Goal: Task Accomplishment & Management: Manage account settings

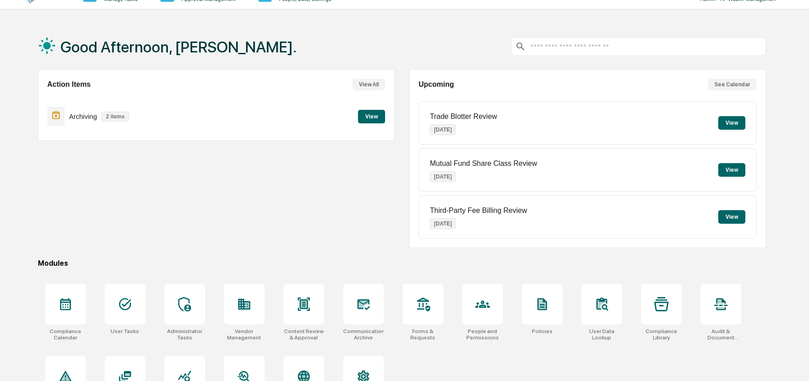
scroll to position [58, 0]
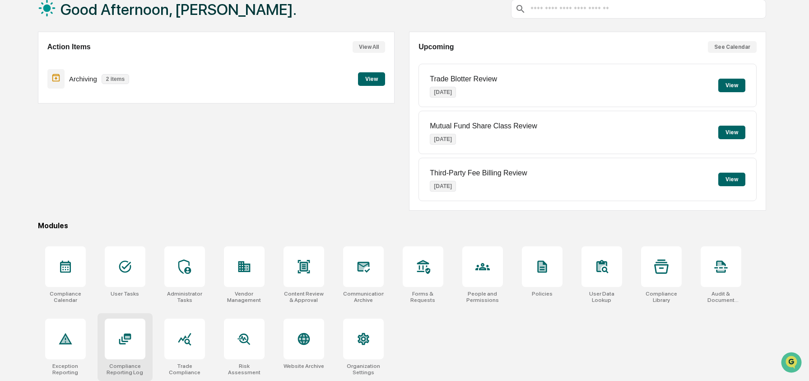
click at [128, 331] on icon at bounding box center [125, 338] width 14 height 14
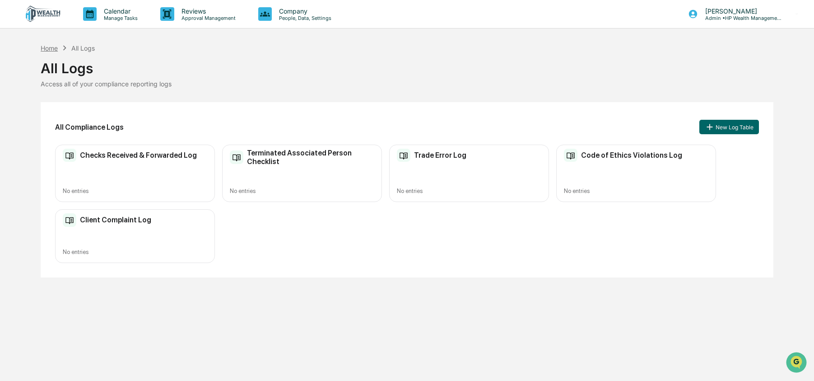
click at [57, 48] on div "Home" at bounding box center [49, 48] width 17 height 8
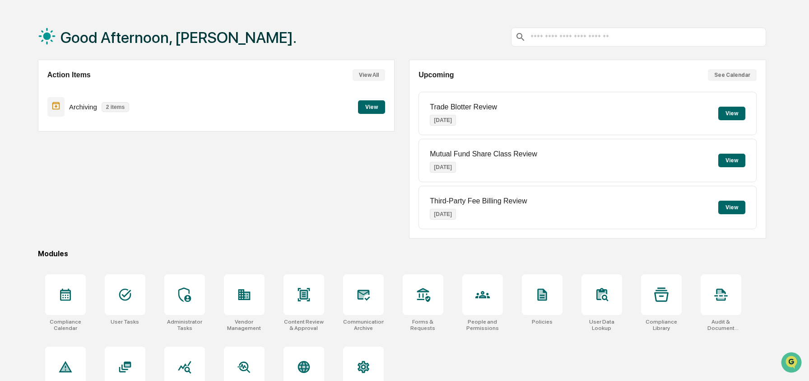
scroll to position [58, 0]
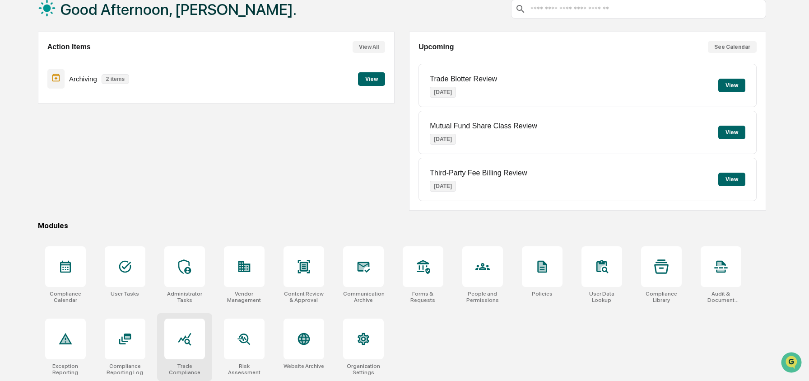
click at [168, 354] on div at bounding box center [184, 338] width 41 height 41
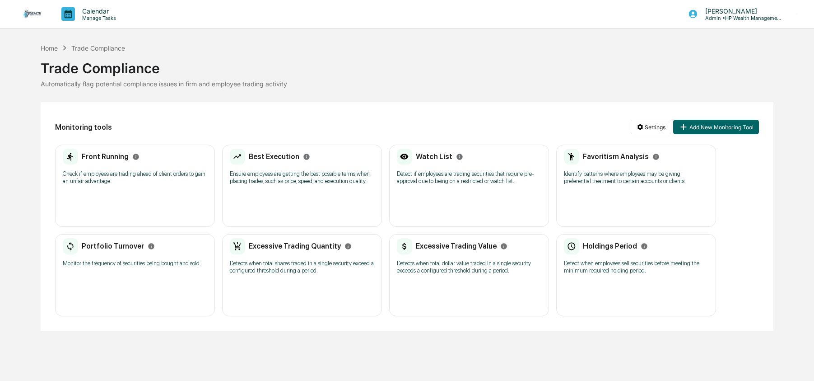
click at [97, 194] on div "Front Running Check if employees are trading ahead of client orders to gain an …" at bounding box center [135, 185] width 160 height 82
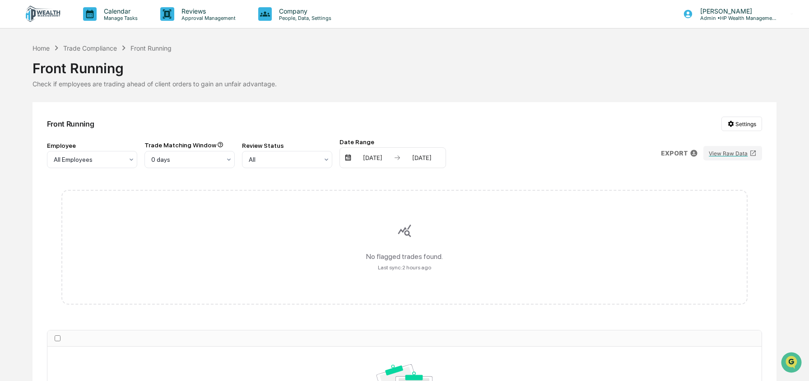
click at [86, 53] on div "Front Running" at bounding box center [405, 64] width 745 height 23
click at [84, 45] on div "Trade Compliance" at bounding box center [90, 48] width 54 height 8
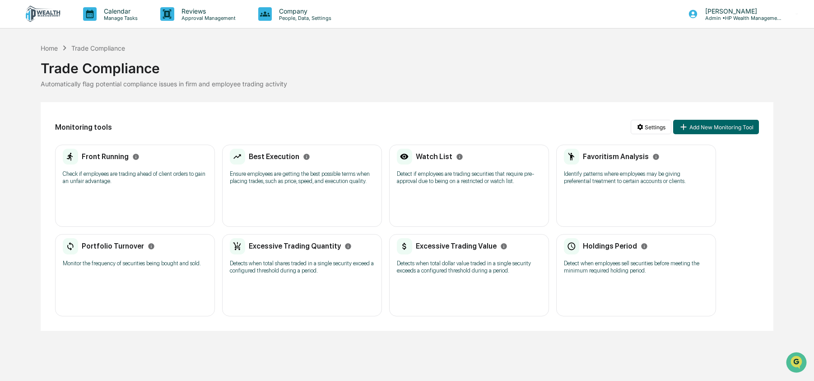
click at [275, 202] on div "Best Execution Ensure employees are getting the best possible terms when placin…" at bounding box center [302, 185] width 160 height 82
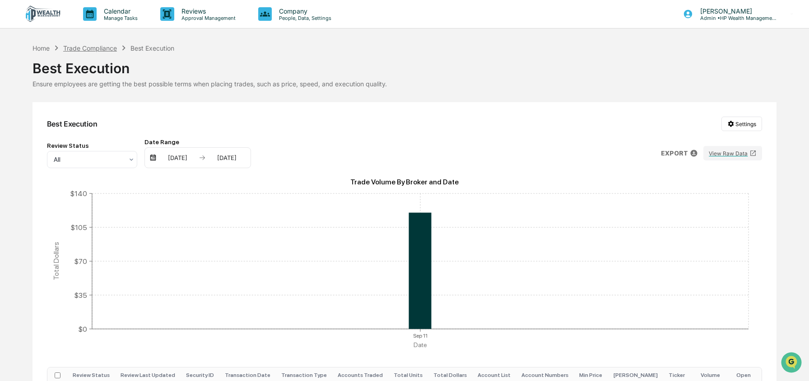
click at [85, 48] on div "Trade Compliance" at bounding box center [90, 48] width 54 height 8
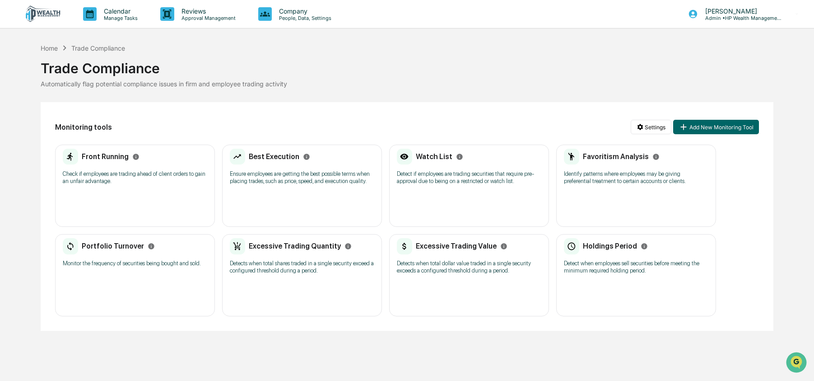
click at [480, 185] on p "Detect if employees are trading securities that require pre-approval due to bei…" at bounding box center [469, 177] width 144 height 14
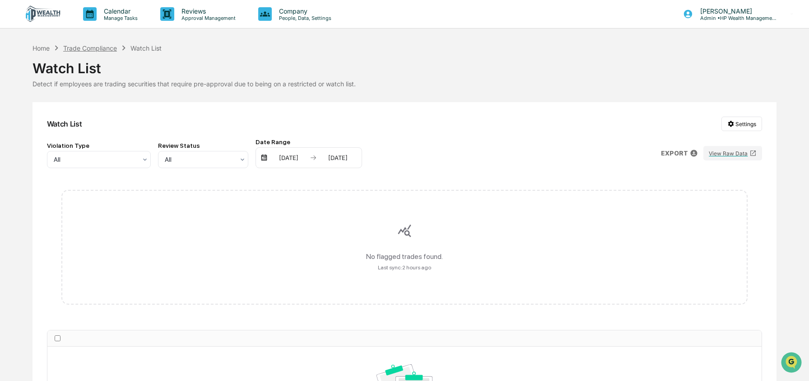
click at [83, 48] on div "Trade Compliance" at bounding box center [90, 48] width 54 height 8
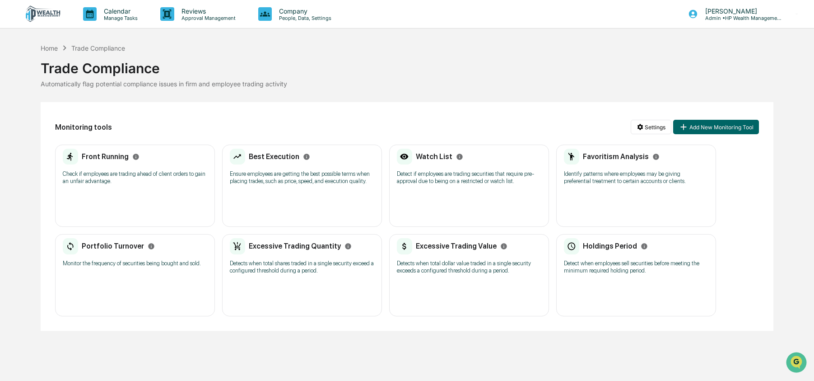
click at [577, 174] on p "Identify patterns where employees may be giving preferential treatment to certa…" at bounding box center [636, 177] width 144 height 14
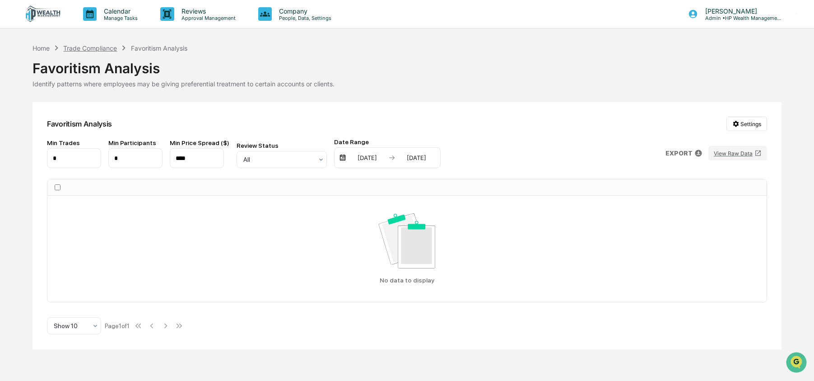
click at [98, 51] on div "Trade Compliance" at bounding box center [90, 48] width 54 height 8
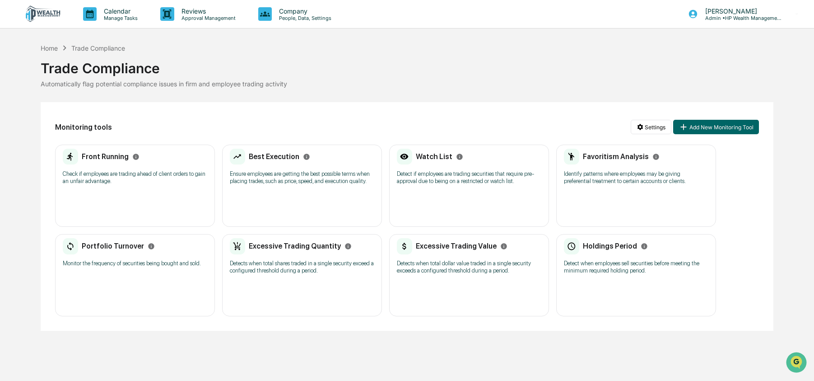
click at [152, 267] on p "Monitor the frequency of securities being bought and sold." at bounding box center [135, 263] width 144 height 7
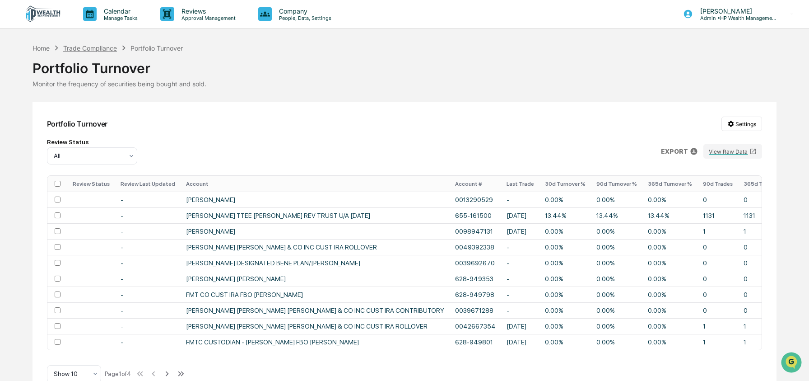
click at [88, 45] on div "Trade Compliance" at bounding box center [90, 48] width 54 height 8
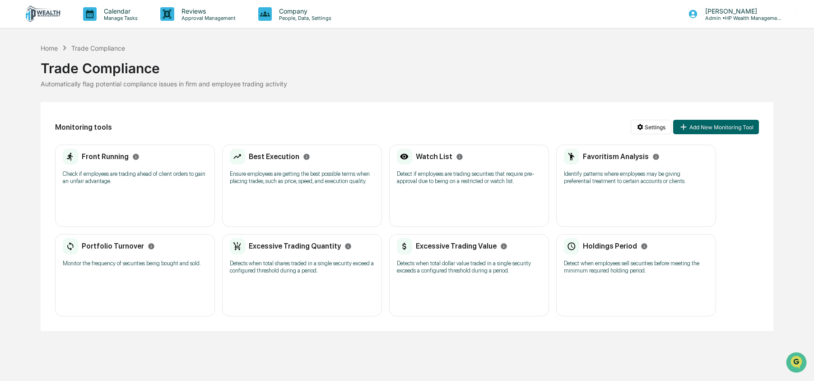
click at [300, 270] on p "Detects when total shares traded in a single security exceed a configured thres…" at bounding box center [302, 267] width 144 height 14
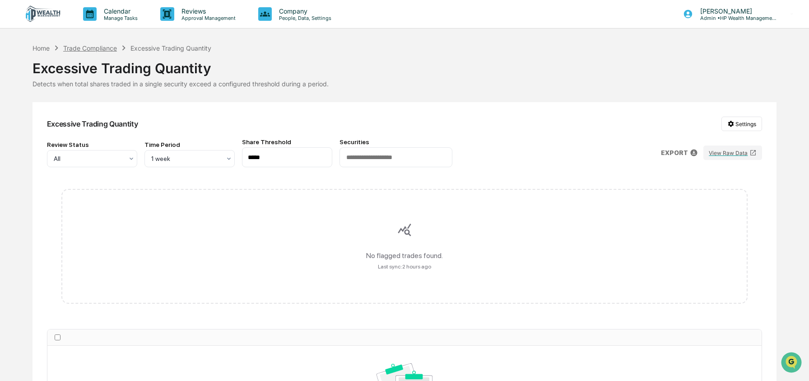
click at [81, 50] on div "Trade Compliance" at bounding box center [90, 48] width 54 height 8
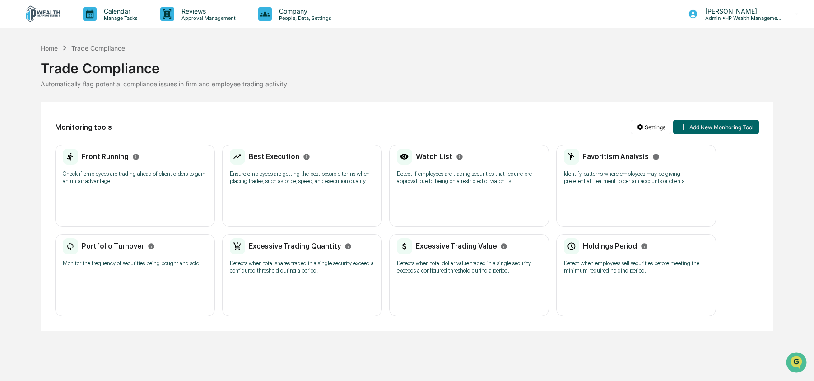
click at [429, 250] on h2 "Excessive Trading Value" at bounding box center [456, 246] width 81 height 9
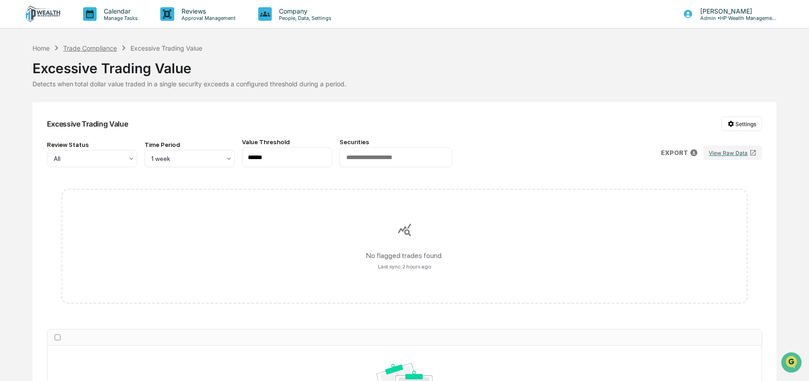
click at [87, 47] on div "Trade Compliance" at bounding box center [90, 48] width 54 height 8
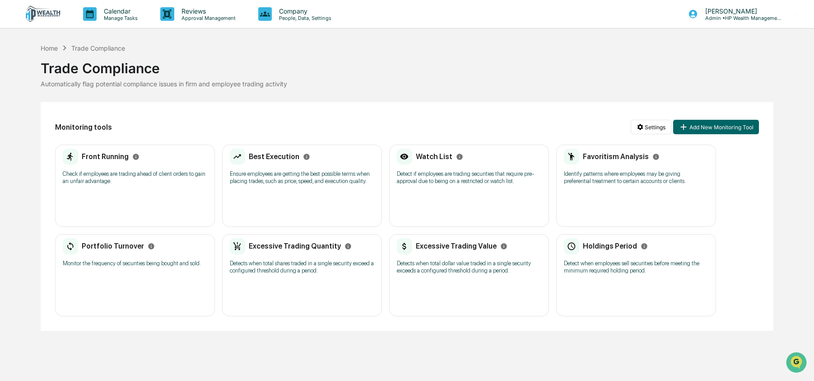
click at [657, 264] on div "Holdings Period Detect when employees sell securities before meeting the minimu…" at bounding box center [636, 259] width 144 height 42
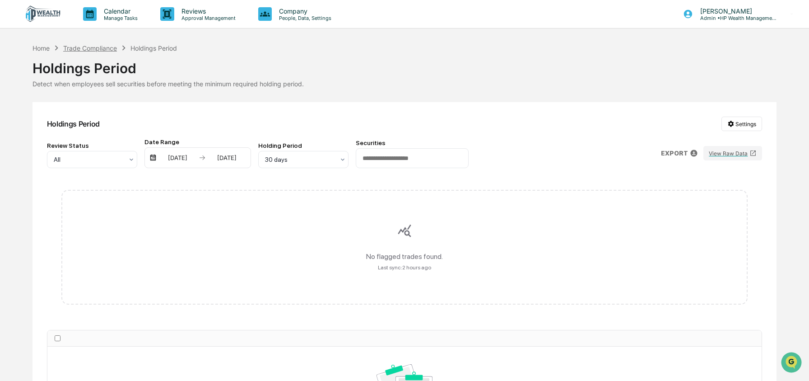
click at [80, 47] on div "Trade Compliance" at bounding box center [90, 48] width 54 height 8
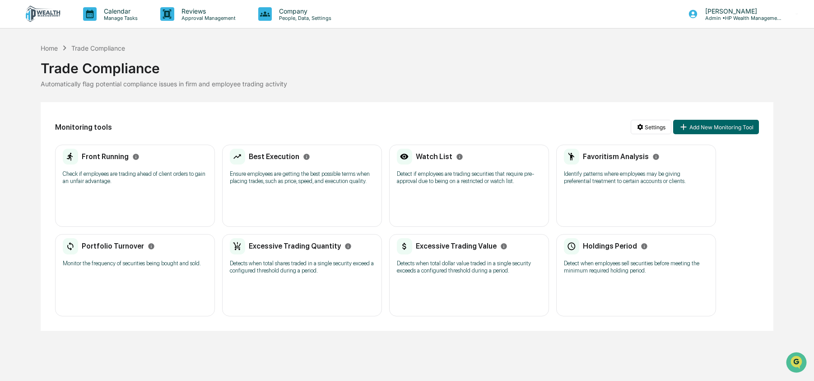
click at [108, 168] on div "Front Running Check if employees are trading ahead of client orders to gain an …" at bounding box center [135, 170] width 144 height 42
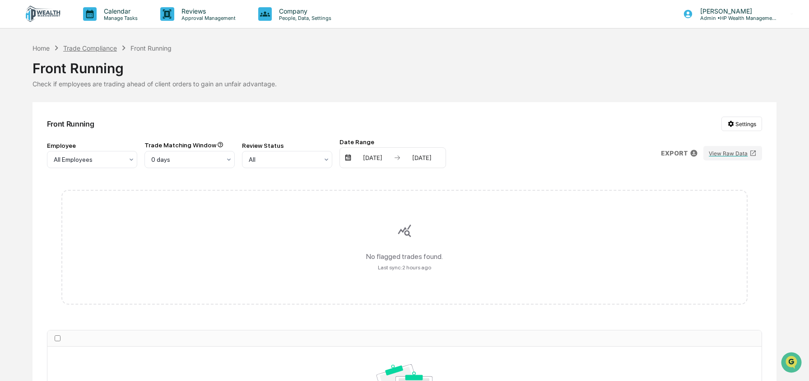
click at [73, 47] on div "Trade Compliance" at bounding box center [90, 48] width 54 height 8
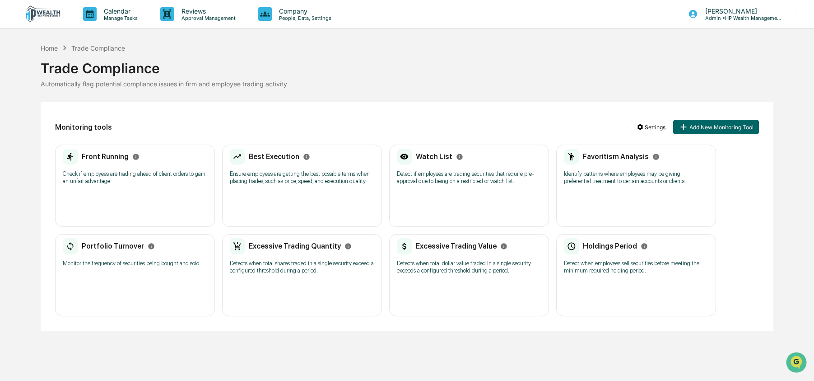
click at [336, 197] on div "Best Execution Ensure employees are getting the best possible terms when placin…" at bounding box center [302, 185] width 160 height 82
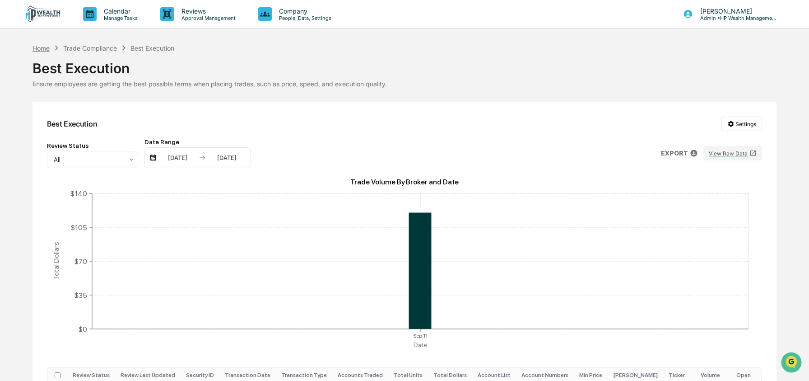
click at [44, 47] on div "Home" at bounding box center [41, 48] width 17 height 8
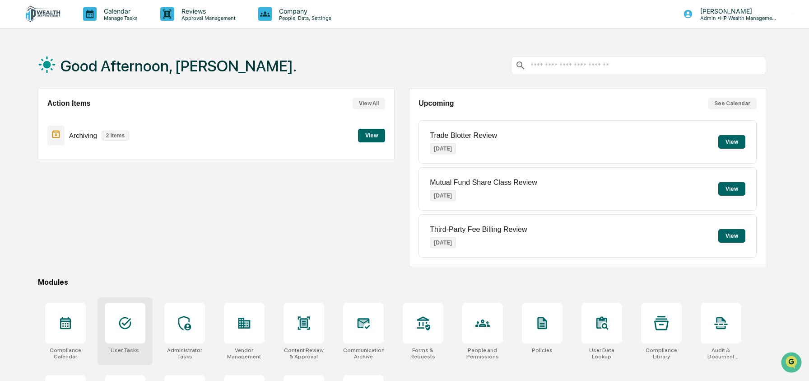
click at [136, 328] on div at bounding box center [125, 323] width 41 height 41
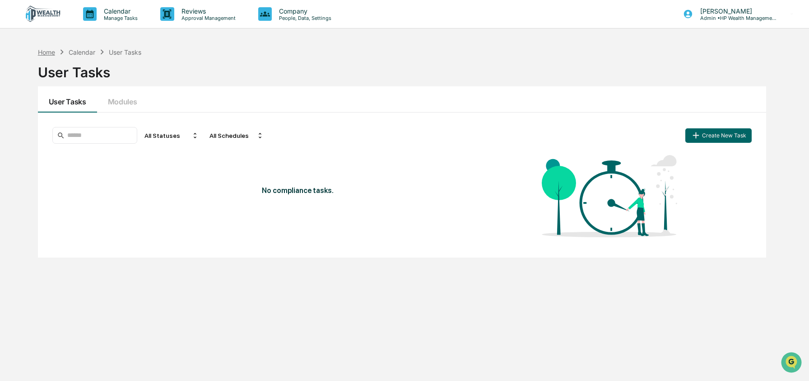
click at [46, 54] on div "Home" at bounding box center [46, 52] width 17 height 8
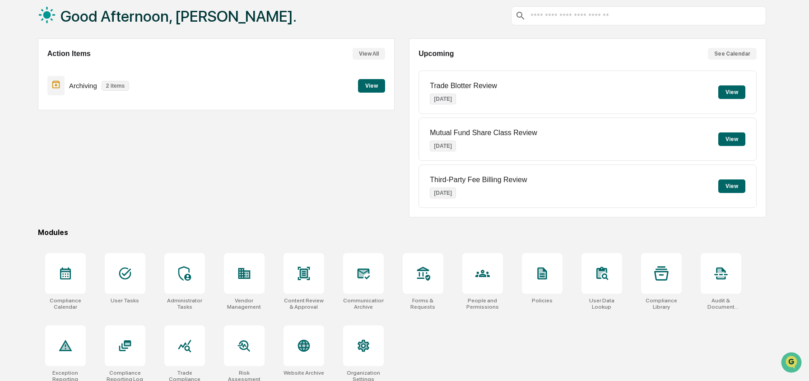
scroll to position [58, 0]
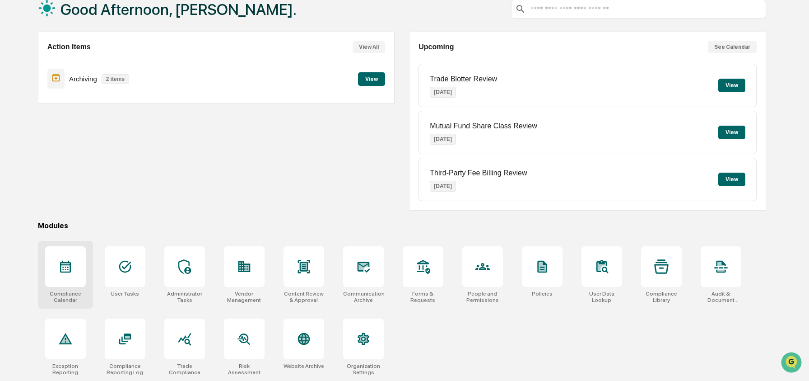
click at [76, 263] on div at bounding box center [65, 266] width 41 height 41
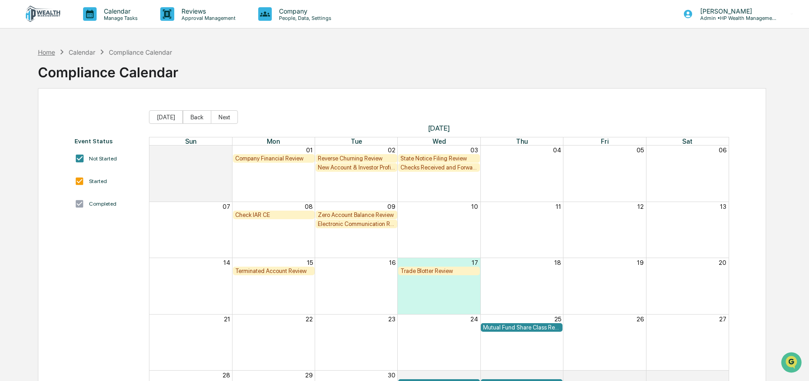
click at [42, 52] on div "Home" at bounding box center [46, 52] width 17 height 8
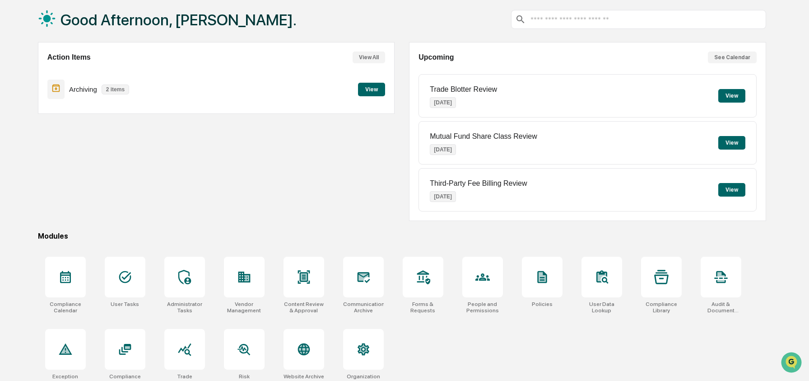
scroll to position [58, 0]
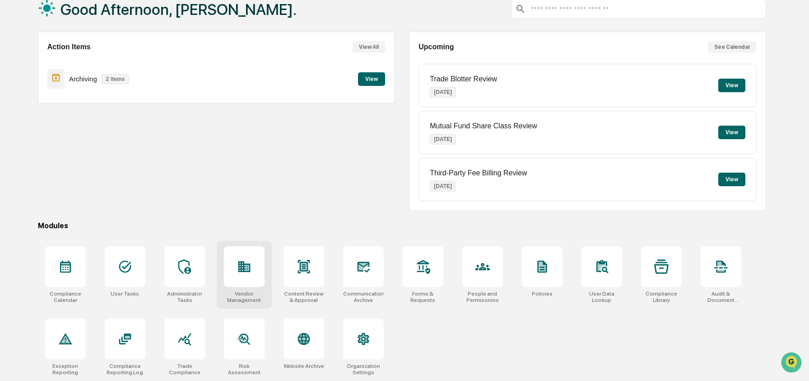
click at [254, 281] on div at bounding box center [244, 266] width 41 height 41
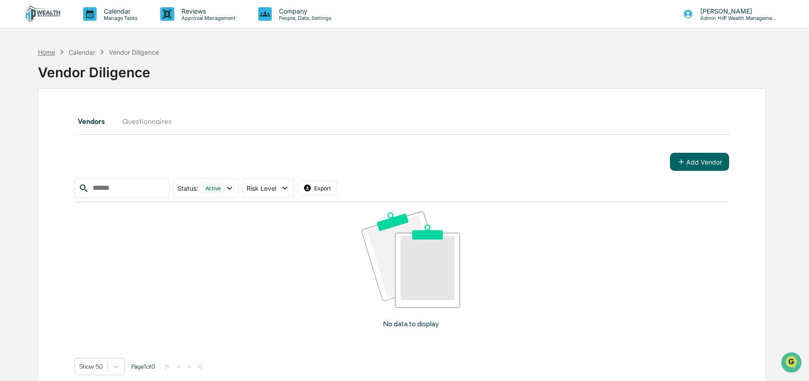
click at [55, 51] on div "Home" at bounding box center [46, 52] width 17 height 8
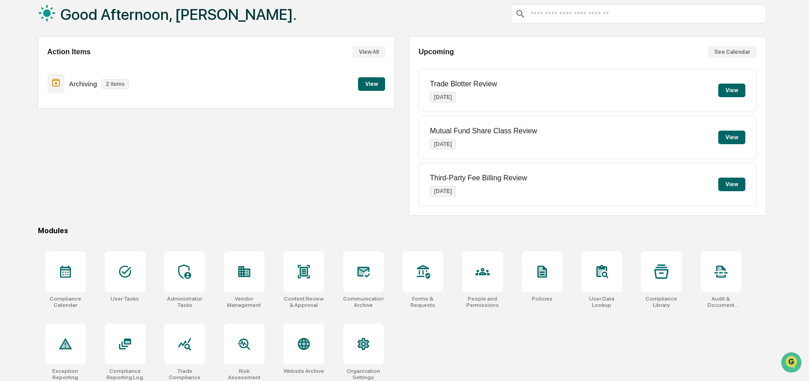
scroll to position [58, 0]
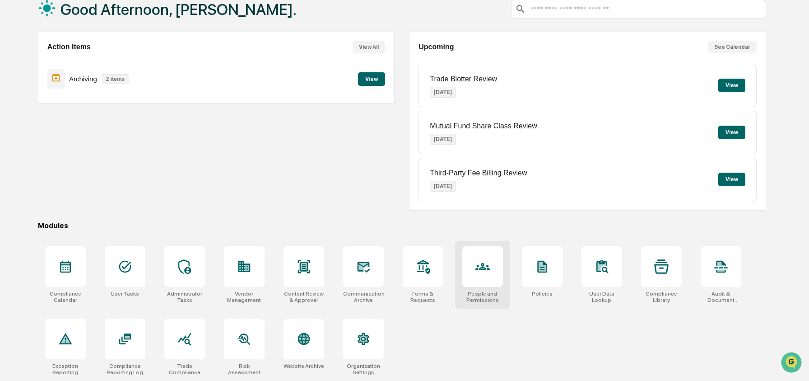
click at [485, 283] on div at bounding box center [482, 266] width 41 height 41
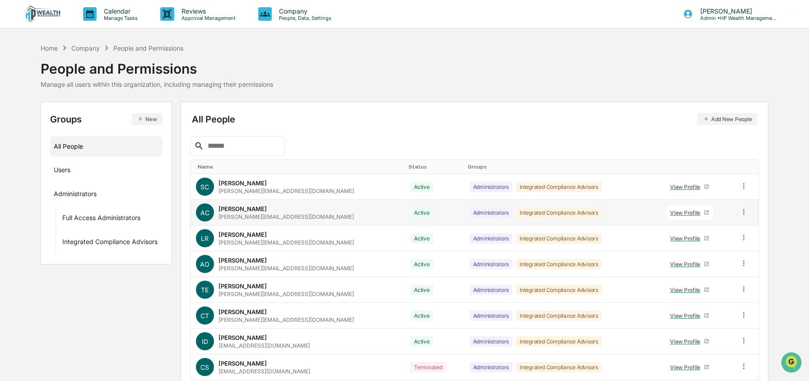
click at [746, 211] on td at bounding box center [746, 213] width 24 height 26
click at [737, 212] on td at bounding box center [746, 213] width 24 height 26
click at [740, 212] on icon at bounding box center [744, 211] width 9 height 9
click at [725, 224] on div "Groups & Permissions" at bounding box center [703, 226] width 75 height 11
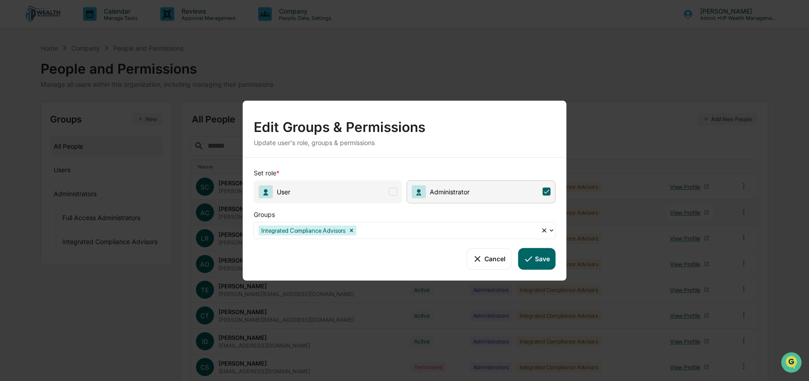
click at [351, 193] on span "User" at bounding box center [328, 191] width 149 height 23
click at [545, 256] on button "Save" at bounding box center [536, 258] width 37 height 22
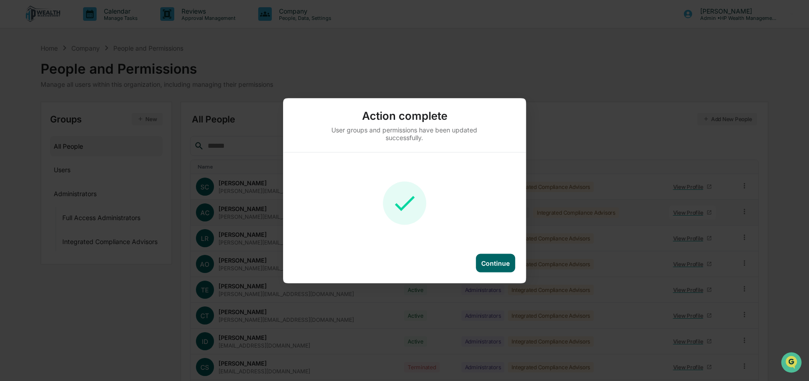
click at [494, 264] on div "Continue" at bounding box center [495, 263] width 28 height 8
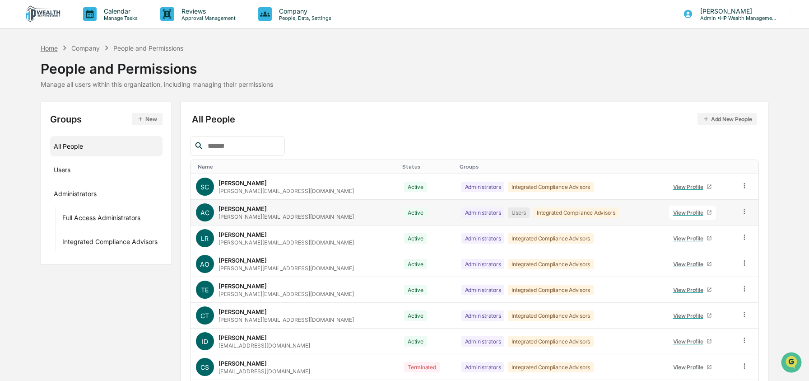
click at [51, 51] on div "Home" at bounding box center [49, 48] width 17 height 8
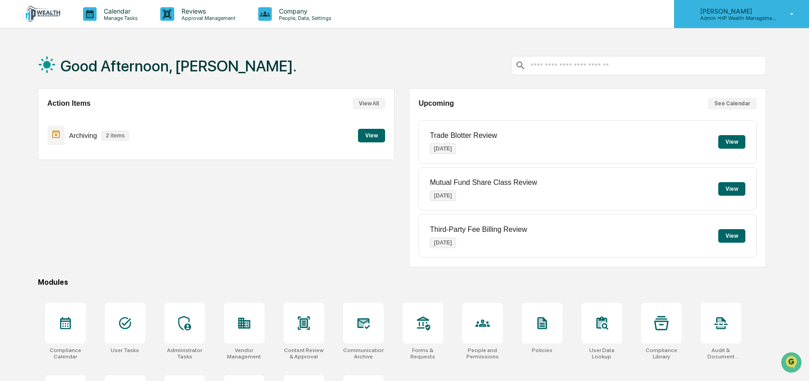
click at [741, 15] on p "Admin • HP Wealth Management, LLC" at bounding box center [735, 18] width 84 height 6
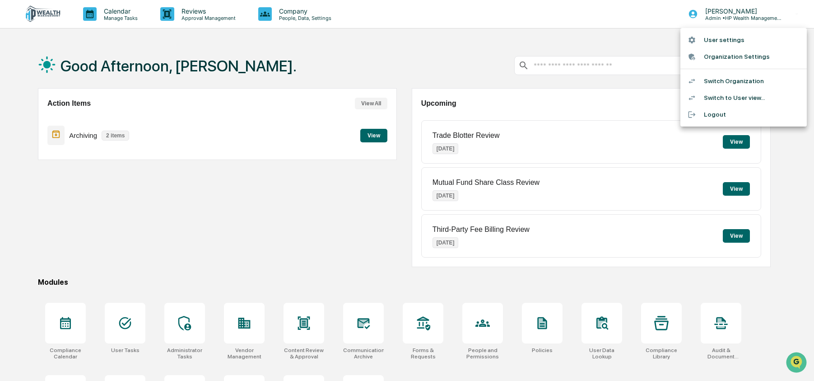
click at [732, 97] on li "Switch to User view..." at bounding box center [743, 97] width 126 height 17
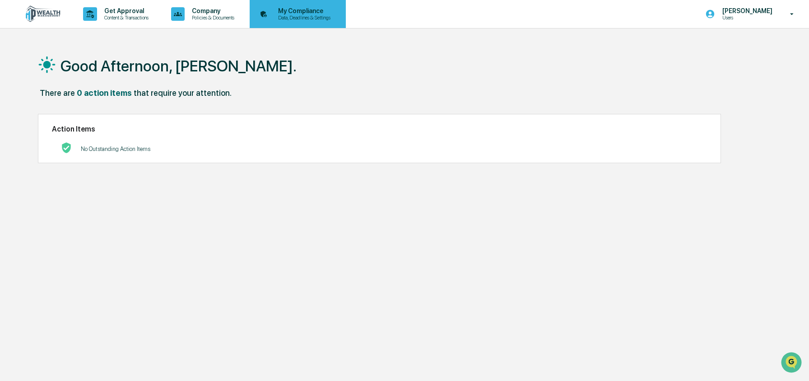
click at [298, 6] on div "My Compliance Data, Deadlines & Settings" at bounding box center [296, 14] width 87 height 28
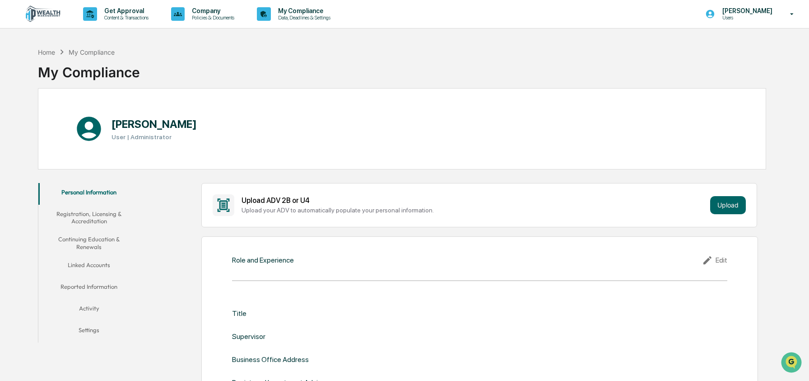
click at [93, 261] on button "Linked Accounts" at bounding box center [89, 267] width 102 height 22
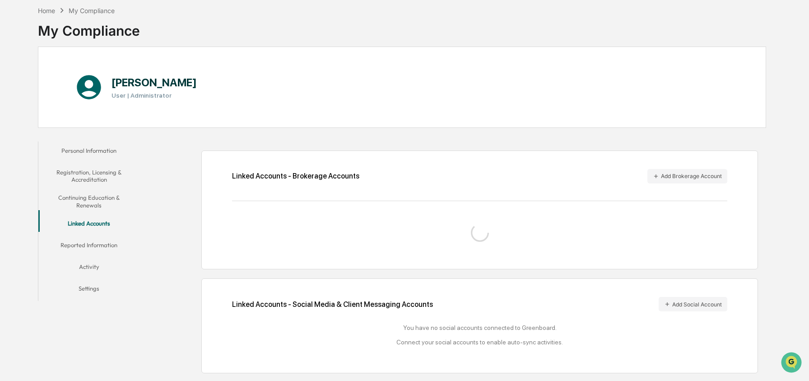
scroll to position [43, 0]
click at [674, 301] on button "Add Social Account" at bounding box center [693, 302] width 69 height 14
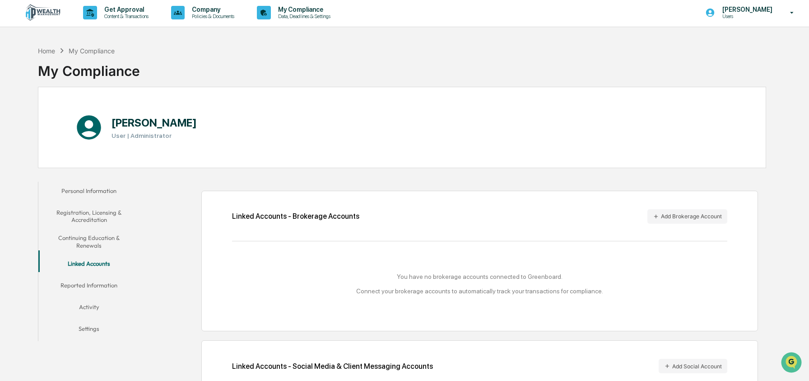
scroll to position [0, 0]
click at [41, 48] on div "Home" at bounding box center [46, 52] width 17 height 8
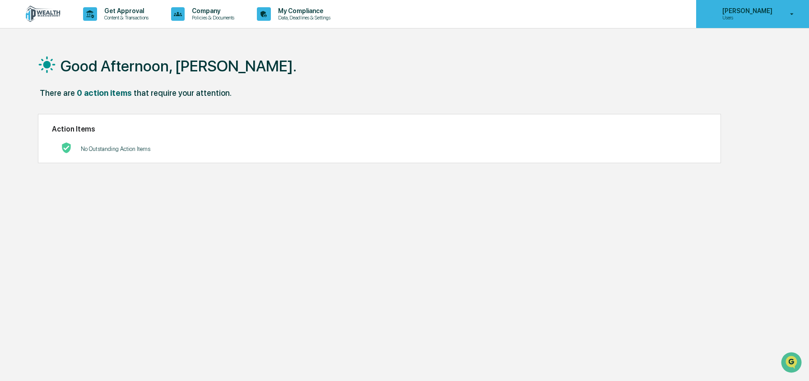
click at [755, 14] on p "[PERSON_NAME]" at bounding box center [746, 10] width 62 height 7
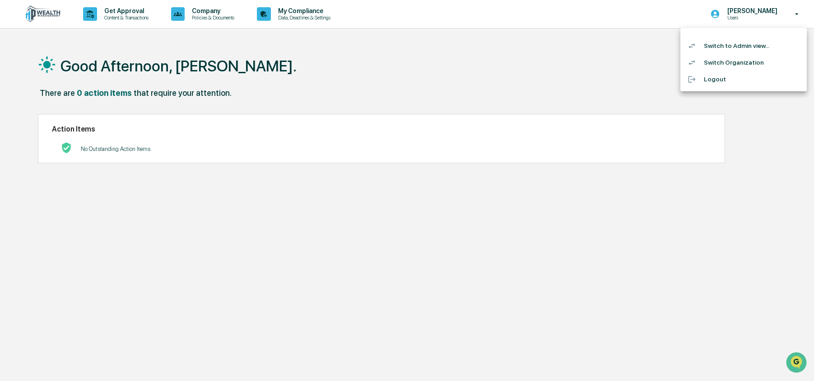
click at [745, 43] on li "Switch to Admin view..." at bounding box center [743, 45] width 126 height 17
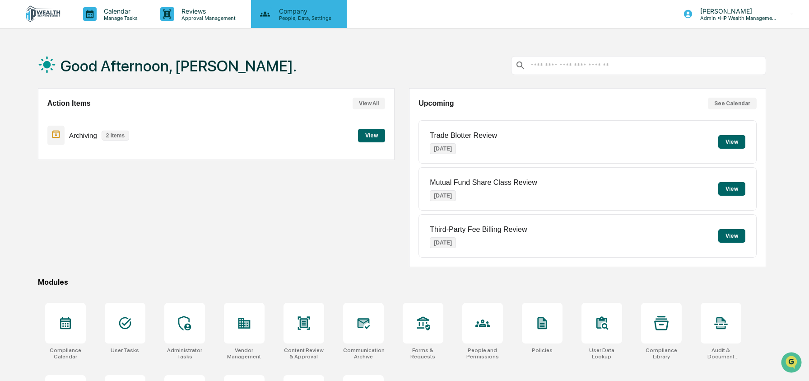
click at [290, 15] on p "People, Data, Settings" at bounding box center [304, 18] width 64 height 6
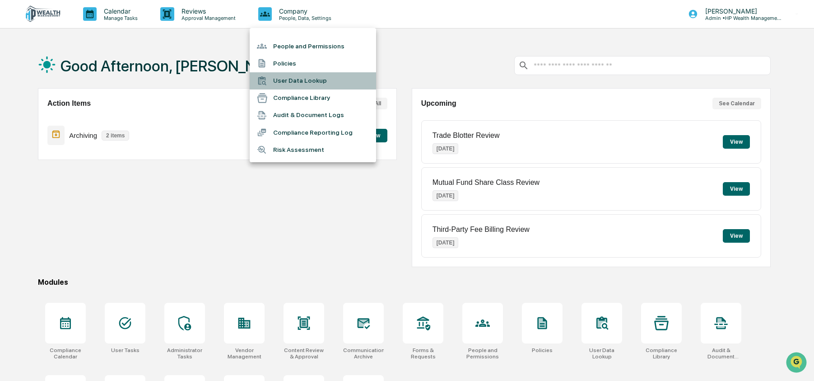
click at [306, 77] on li "User Data Lookup" at bounding box center [313, 80] width 126 height 17
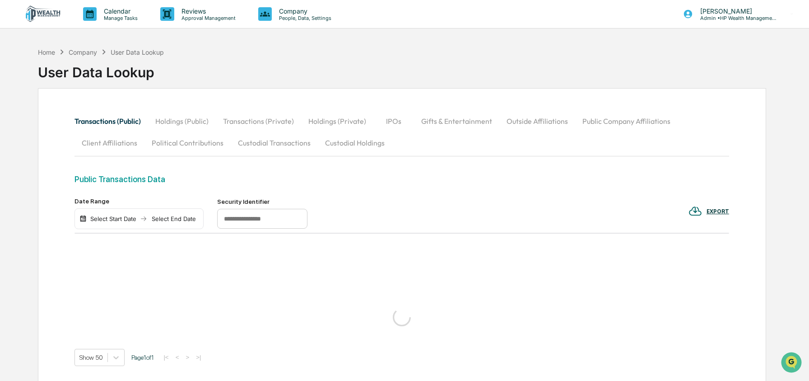
click at [231, 138] on button "Custodial Transactions" at bounding box center [274, 143] width 87 height 22
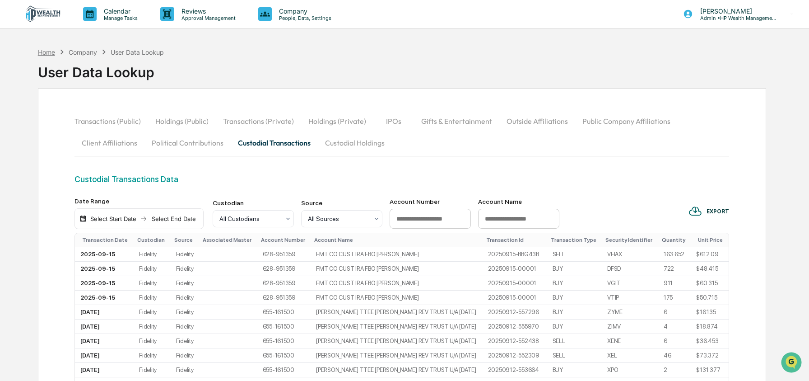
click at [47, 51] on div "Home" at bounding box center [46, 52] width 17 height 8
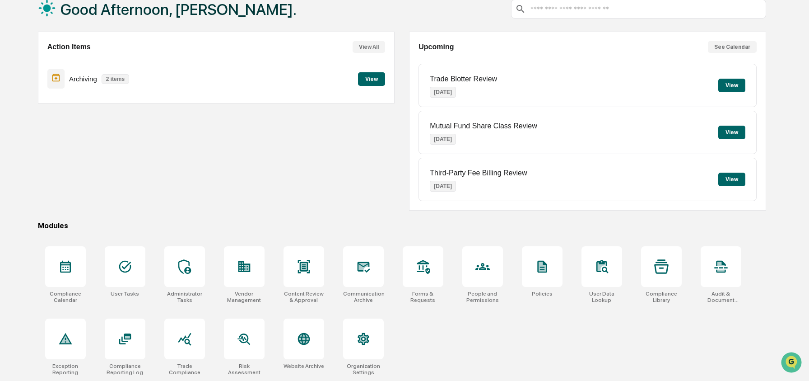
scroll to position [58, 0]
click at [360, 269] on icon at bounding box center [363, 266] width 13 height 11
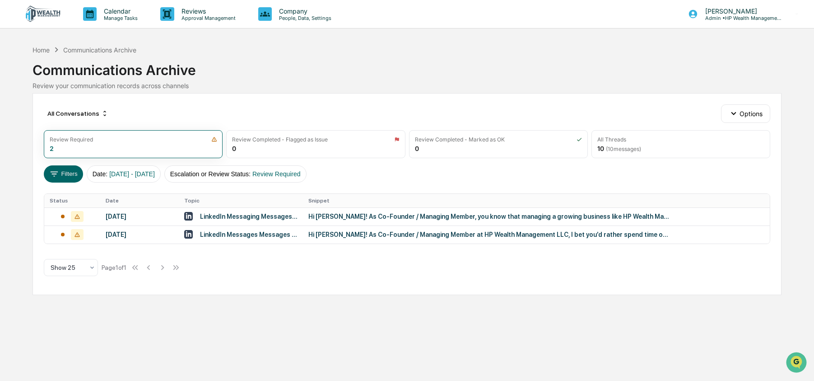
click at [51, 49] on div "Home Communications Archive" at bounding box center [85, 50] width 104 height 10
click at [43, 50] on div "Home" at bounding box center [41, 50] width 17 height 8
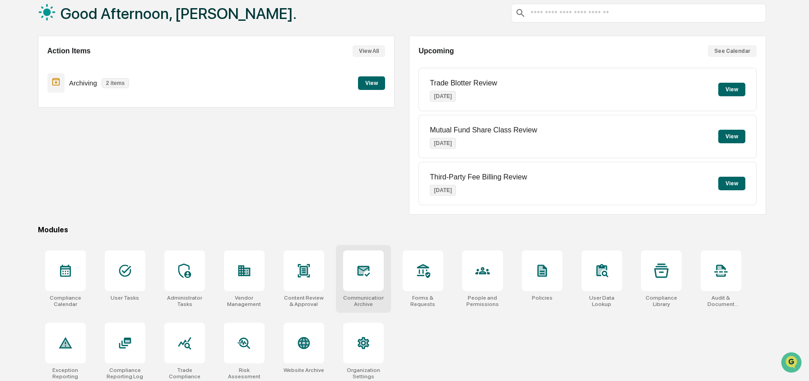
scroll to position [58, 0]
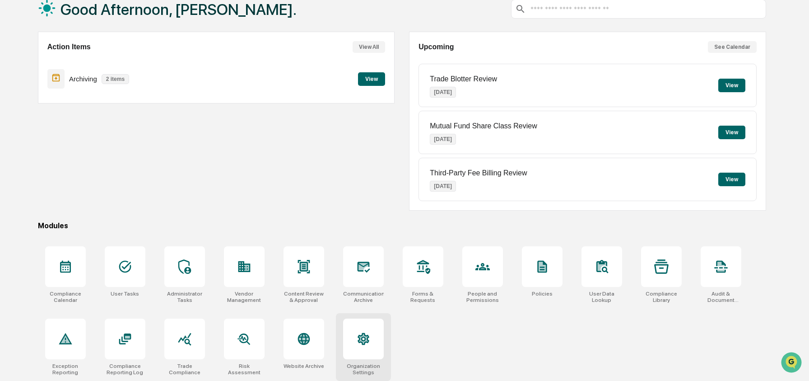
click at [354, 349] on div at bounding box center [363, 338] width 41 height 41
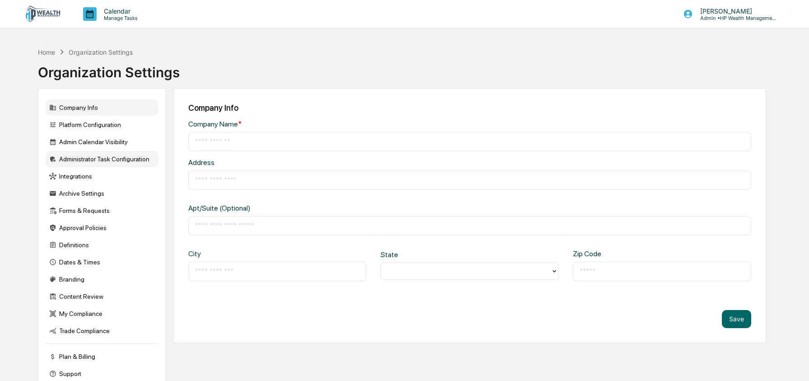
type input "**********"
type input "*******"
type input "*****"
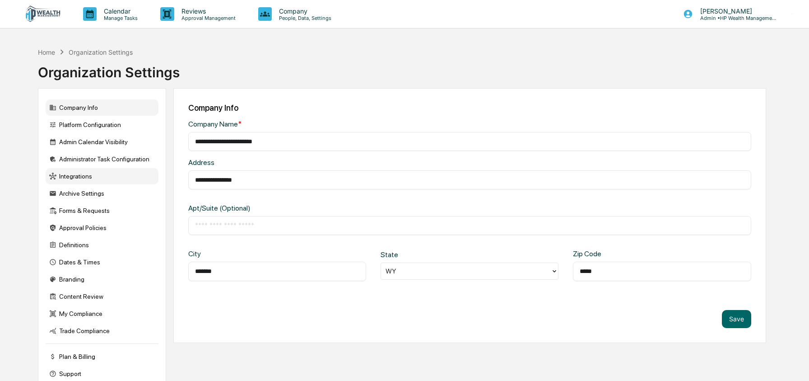
click at [62, 179] on div "Integrations" at bounding box center [102, 176] width 113 height 16
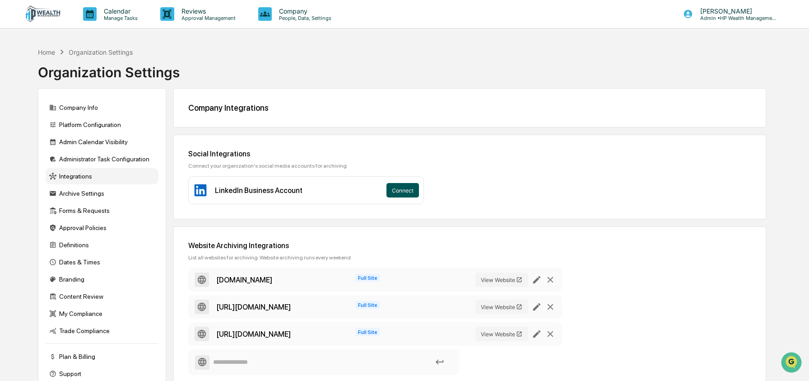
click at [410, 190] on button "Connect" at bounding box center [403, 190] width 33 height 14
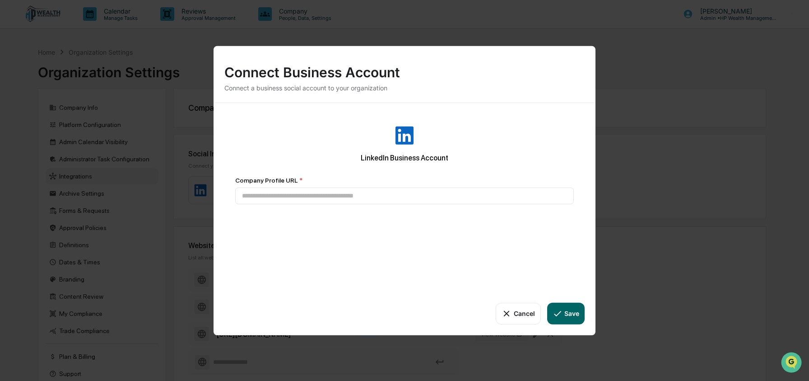
click at [518, 310] on button "Cancel" at bounding box center [518, 313] width 45 height 22
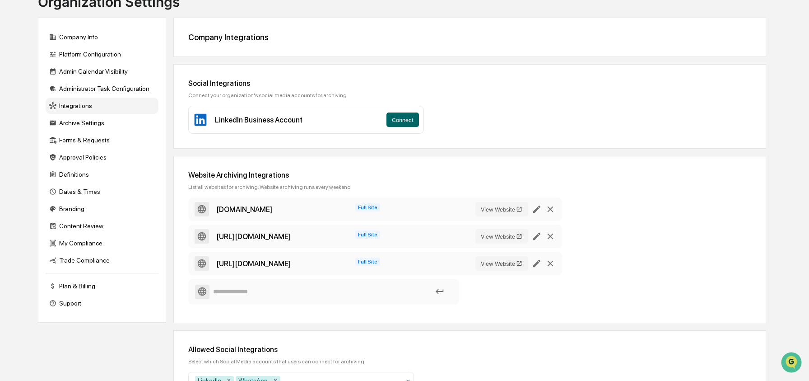
scroll to position [74, 0]
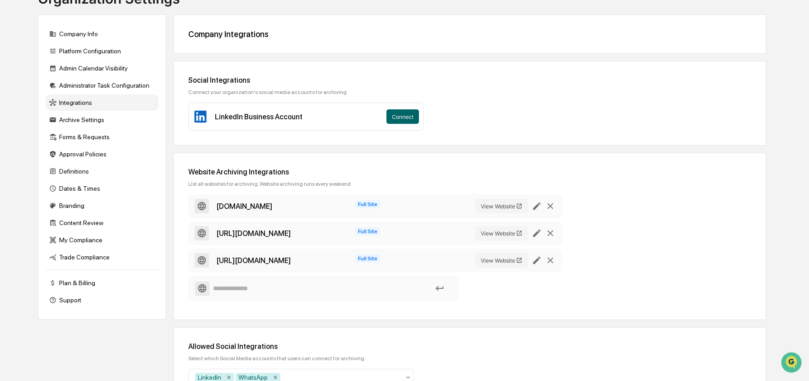
click at [365, 230] on span "Full Site" at bounding box center [367, 231] width 25 height 8
click at [501, 234] on button "View Website" at bounding box center [501, 233] width 53 height 14
click at [494, 232] on button "View Website" at bounding box center [501, 233] width 53 height 14
click at [391, 114] on button "Connect" at bounding box center [403, 116] width 33 height 14
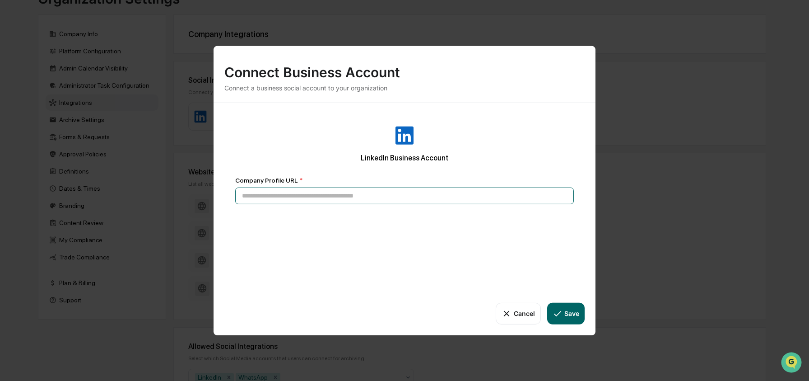
click at [374, 189] on input at bounding box center [404, 195] width 339 height 17
paste input "**********"
type input "**********"
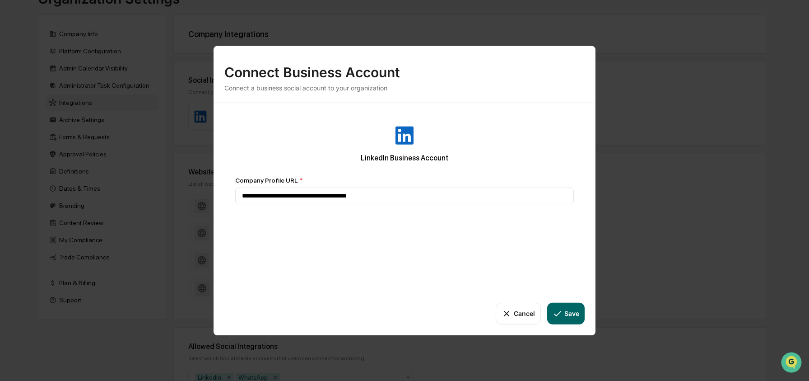
click at [572, 314] on button "Save" at bounding box center [565, 313] width 37 height 22
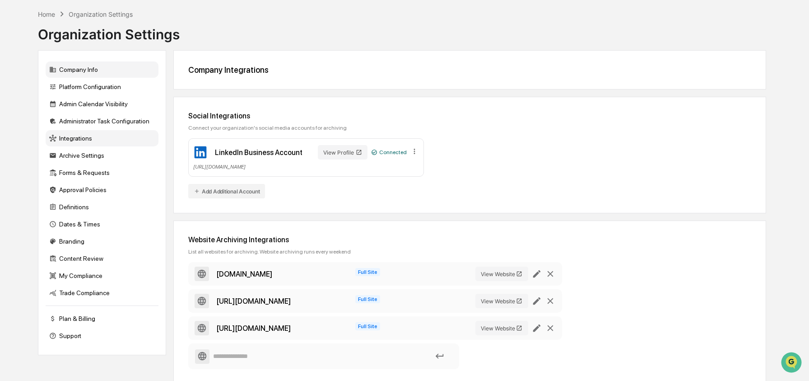
scroll to position [0, 0]
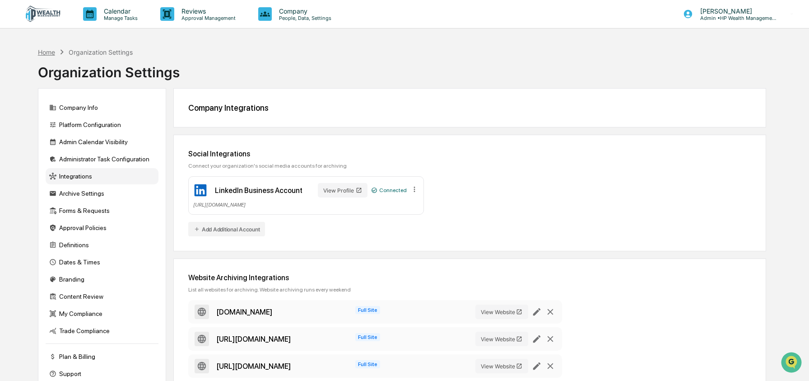
click at [48, 51] on div "Home" at bounding box center [46, 52] width 17 height 8
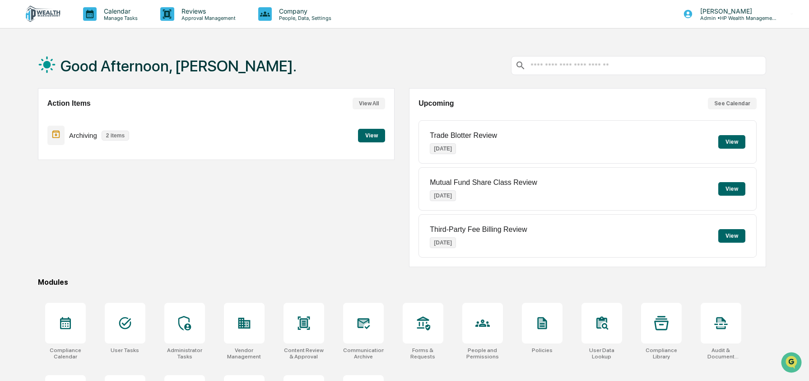
click at [180, 251] on div "Action Items View All Archiving 2 items View" at bounding box center [216, 177] width 357 height 179
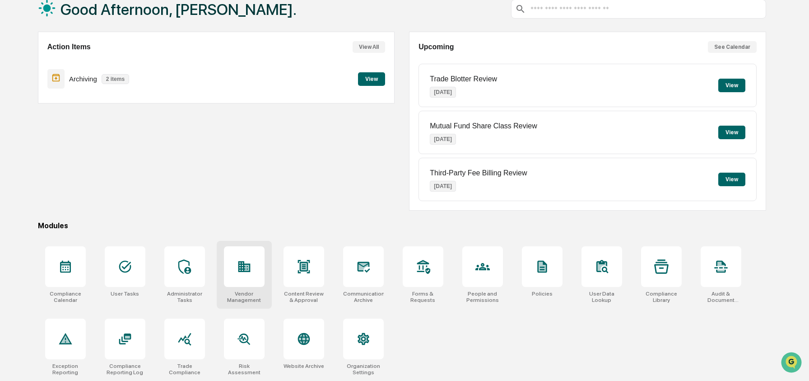
scroll to position [58, 0]
click at [477, 268] on icon at bounding box center [482, 266] width 14 height 14
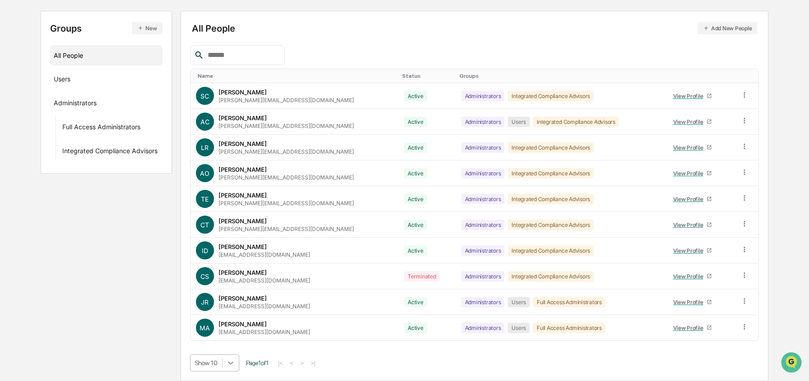
click at [234, 363] on body "Calendar Manage Tasks Reviews Approval Management Company People, Data, Setting…" at bounding box center [404, 144] width 809 height 471
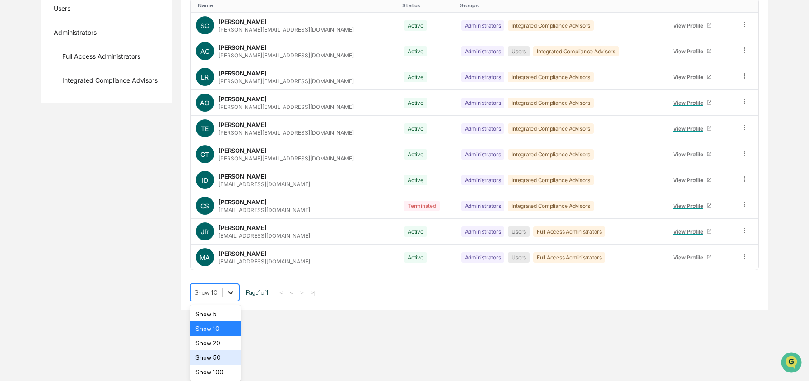
click at [234, 363] on div "Show 50" at bounding box center [215, 357] width 51 height 14
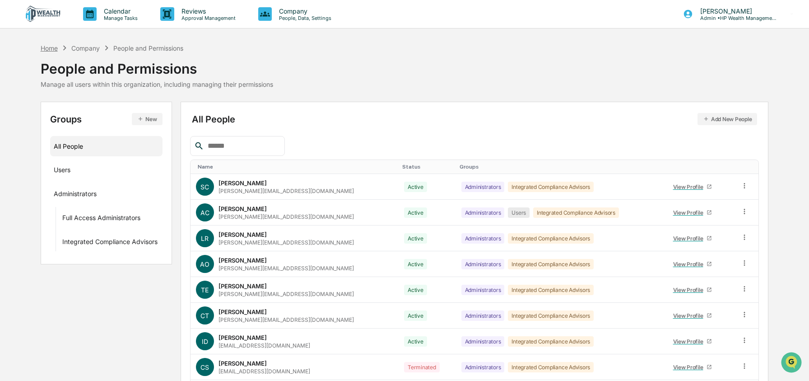
click at [48, 49] on div "Home" at bounding box center [49, 48] width 17 height 8
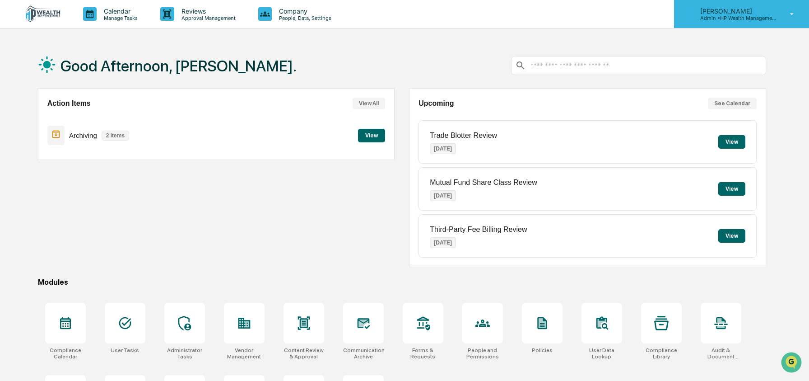
click at [710, 14] on p "[PERSON_NAME]" at bounding box center [735, 11] width 84 height 8
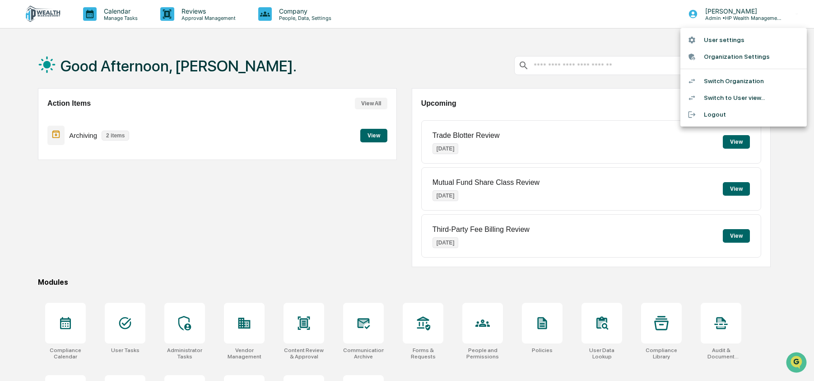
click at [717, 101] on li "Switch to User view..." at bounding box center [743, 97] width 126 height 17
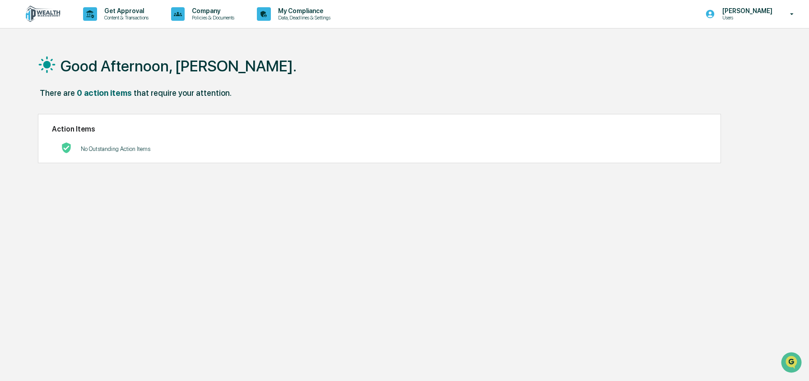
click at [384, 96] on div "There are 0 action items that require your attention." at bounding box center [402, 97] width 728 height 19
click at [724, 14] on p "[PERSON_NAME]" at bounding box center [746, 10] width 62 height 7
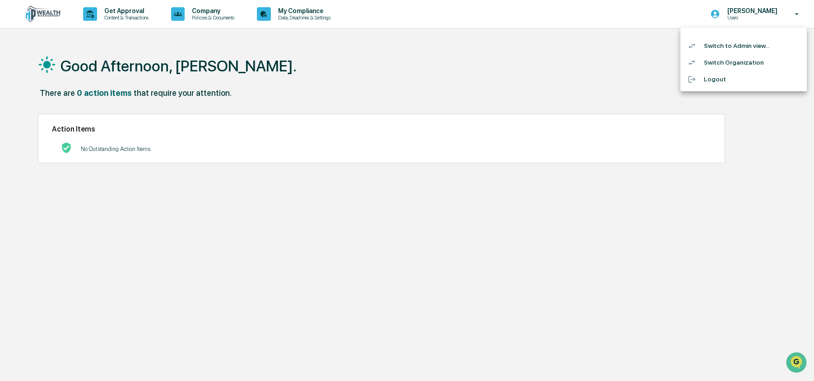
click at [717, 44] on li "Switch to Admin view..." at bounding box center [743, 45] width 126 height 17
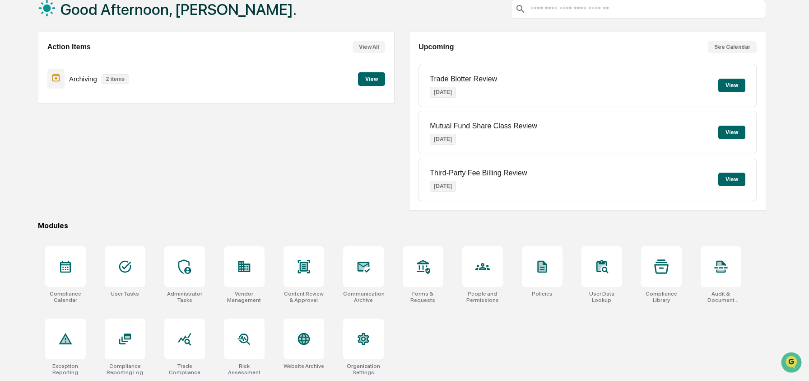
scroll to position [58, 0]
click at [488, 265] on icon at bounding box center [482, 266] width 14 height 14
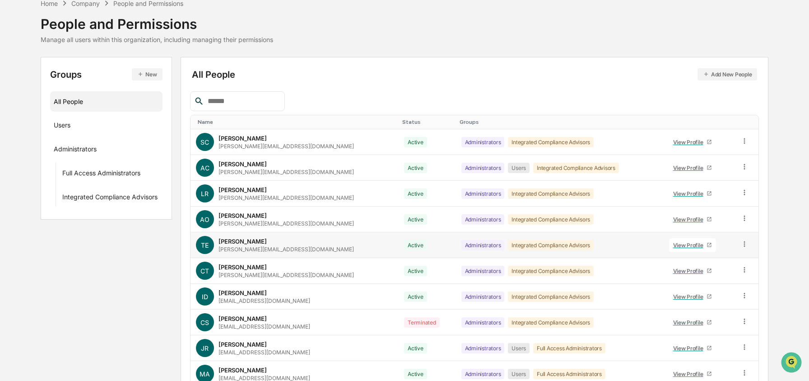
scroll to position [91, 0]
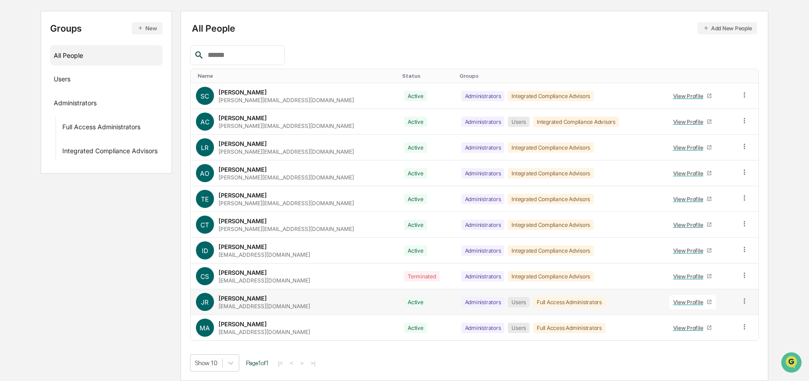
click at [674, 302] on div "View Profile" at bounding box center [690, 301] width 34 height 7
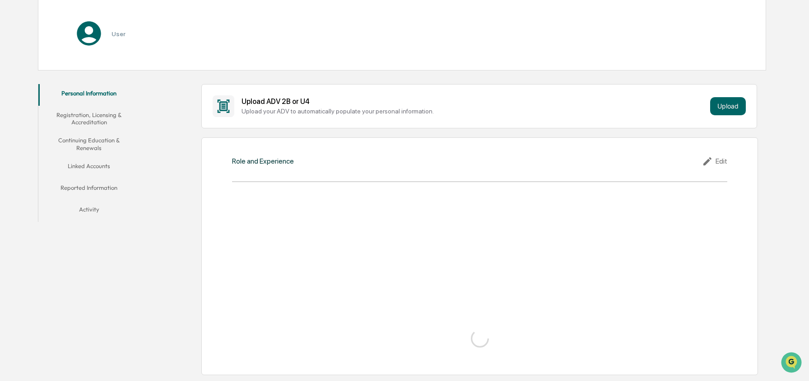
click at [101, 184] on button "Reported Information" at bounding box center [89, 189] width 102 height 22
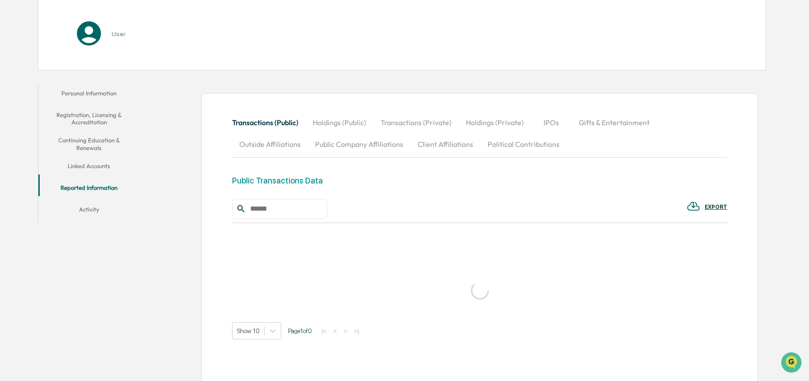
click at [93, 204] on button "Activity" at bounding box center [89, 211] width 102 height 22
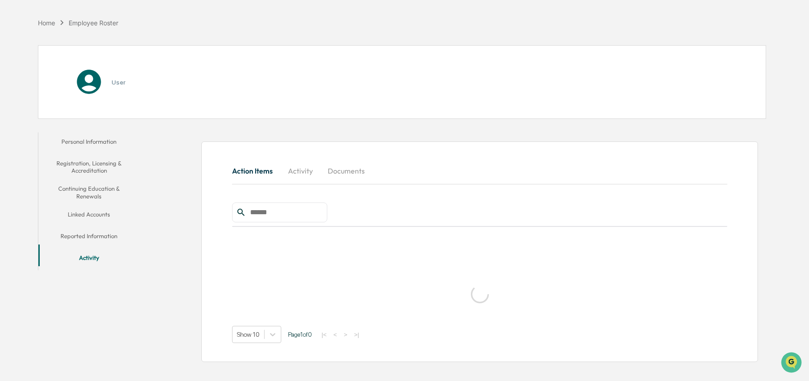
scroll to position [60, 0]
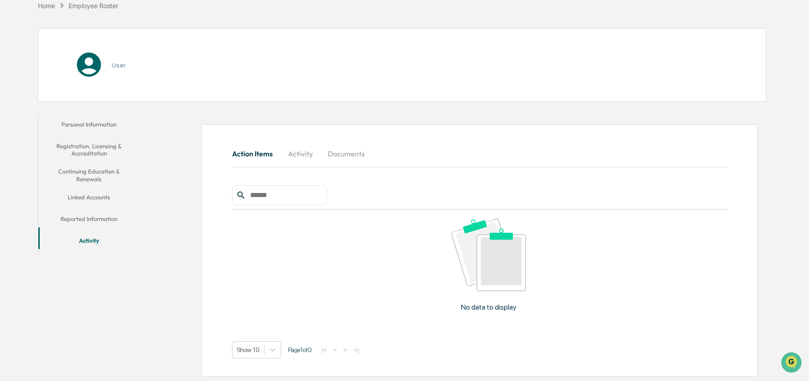
click at [92, 216] on button "Reported Information" at bounding box center [89, 221] width 102 height 22
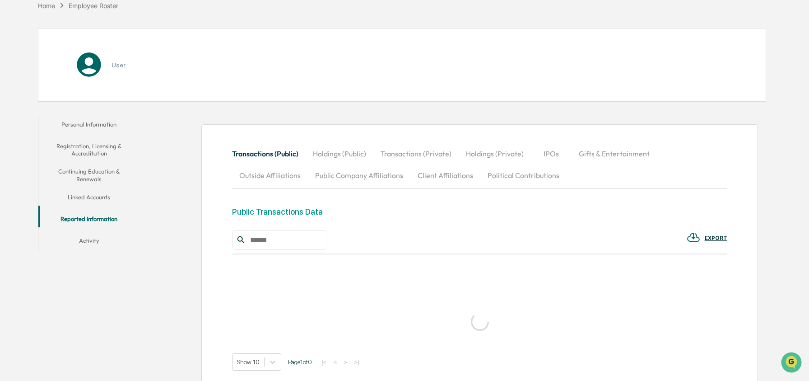
click at [94, 191] on button "Linked Accounts" at bounding box center [89, 199] width 102 height 22
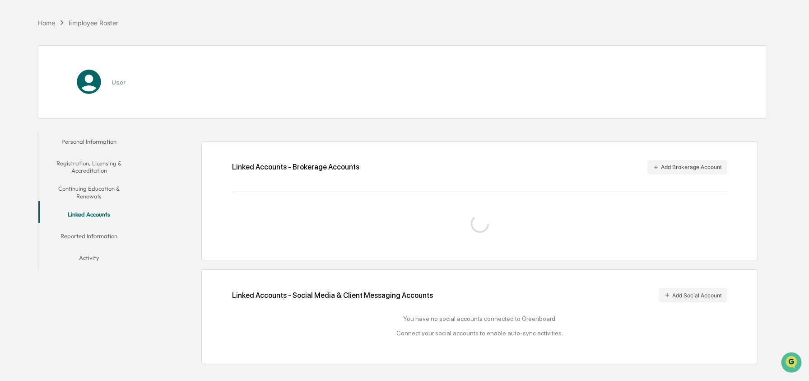
click at [46, 23] on div "Home" at bounding box center [46, 23] width 17 height 8
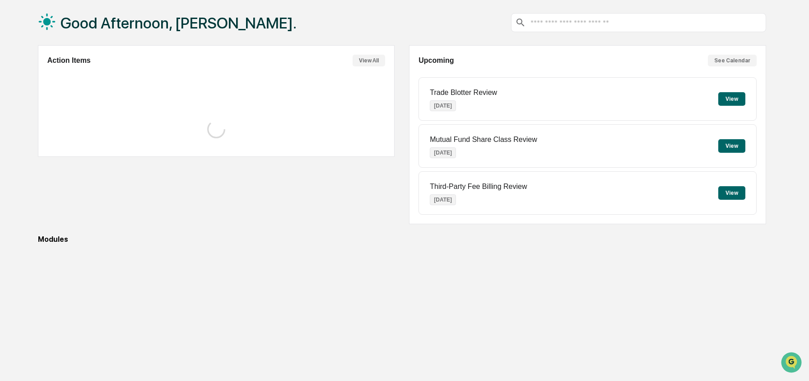
scroll to position [58, 0]
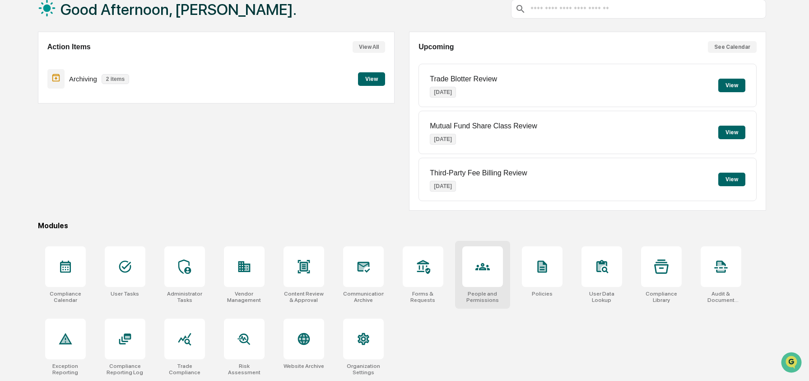
click at [486, 259] on icon at bounding box center [482, 266] width 14 height 14
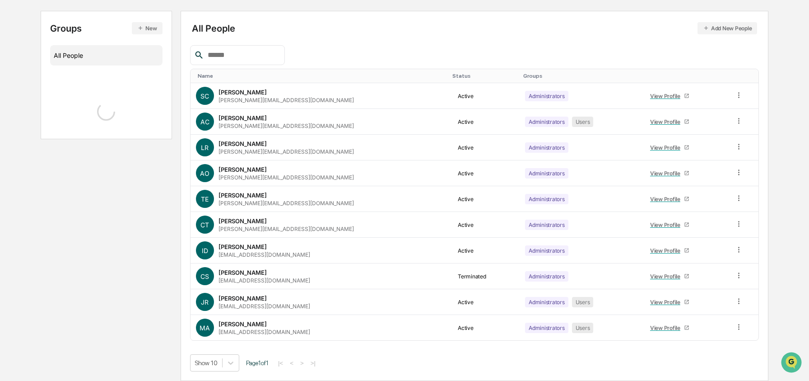
scroll to position [91, 0]
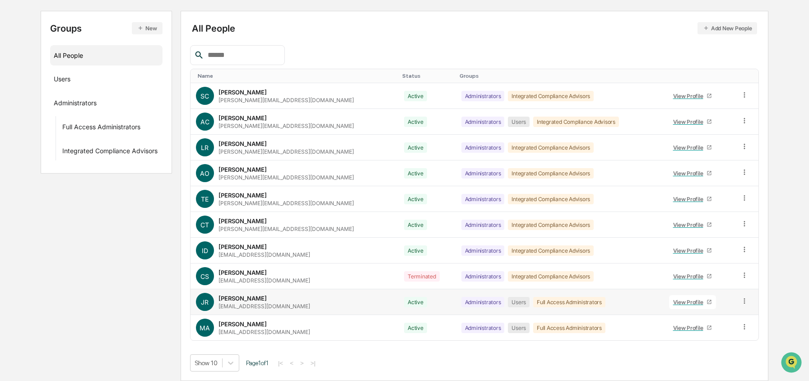
click at [746, 297] on icon at bounding box center [745, 301] width 9 height 9
click at [697, 328] on div "Change Status" at bounding box center [703, 333] width 75 height 11
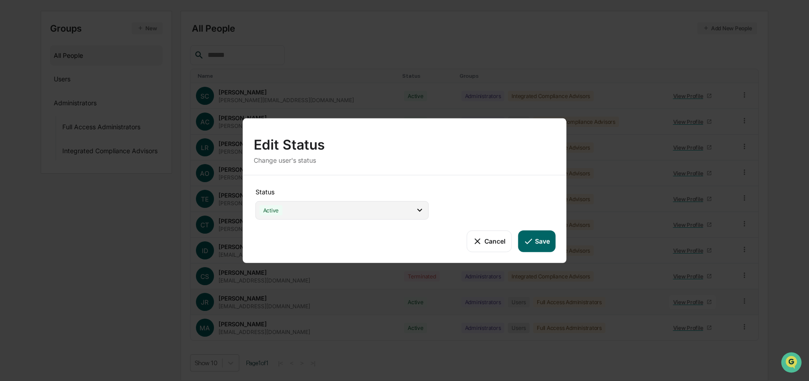
click at [410, 210] on div "Active" at bounding box center [342, 209] width 173 height 19
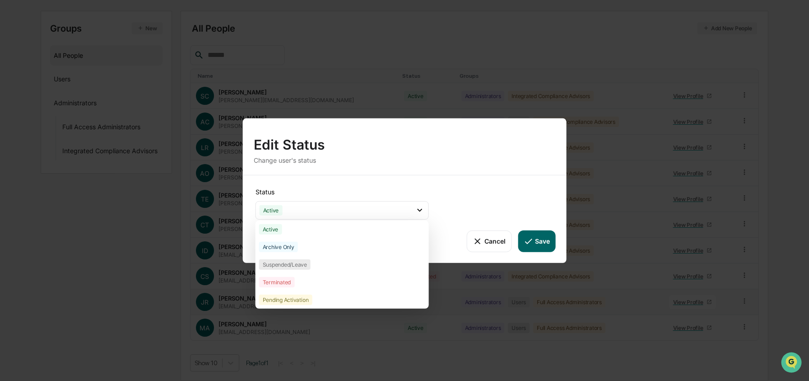
click at [486, 242] on button "Cancel" at bounding box center [489, 241] width 45 height 22
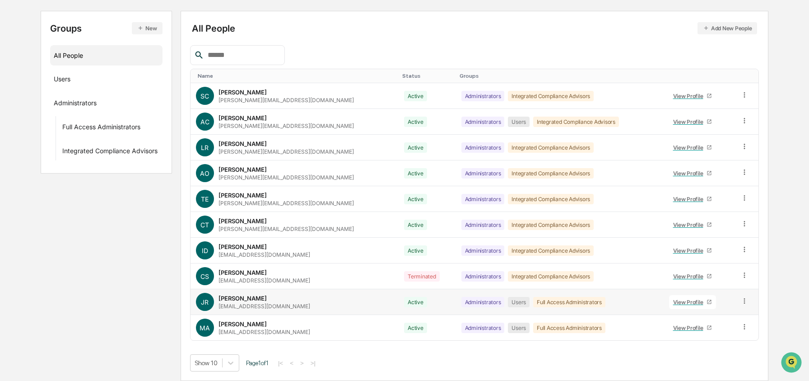
click at [741, 301] on icon at bounding box center [745, 301] width 9 height 9
click at [716, 365] on div "Reset Password" at bounding box center [703, 369] width 75 height 11
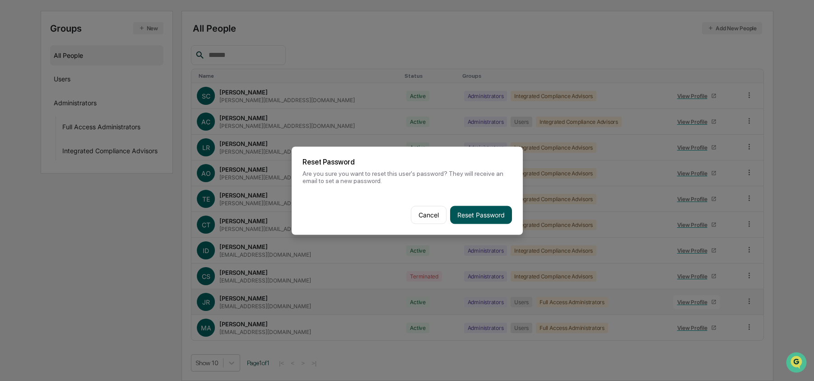
click at [496, 214] on button "Reset Password" at bounding box center [481, 214] width 62 height 18
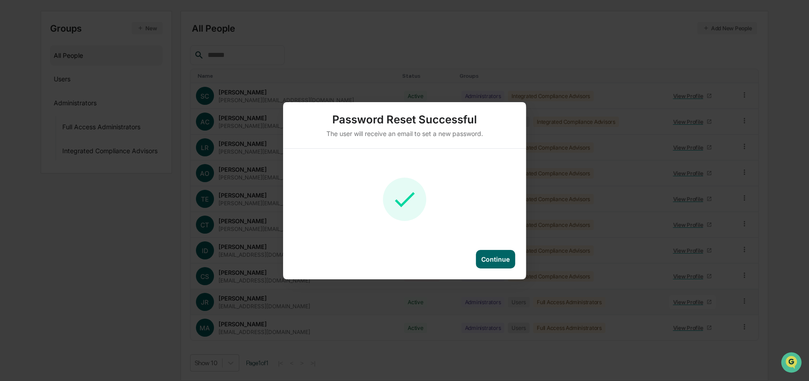
click at [503, 257] on div "Continue" at bounding box center [495, 259] width 28 height 8
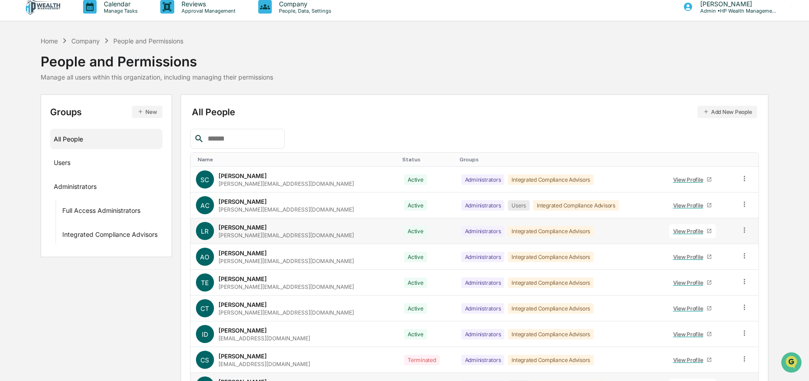
scroll to position [0, 0]
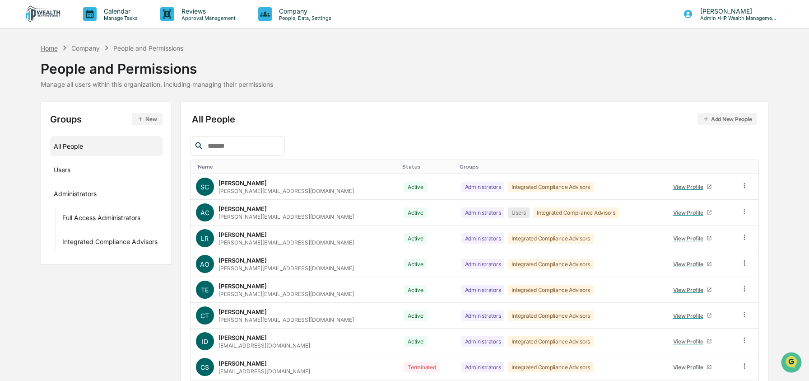
click at [53, 49] on div "Home" at bounding box center [49, 48] width 17 height 8
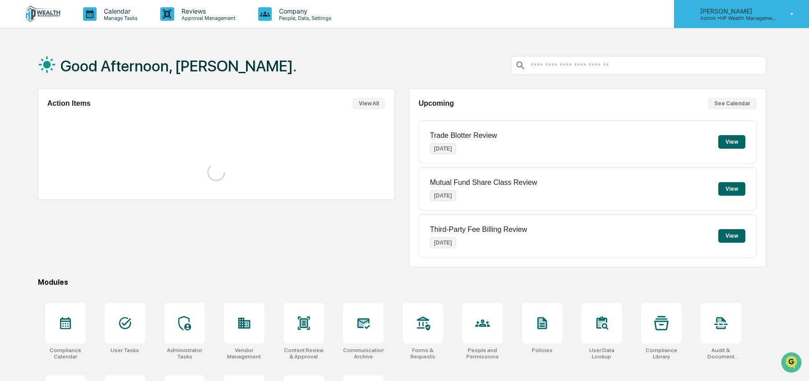
click at [761, 21] on div "Ashley Craddock Admin • HP Wealth Management, LLC" at bounding box center [741, 14] width 135 height 28
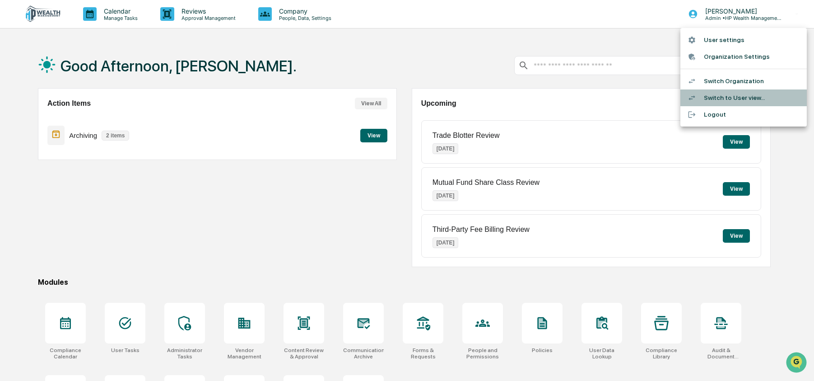
click at [735, 98] on li "Switch to User view..." at bounding box center [743, 97] width 126 height 17
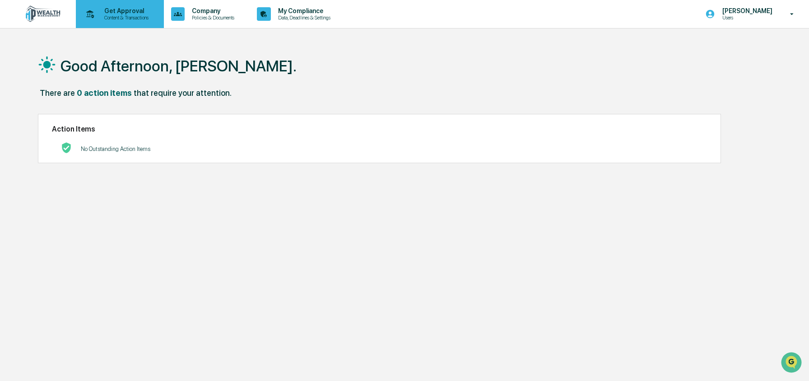
click at [109, 16] on p "Content & Transactions" at bounding box center [125, 17] width 56 height 6
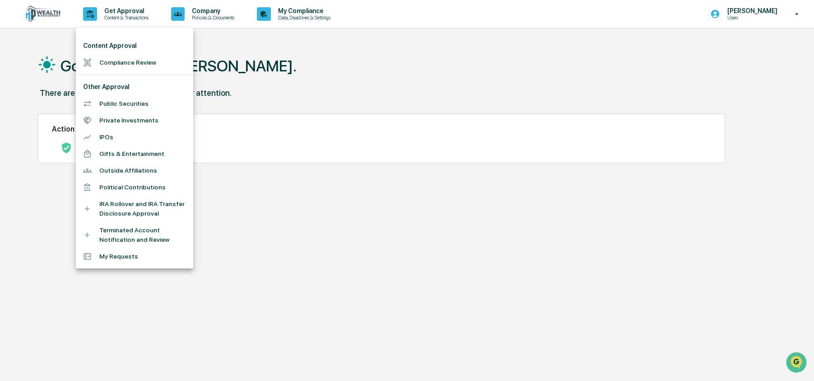
click at [119, 169] on li "Outside Affiliations" at bounding box center [134, 170] width 117 height 17
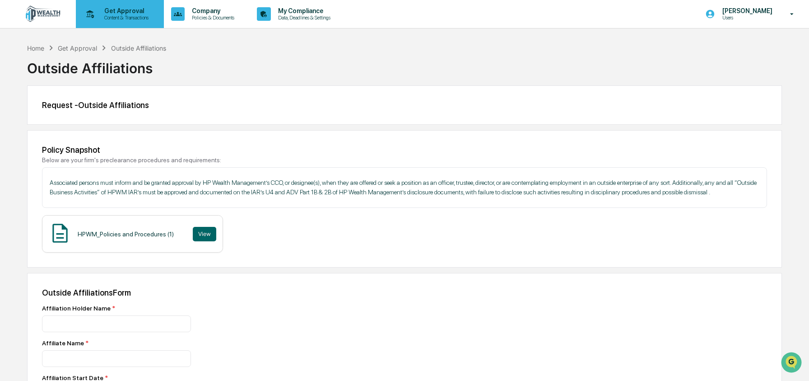
click at [117, 18] on p "Content & Transactions" at bounding box center [125, 17] width 56 height 6
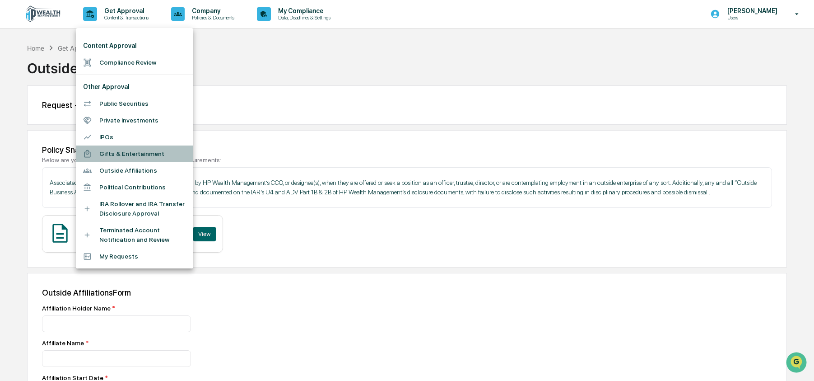
click at [135, 152] on li "Gifts & Entertainment" at bounding box center [134, 153] width 117 height 17
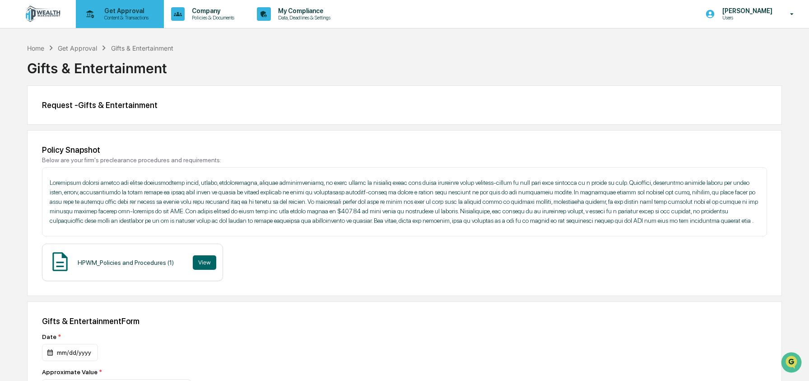
click at [102, 22] on div "Get Approval Content & Transactions" at bounding box center [118, 14] width 79 height 28
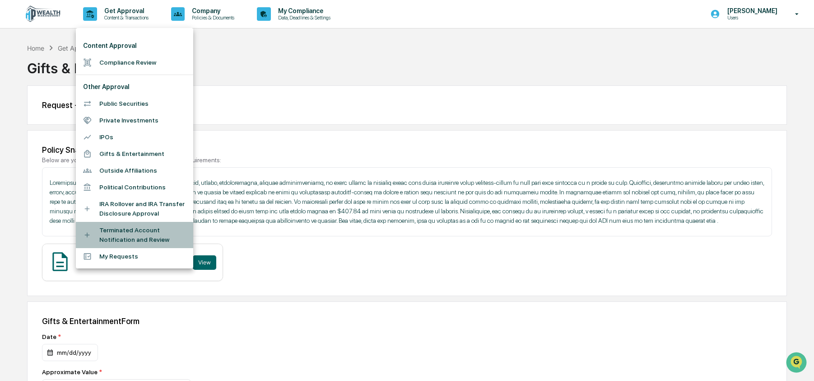
click at [133, 235] on li "Terminated Account Notification and Review" at bounding box center [134, 235] width 117 height 26
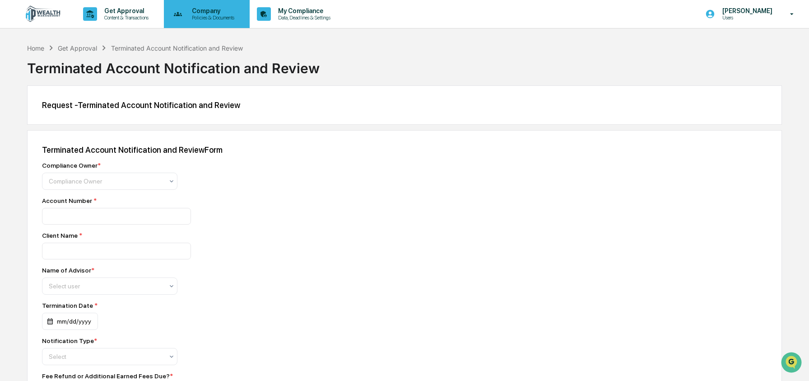
click at [219, 14] on p "Policies & Documents" at bounding box center [212, 17] width 54 height 6
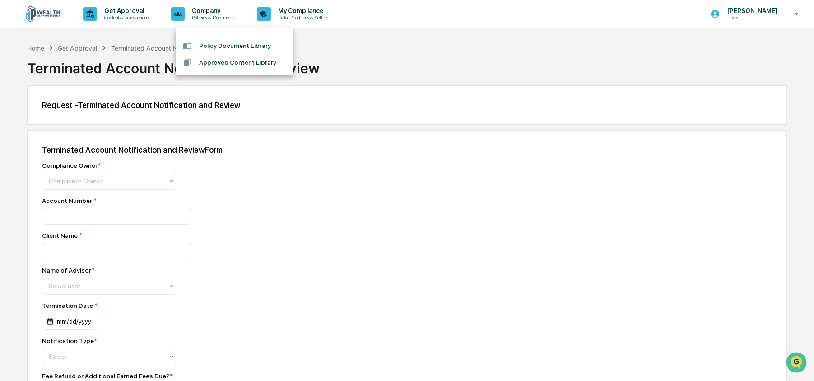
click at [232, 47] on li "Policy Document Library" at bounding box center [234, 45] width 117 height 17
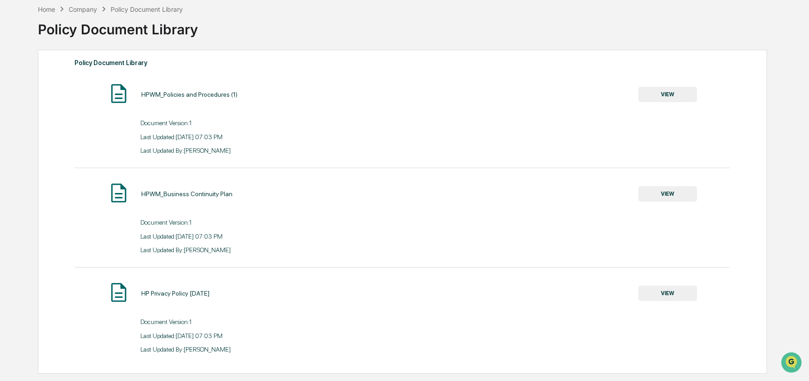
scroll to position [43, 0]
drag, startPoint x: 175, startPoint y: 121, endPoint x: 220, endPoint y: 125, distance: 45.3
click at [220, 125] on div "Document Version: 1" at bounding box center [271, 122] width 262 height 7
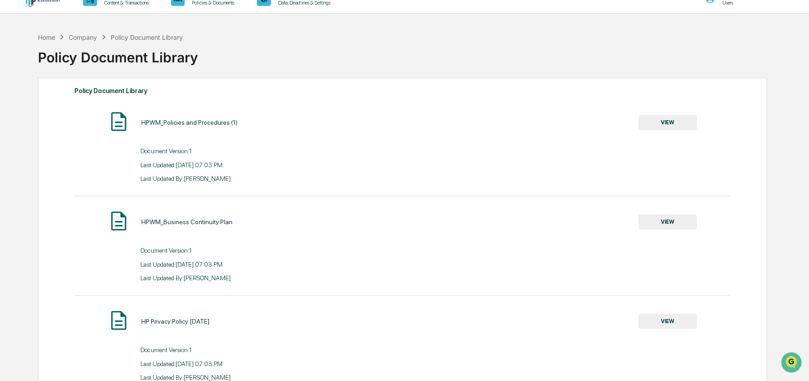
scroll to position [0, 0]
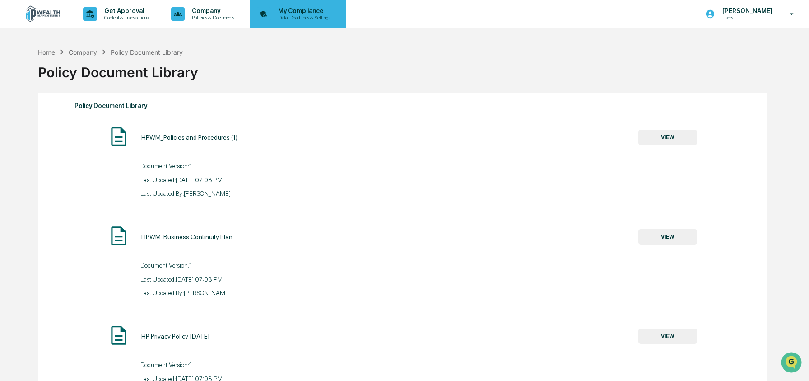
click at [321, 15] on p "Data, Deadlines & Settings" at bounding box center [303, 17] width 64 height 6
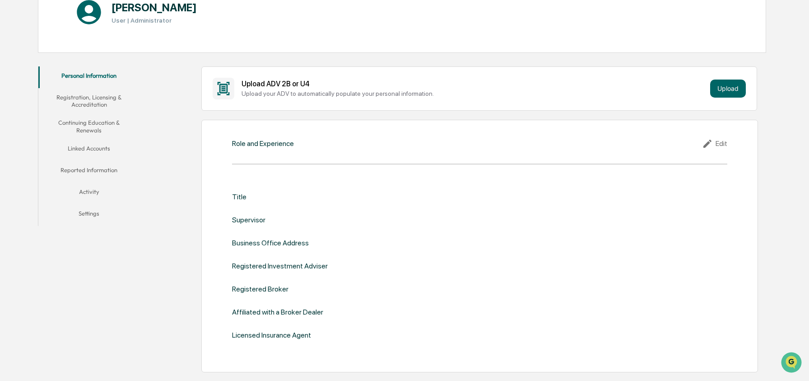
scroll to position [116, 0]
click at [87, 144] on button "Linked Accounts" at bounding box center [89, 151] width 102 height 22
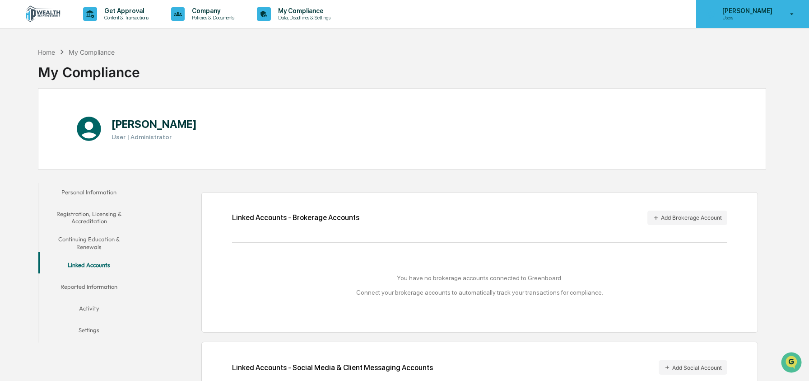
click at [738, 15] on p "Users" at bounding box center [746, 17] width 62 height 6
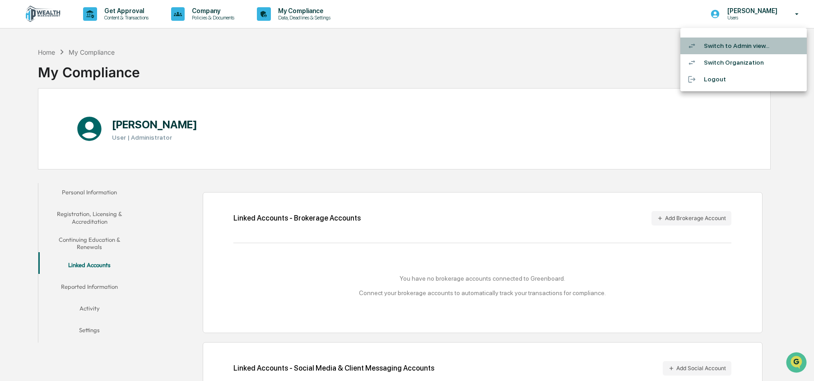
click at [722, 46] on li "Switch to Admin view..." at bounding box center [743, 45] width 126 height 17
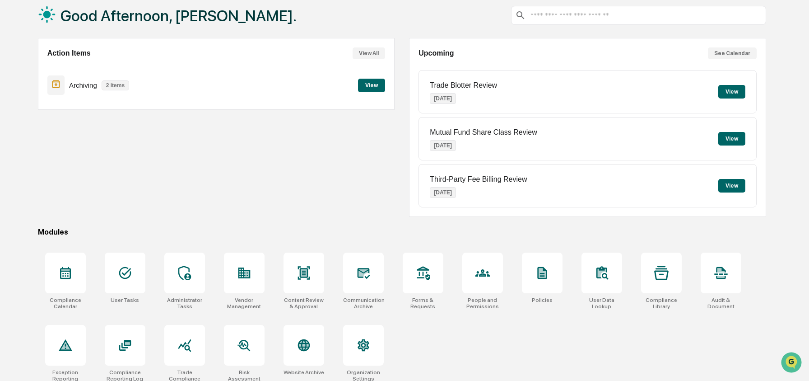
scroll to position [58, 0]
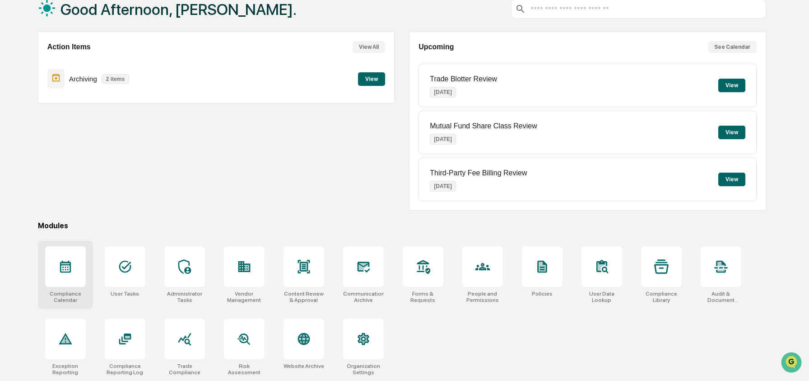
click at [69, 268] on icon at bounding box center [65, 266] width 14 height 14
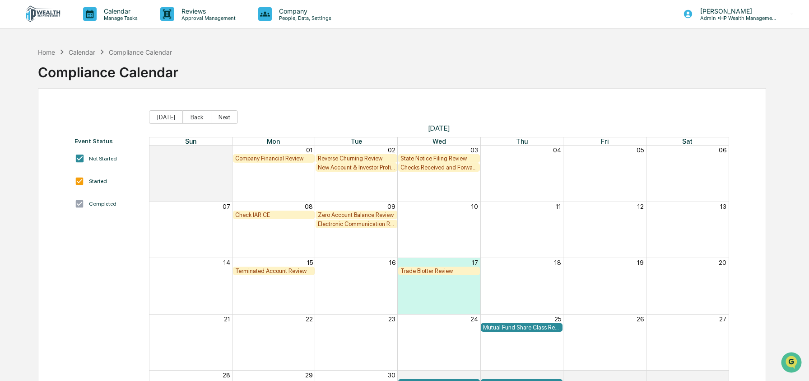
click at [288, 158] on div "Company Financial Review" at bounding box center [273, 158] width 77 height 7
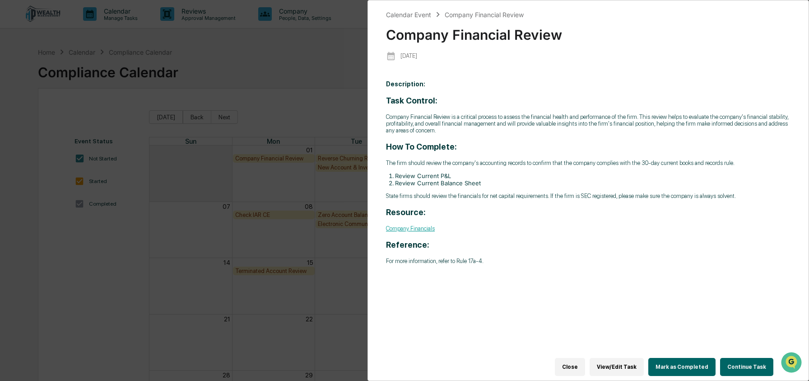
click at [747, 362] on button "Continue Task" at bounding box center [746, 367] width 53 height 18
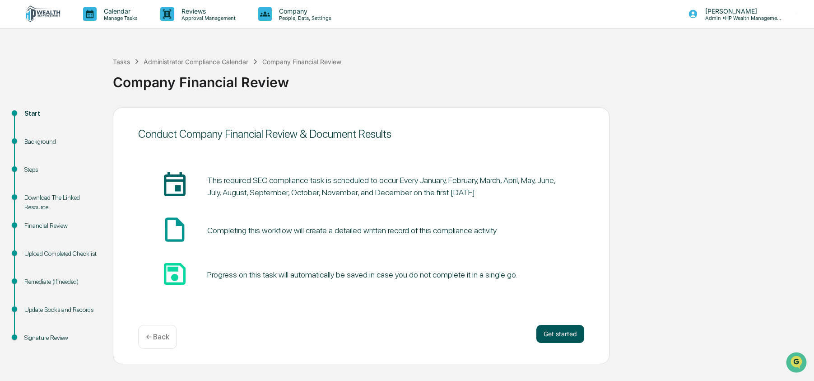
click at [564, 338] on button "Get started" at bounding box center [560, 334] width 48 height 18
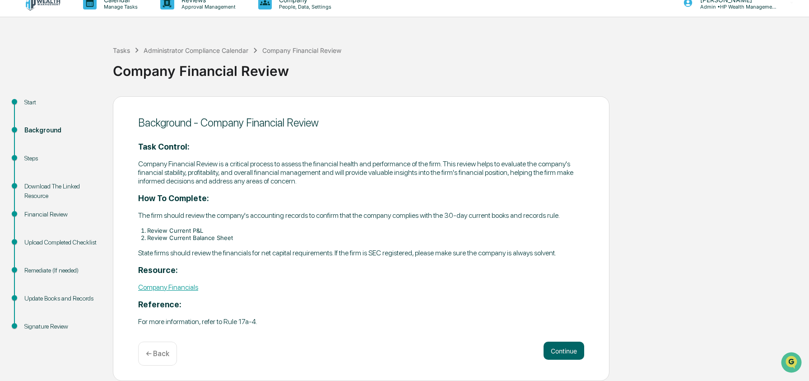
scroll to position [23, 0]
click at [564, 351] on button "Continue" at bounding box center [564, 350] width 41 height 18
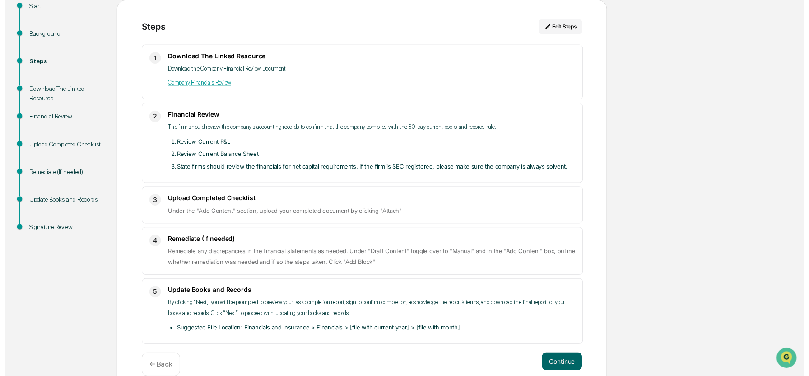
scroll to position [122, 0]
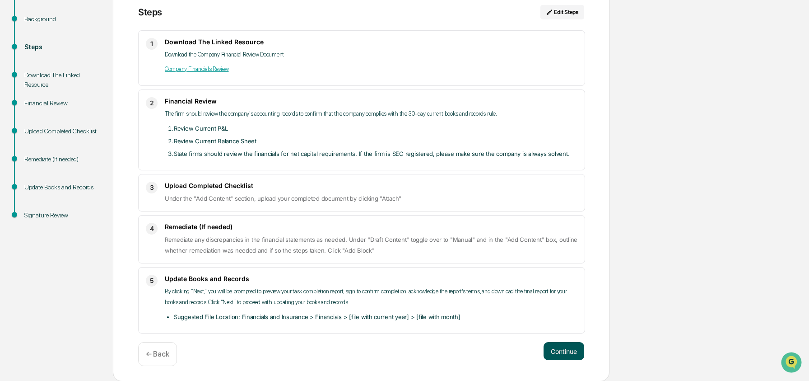
click at [564, 355] on button "Continue" at bounding box center [564, 351] width 41 height 18
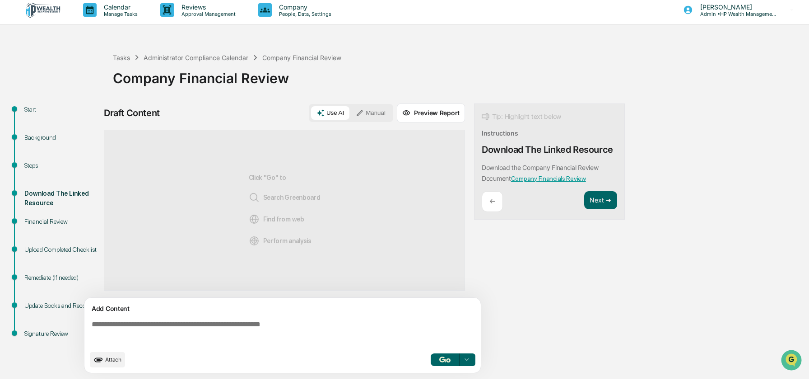
scroll to position [7, 0]
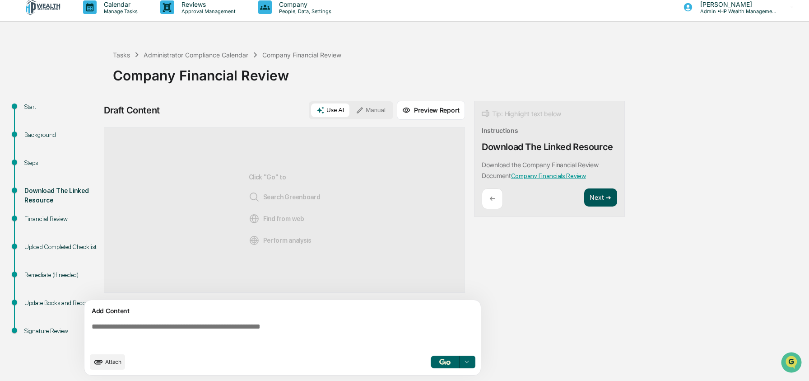
click at [607, 197] on button "Next ➔" at bounding box center [600, 197] width 33 height 19
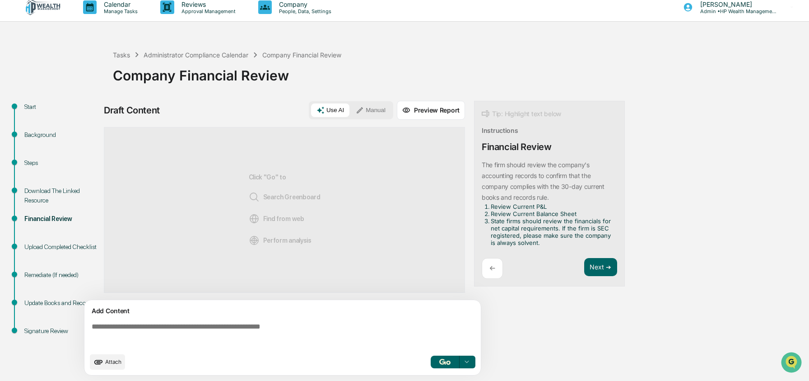
click at [243, 327] on textarea at bounding box center [284, 335] width 393 height 33
click at [369, 108] on button "Manual" at bounding box center [370, 110] width 41 height 14
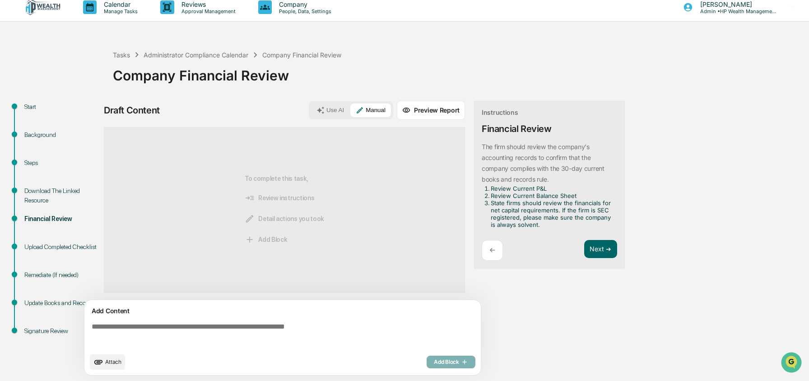
click at [201, 328] on textarea at bounding box center [284, 335] width 393 height 33
click at [440, 112] on button "Preview Report" at bounding box center [431, 110] width 68 height 19
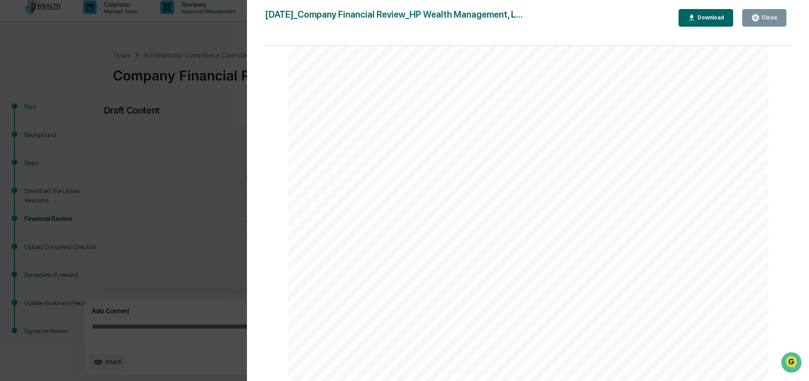
scroll to position [473, 0]
click at [224, 105] on div "Version History [DATE] 05:54 PM [PERSON_NAME] [DATE]_Company Financial Review_H…" at bounding box center [404, 190] width 809 height 381
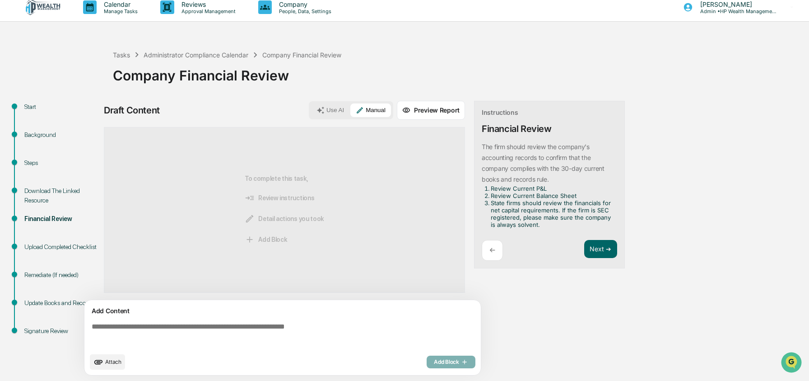
click at [223, 332] on textarea at bounding box center [284, 335] width 393 height 33
click at [115, 12] on p "Manage Tasks" at bounding box center [120, 11] width 46 height 6
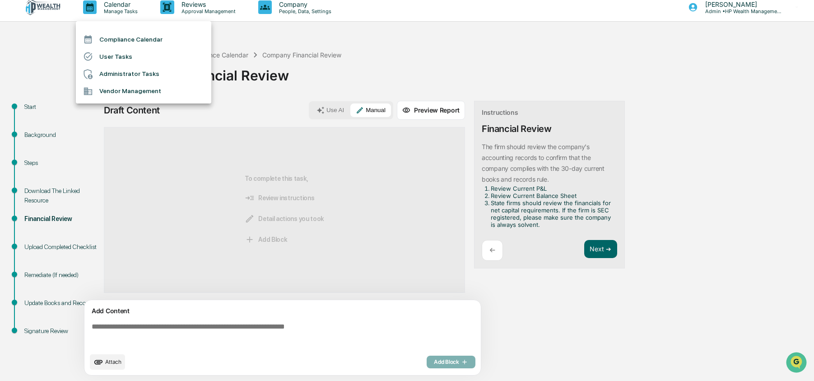
click at [135, 41] on li "Compliance Calendar" at bounding box center [143, 39] width 135 height 17
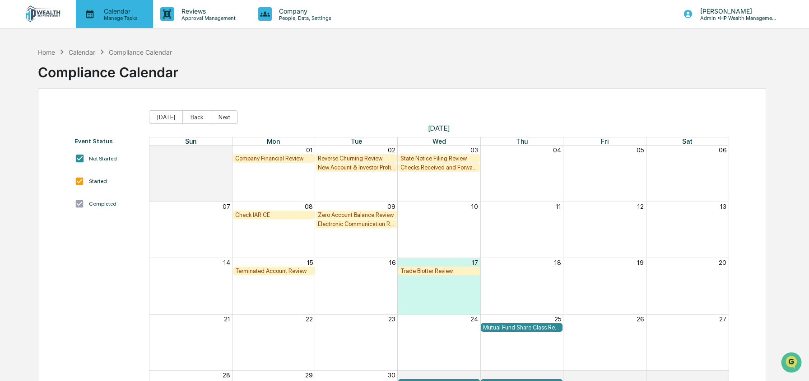
click at [120, 14] on p "Calendar" at bounding box center [120, 11] width 46 height 8
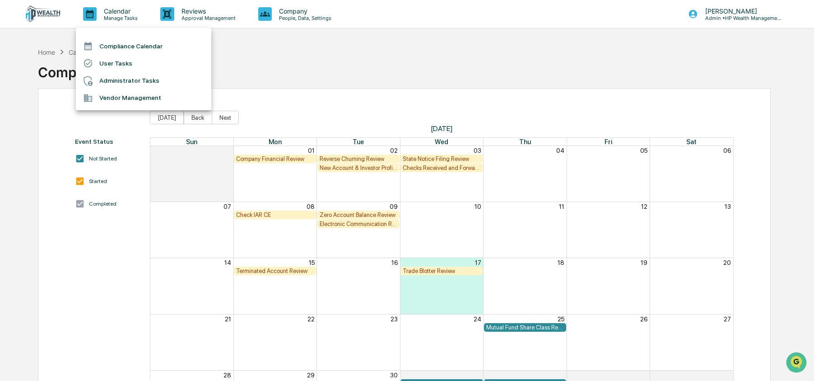
click at [128, 81] on li "Administrator Tasks" at bounding box center [143, 80] width 135 height 17
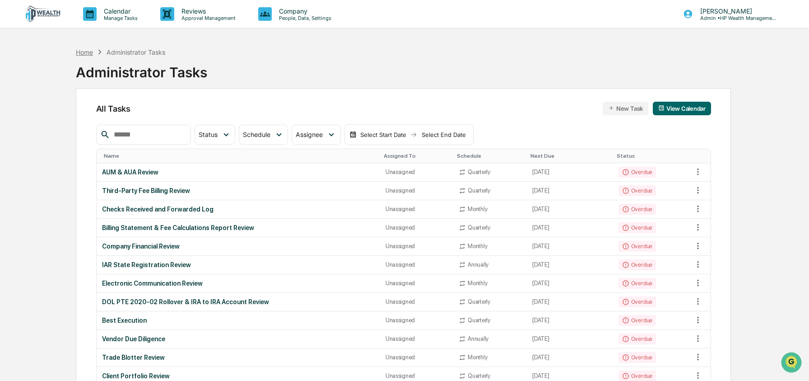
click at [84, 55] on div "Home" at bounding box center [84, 52] width 17 height 8
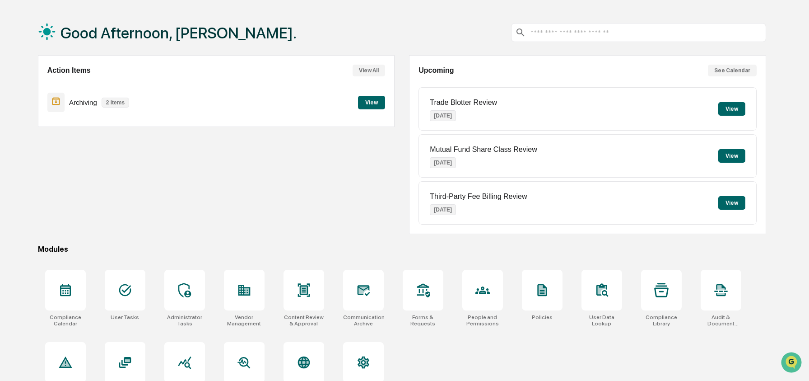
scroll to position [58, 0]
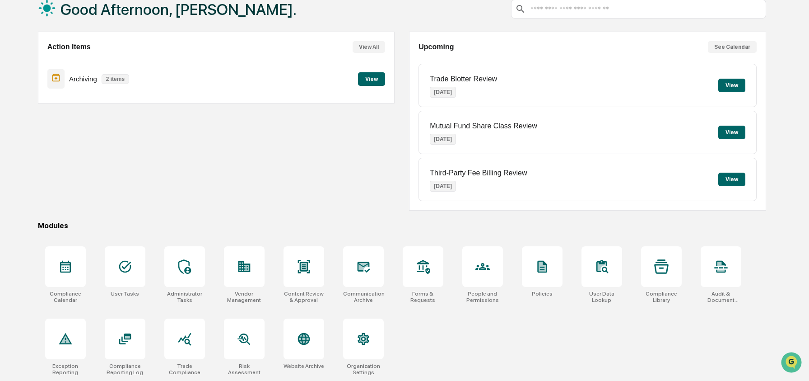
click at [374, 82] on button "View" at bounding box center [371, 79] width 27 height 14
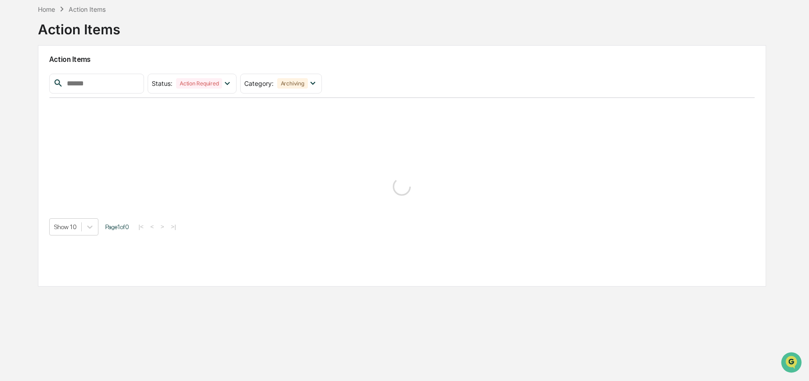
scroll to position [43, 0]
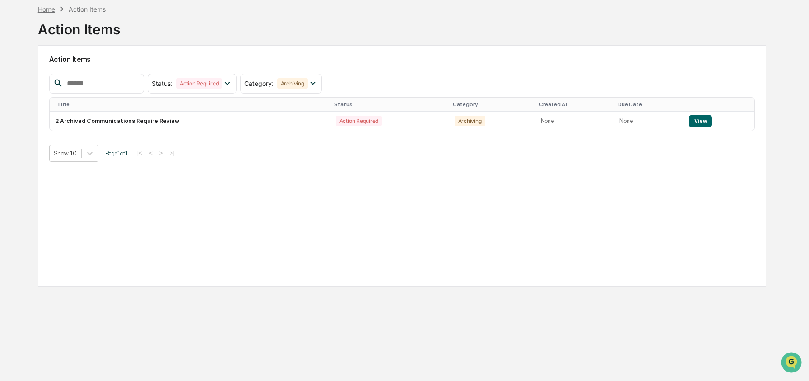
click at [54, 9] on div "Home" at bounding box center [46, 9] width 17 height 8
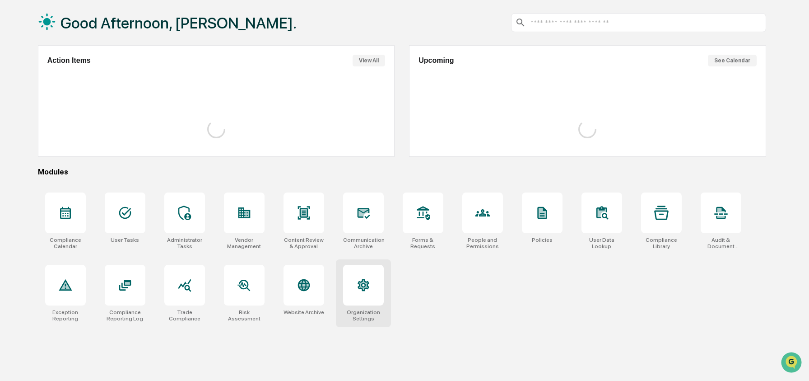
scroll to position [58, 0]
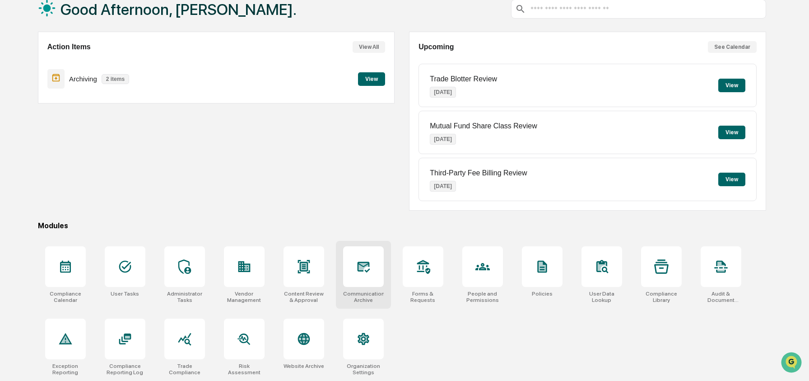
click at [344, 268] on div at bounding box center [363, 266] width 41 height 41
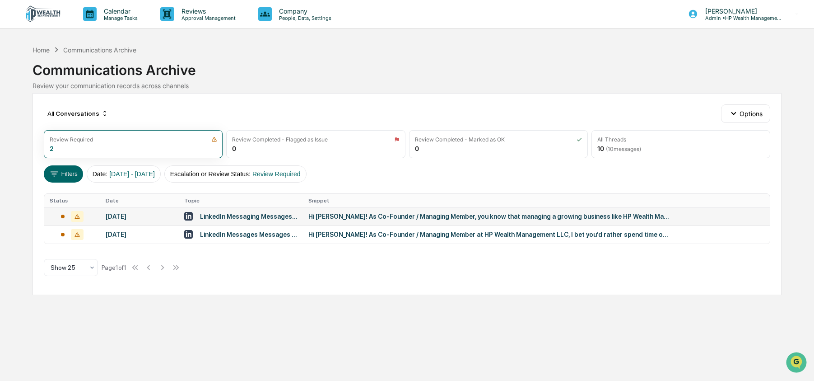
click at [308, 217] on div "Hi [PERSON_NAME]! As Co-Founder / Managing Member, you know that managing a gro…" at bounding box center [488, 216] width 361 height 7
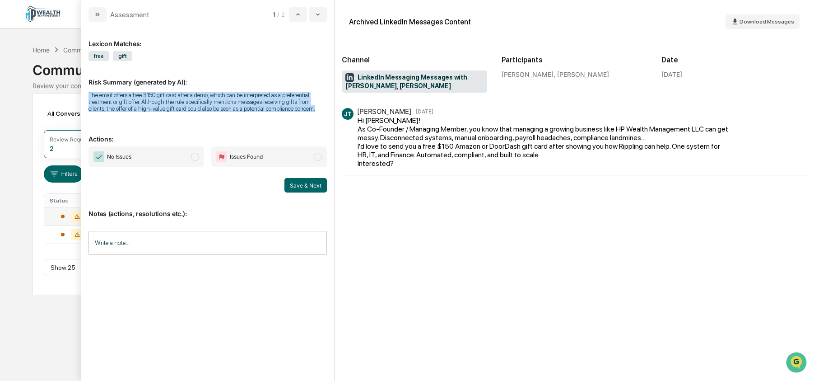
drag, startPoint x: 87, startPoint y: 94, endPoint x: 182, endPoint y: 122, distance: 98.9
click at [182, 122] on div "Lexicon Matches: free gift Risk Summary (generated by AI): The email offers a f…" at bounding box center [207, 201] width 253 height 359
click at [152, 112] on div "The email offers a free $150 gift card after a demo, which can be interpreted a…" at bounding box center [207, 102] width 238 height 20
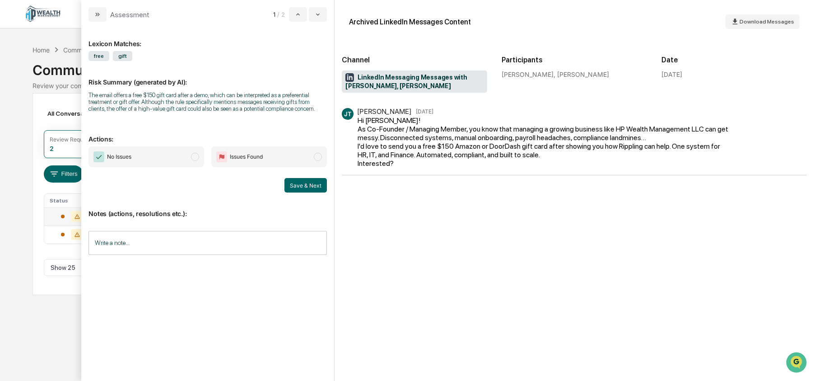
click at [177, 167] on span "No Issues" at bounding box center [146, 156] width 116 height 21
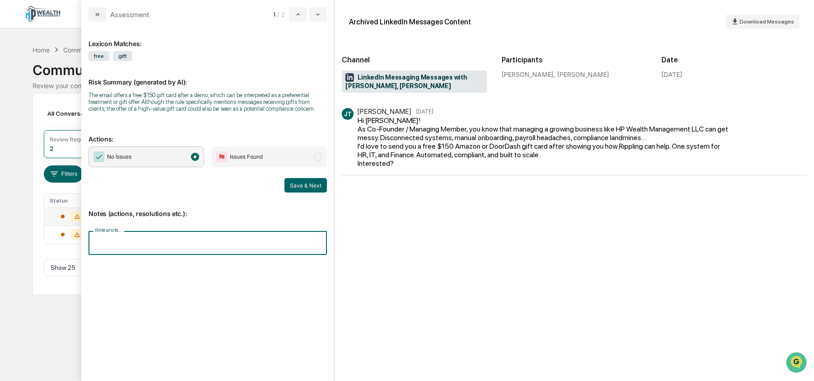
click at [192, 249] on input "Write a note..." at bounding box center [207, 243] width 238 height 24
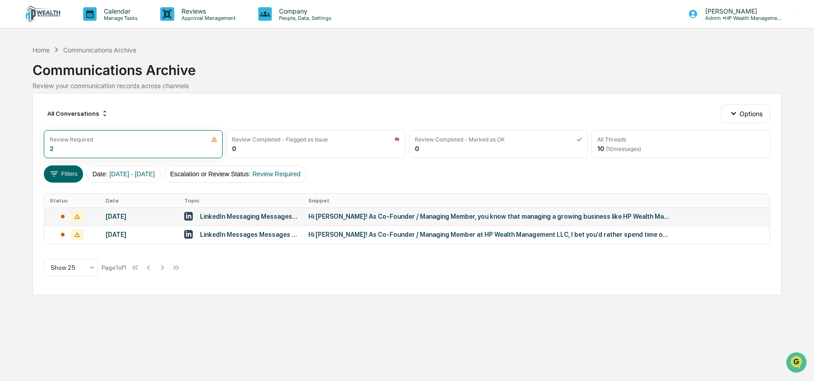
click at [20, 178] on div "Calendar Manage Tasks Reviews Approval Management Company People, Data, Setting…" at bounding box center [407, 190] width 814 height 381
click at [273, 146] on div "Review Completed - Flagged as Issue 0" at bounding box center [315, 144] width 179 height 28
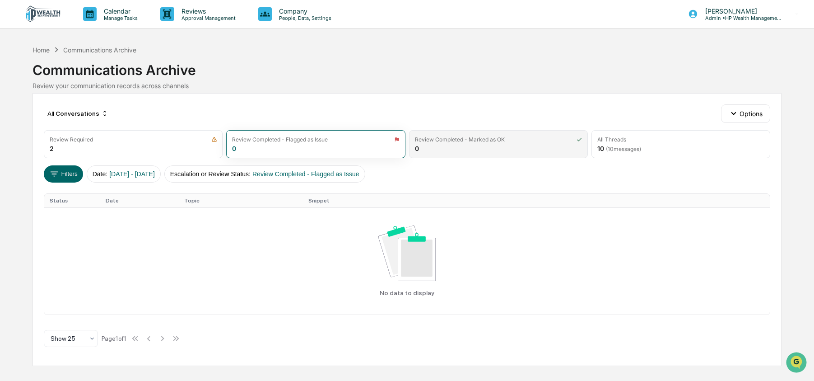
click at [484, 140] on div "Review Completed - Marked as OK" at bounding box center [460, 139] width 90 height 7
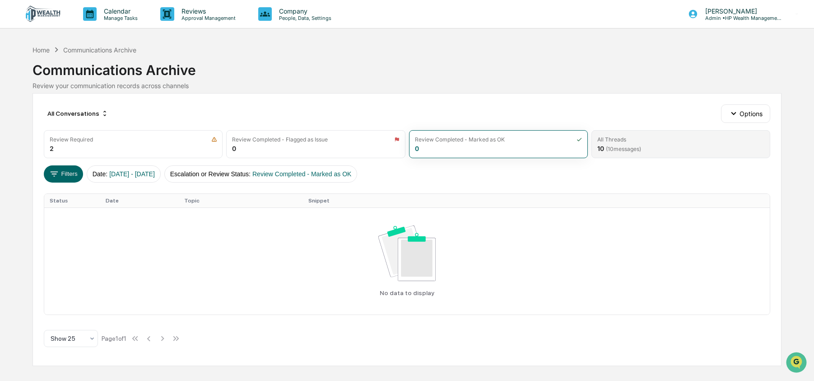
click at [642, 142] on div "All Threads" at bounding box center [680, 139] width 167 height 7
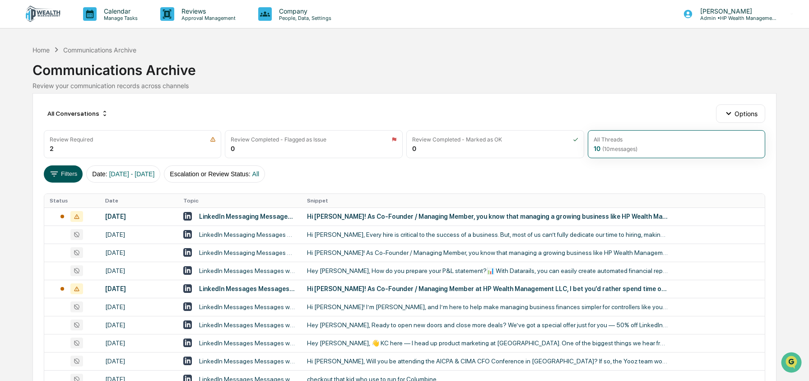
click at [63, 173] on button "Filters" at bounding box center [63, 173] width 39 height 17
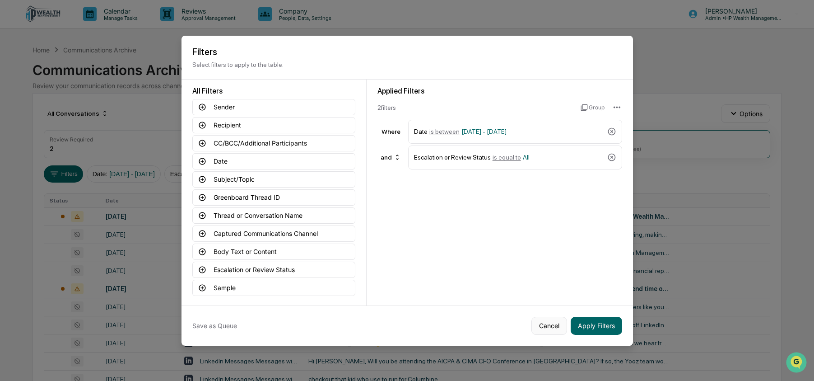
click at [545, 323] on button "Cancel" at bounding box center [549, 326] width 36 height 18
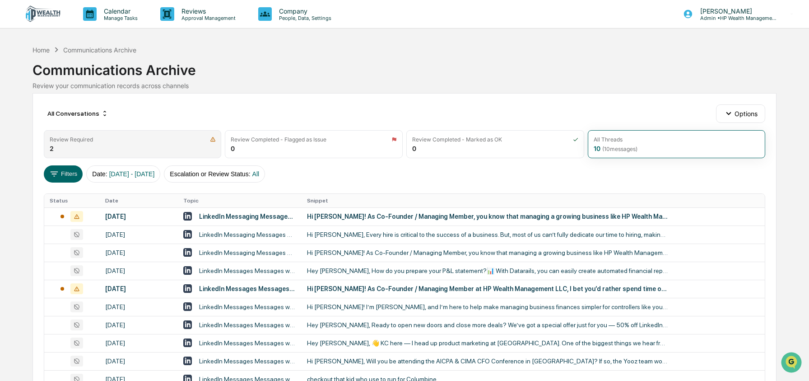
click at [169, 142] on div "Review Required" at bounding box center [133, 139] width 166 height 7
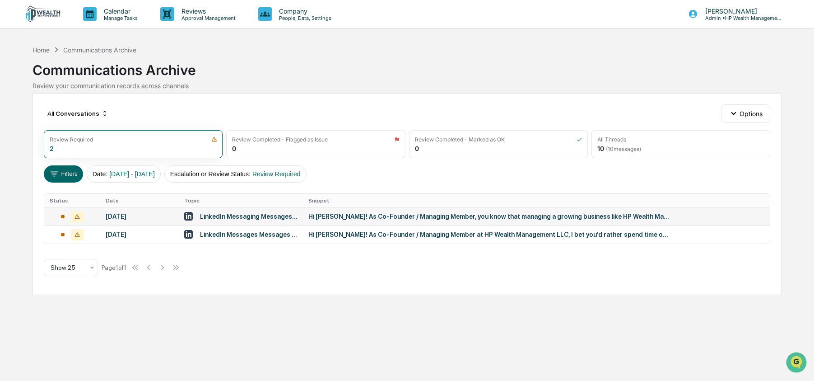
click at [155, 213] on div "August 22, 2025" at bounding box center [140, 216] width 68 height 7
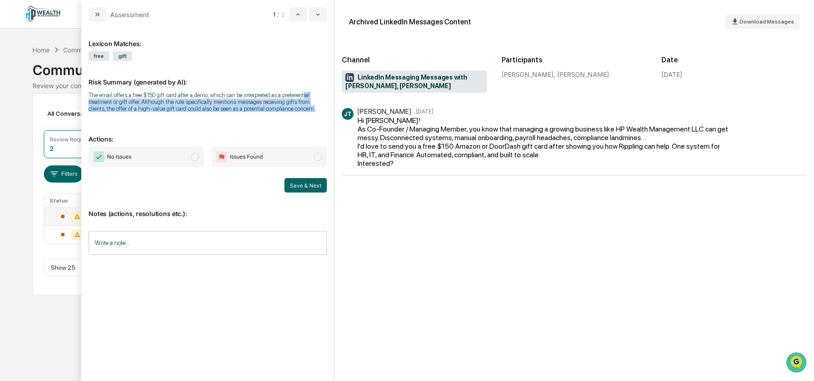
drag, startPoint x: 113, startPoint y: 101, endPoint x: 192, endPoint y: 125, distance: 82.0
click at [192, 118] on div "Risk Summary (generated by AI): The email offers a free $150 gift card after a …" at bounding box center [207, 89] width 238 height 57
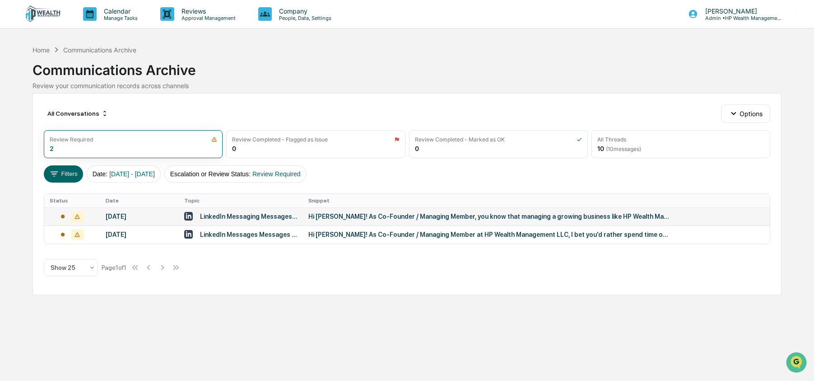
click at [26, 219] on div "Calendar Manage Tasks Reviews Approval Management Company People, Data, Setting…" at bounding box center [407, 190] width 814 height 381
click at [46, 51] on div "Home" at bounding box center [41, 50] width 17 height 8
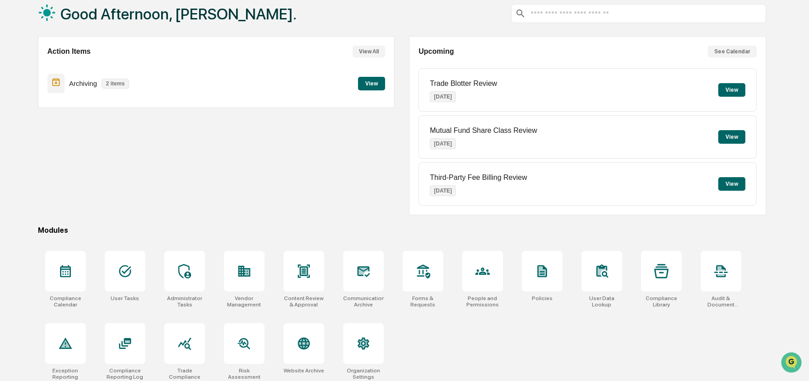
scroll to position [58, 0]
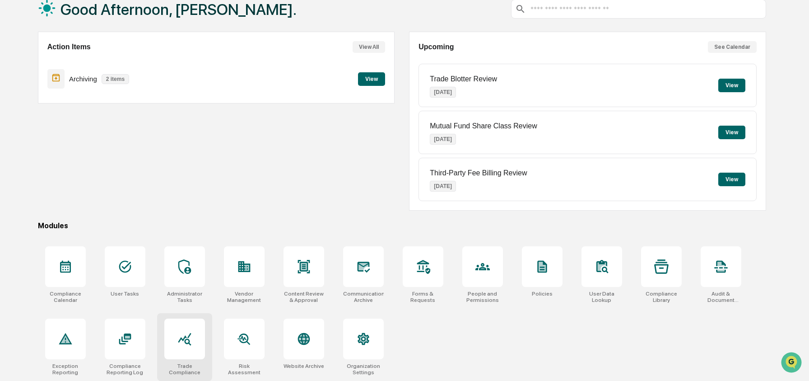
click at [183, 340] on icon at bounding box center [184, 338] width 14 height 14
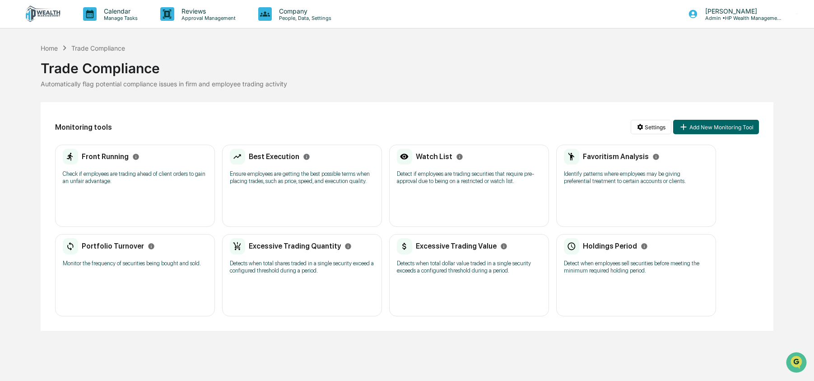
click at [284, 178] on p "Ensure employees are getting the best possible terms when placing trades, such …" at bounding box center [302, 177] width 144 height 14
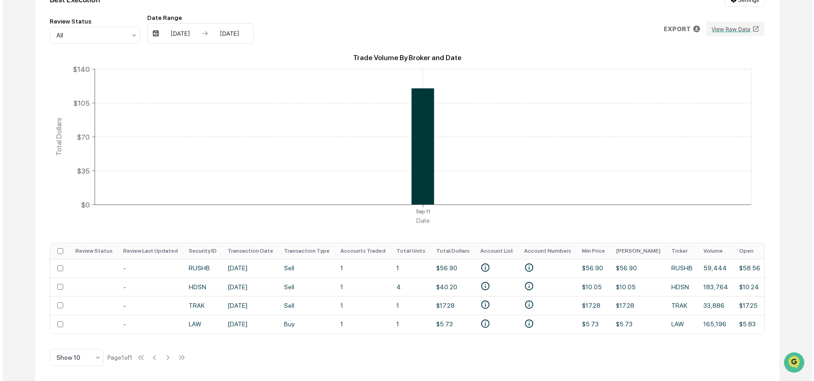
scroll to position [0, 163]
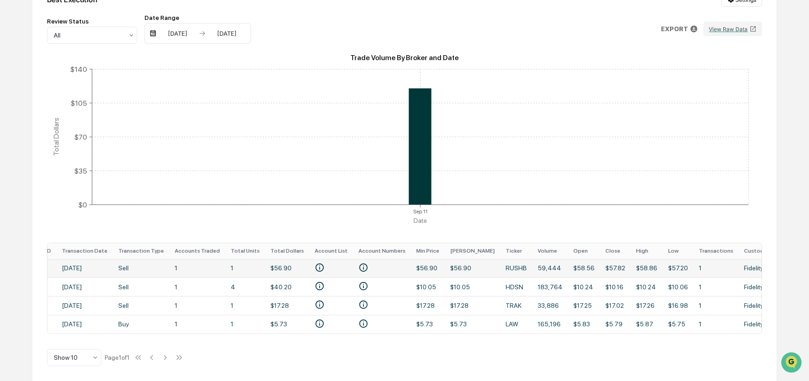
click at [606, 267] on td "$57.82" at bounding box center [615, 268] width 31 height 19
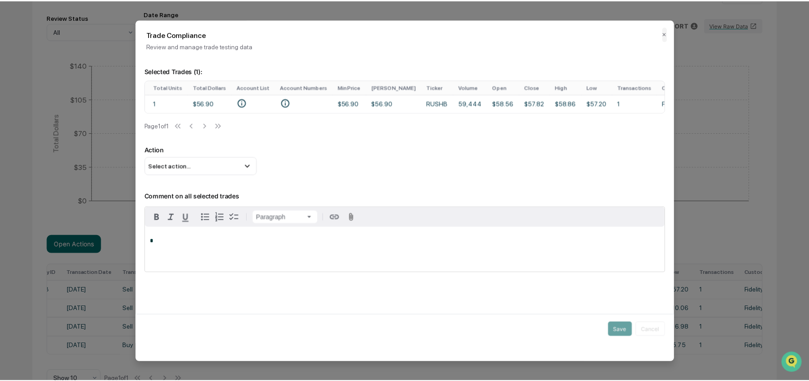
scroll to position [0, 0]
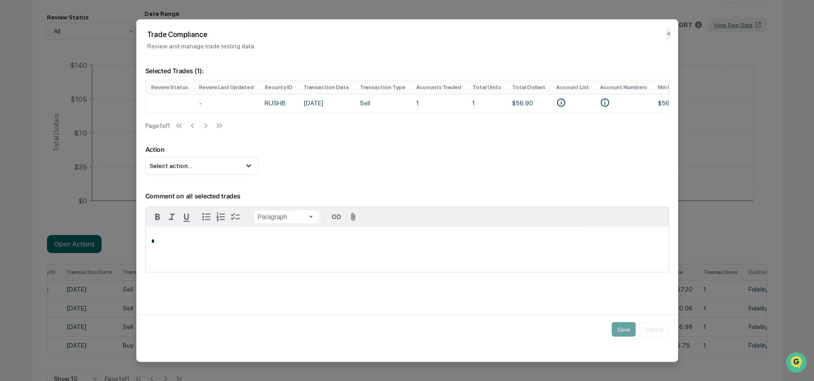
drag, startPoint x: 195, startPoint y: 241, endPoint x: 196, endPoint y: 223, distance: 18.6
click at [196, 223] on div "Paragraph *" at bounding box center [407, 239] width 523 height 65
click at [185, 242] on p "*" at bounding box center [407, 241] width 512 height 6
click at [192, 242] on p "*" at bounding box center [407, 241] width 512 height 6
click at [669, 34] on button "✕" at bounding box center [668, 33] width 5 height 14
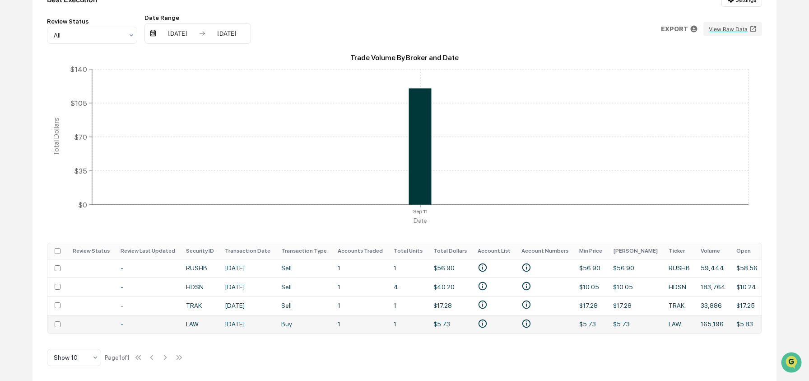
click at [403, 320] on td "1" at bounding box center [408, 324] width 40 height 19
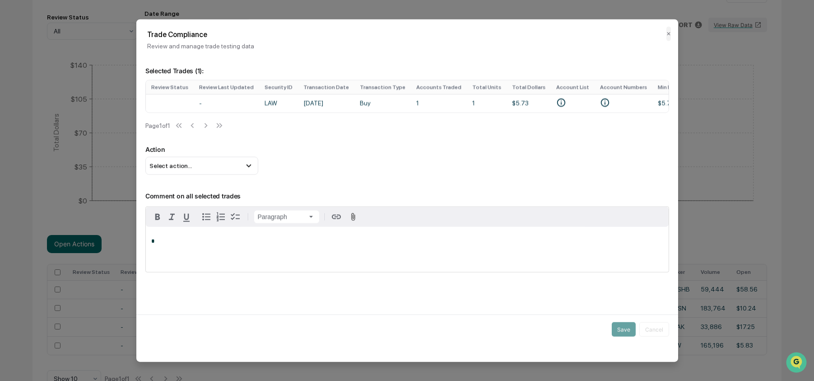
click at [225, 261] on div "*" at bounding box center [407, 249] width 523 height 45
click at [669, 35] on button "✕" at bounding box center [668, 33] width 5 height 14
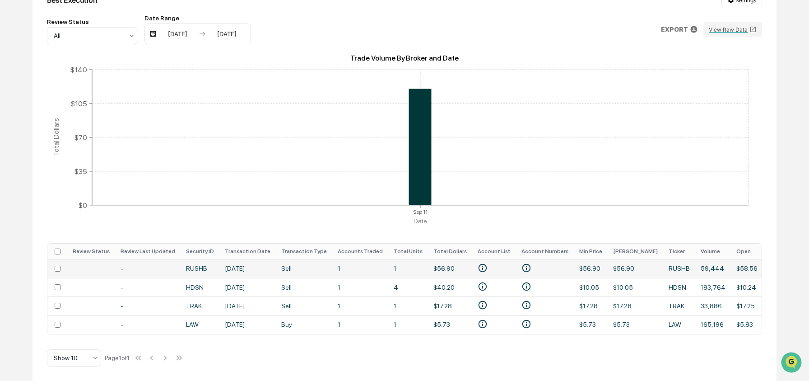
scroll to position [124, 0]
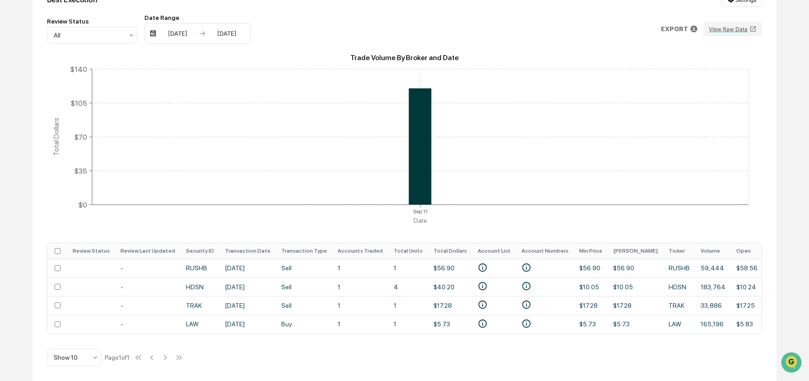
click at [275, 237] on div "Best Execution Settings Review Status All Date Range [DATE] [DATE] EXPORT View …" at bounding box center [405, 179] width 745 height 403
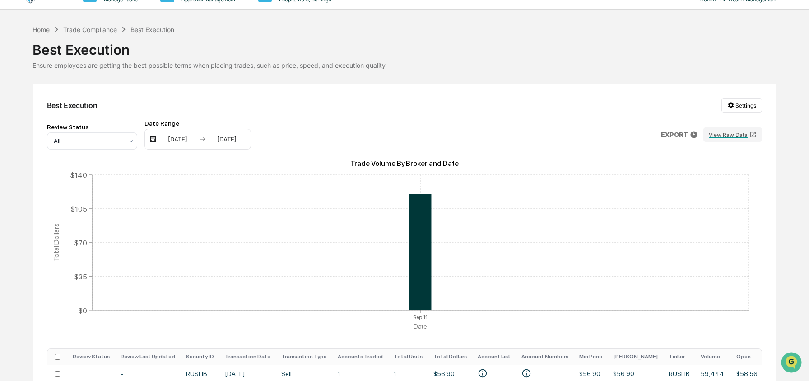
scroll to position [0, 0]
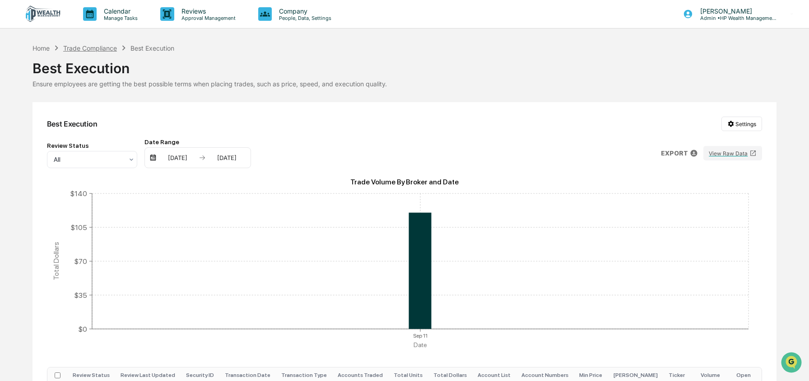
click at [88, 48] on div "Trade Compliance" at bounding box center [90, 48] width 54 height 8
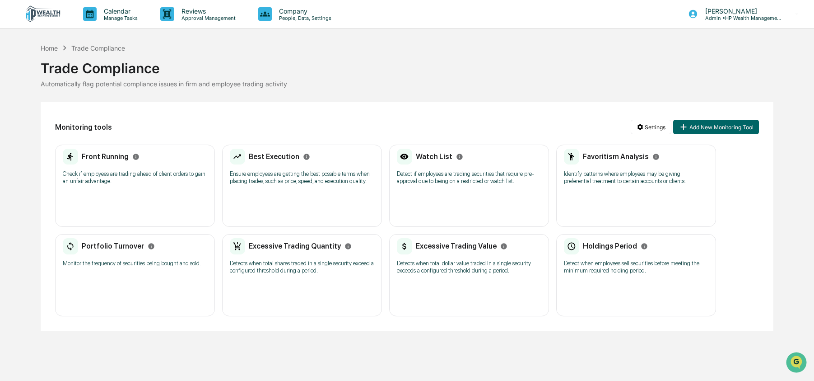
click at [436, 163] on div "Watch List" at bounding box center [430, 157] width 66 height 16
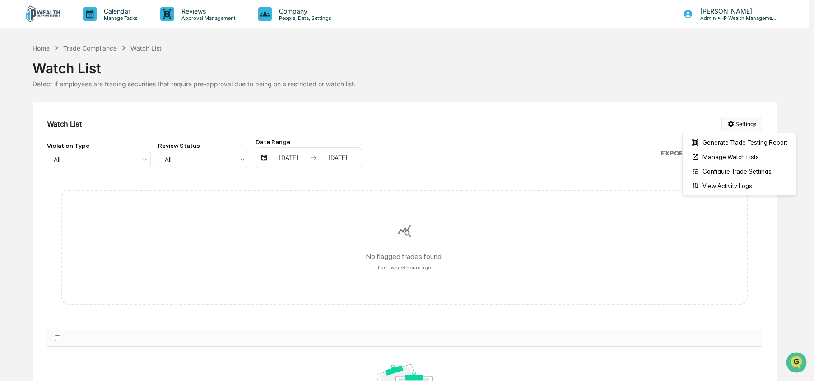
click at [754, 128] on html "Calendar Manage Tasks Reviews Approval Management Company People, Data, Setting…" at bounding box center [407, 190] width 814 height 381
click at [728, 159] on div "Manage Watch Lists" at bounding box center [740, 156] width 110 height 14
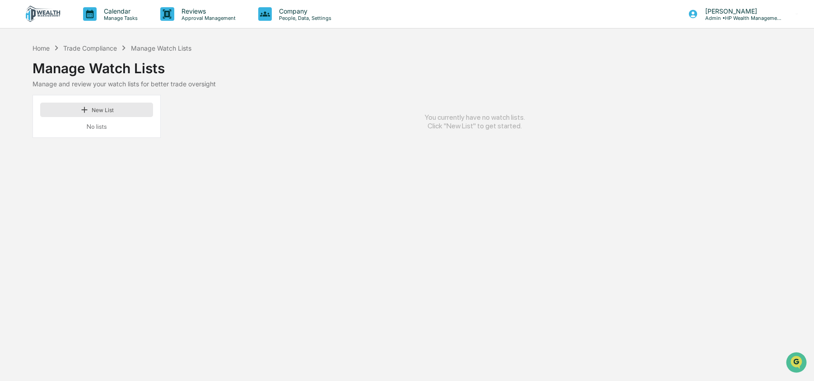
click at [122, 111] on button "New List" at bounding box center [96, 109] width 113 height 14
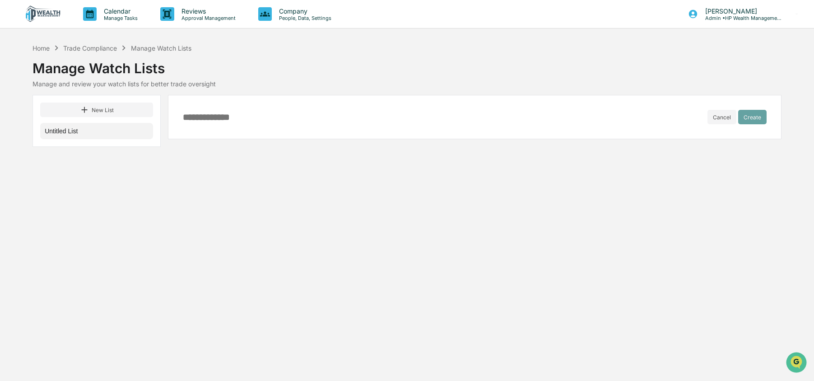
click at [302, 122] on div "Cancel Create" at bounding box center [475, 117] width 614 height 44
click at [268, 122] on div "Cancel Create" at bounding box center [475, 117] width 614 height 44
click at [230, 112] on input at bounding box center [445, 117] width 525 height 10
click at [227, 113] on input at bounding box center [445, 117] width 525 height 10
type input "**********"
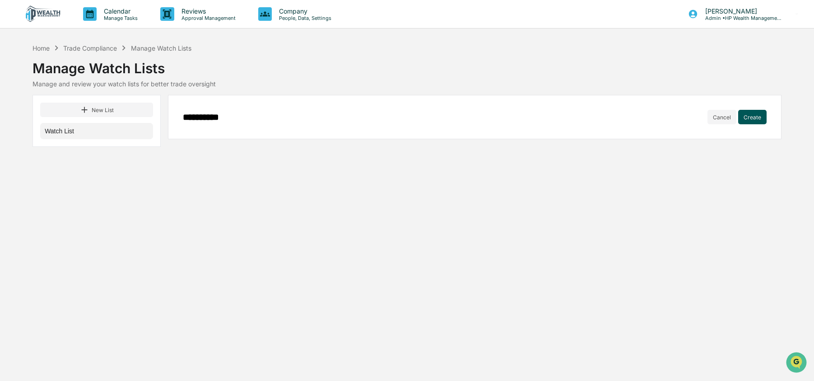
click at [754, 119] on button "Create" at bounding box center [752, 117] width 28 height 14
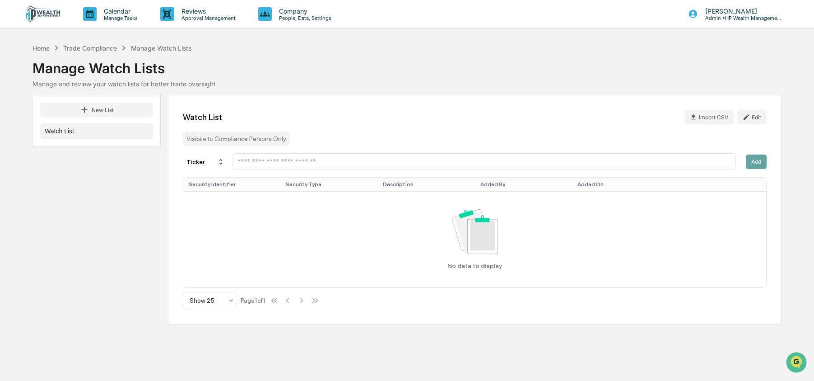
click at [305, 157] on div at bounding box center [484, 161] width 503 height 17
click at [302, 163] on input "text" at bounding box center [484, 161] width 495 height 9
click at [42, 46] on div "Home" at bounding box center [41, 48] width 17 height 8
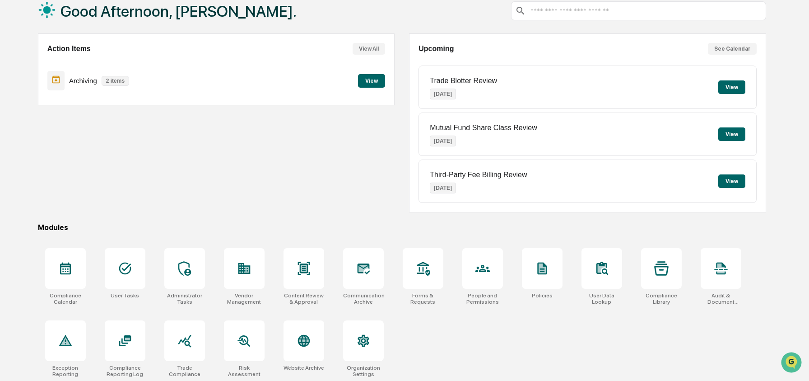
scroll to position [58, 0]
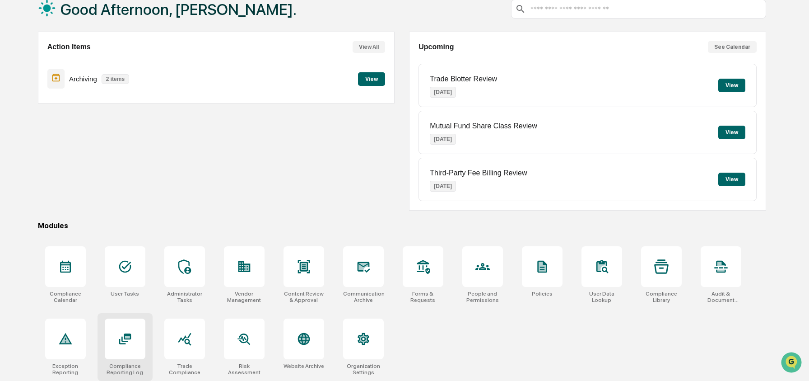
click at [126, 334] on icon at bounding box center [125, 338] width 12 height 11
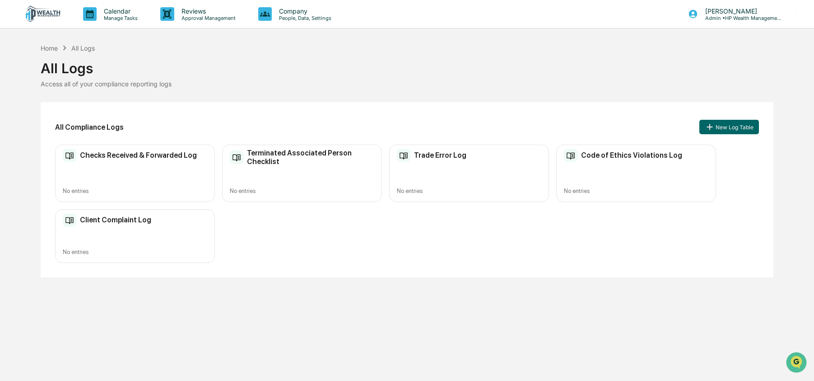
click at [139, 162] on div "Checks Received & Forwarded Log No entries" at bounding box center [135, 172] width 160 height 57
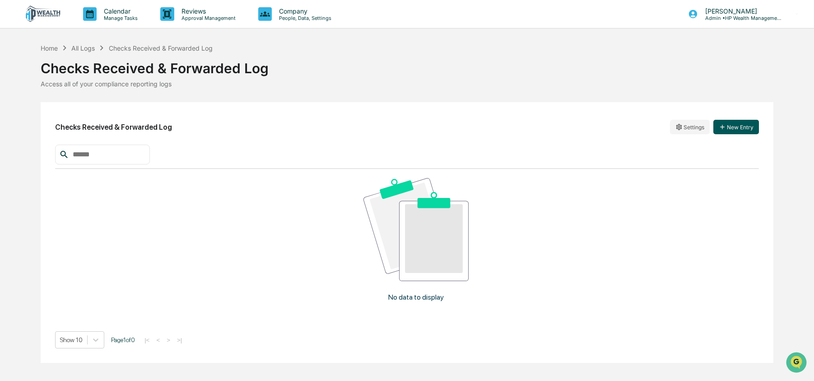
click at [744, 130] on button "New Entry" at bounding box center [736, 127] width 46 height 14
click at [51, 48] on div "Home" at bounding box center [49, 48] width 17 height 8
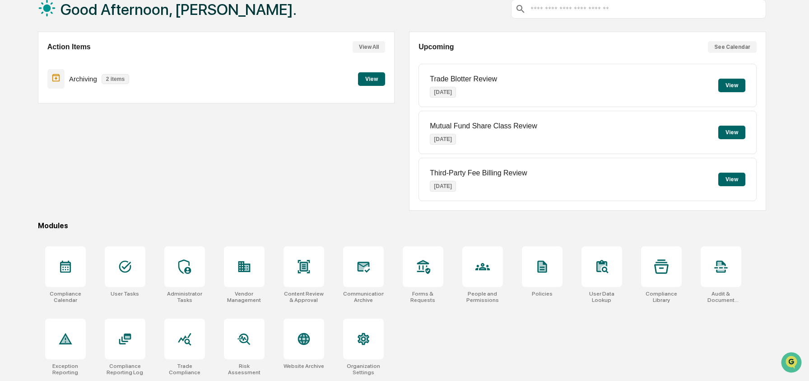
scroll to position [58, 0]
click at [121, 347] on div at bounding box center [125, 338] width 41 height 41
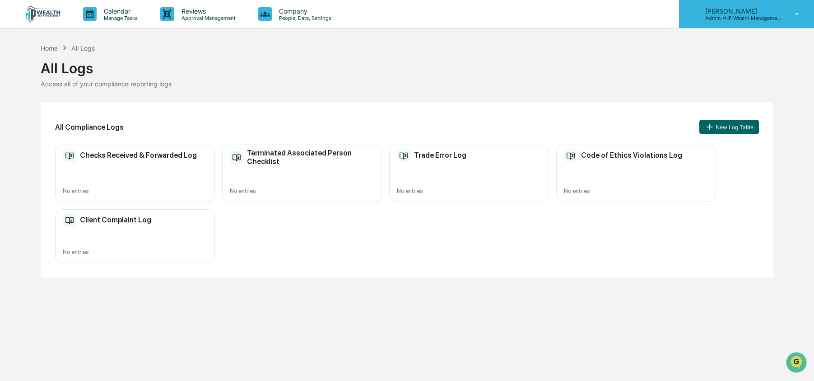
click at [732, 23] on div "Ashley Craddock Admin • HP Wealth Management, LLC" at bounding box center [746, 14] width 135 height 28
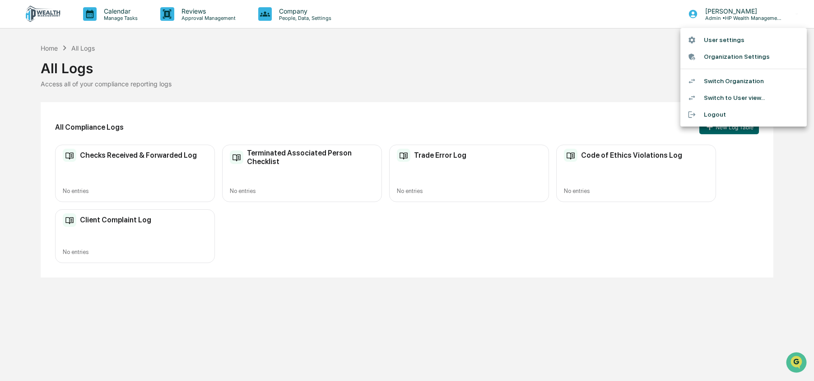
click at [726, 98] on li "Switch to User view..." at bounding box center [743, 97] width 126 height 17
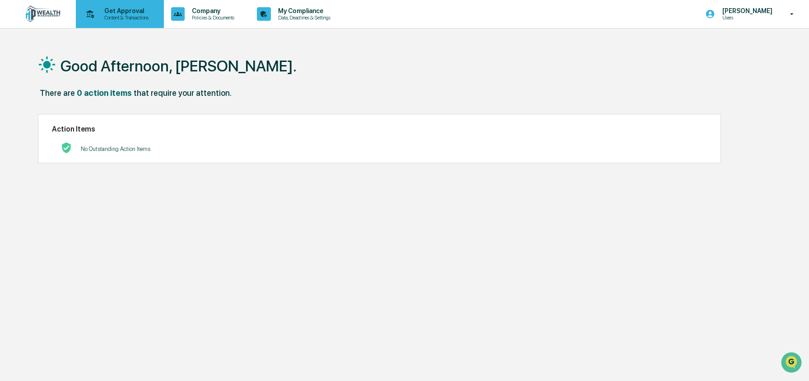
click at [113, 19] on p "Content & Transactions" at bounding box center [125, 17] width 56 height 6
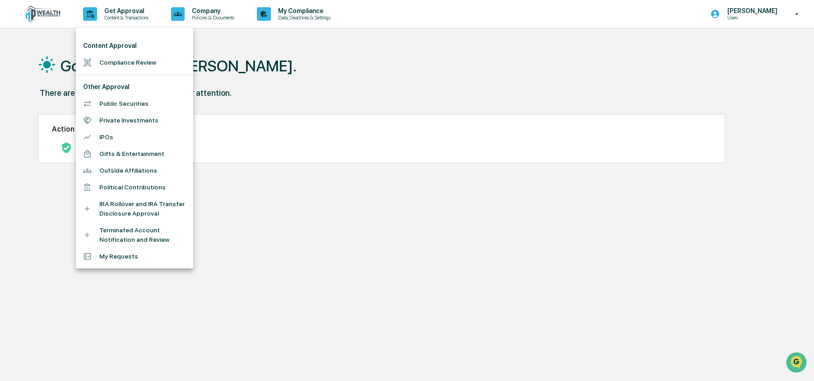
click at [121, 205] on li "IRA Rollover and IRA Transfer Disclosure Approval" at bounding box center [134, 209] width 117 height 26
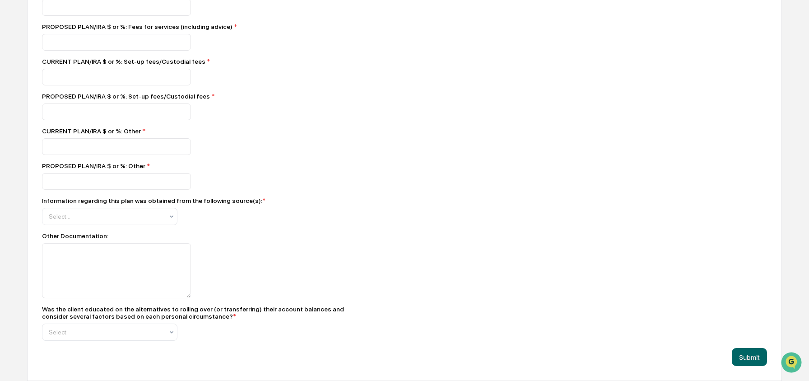
scroll to position [1247, 0]
click at [109, 265] on textarea at bounding box center [116, 270] width 149 height 55
click at [283, 240] on div "Other Documentation:" at bounding box center [200, 265] width 316 height 66
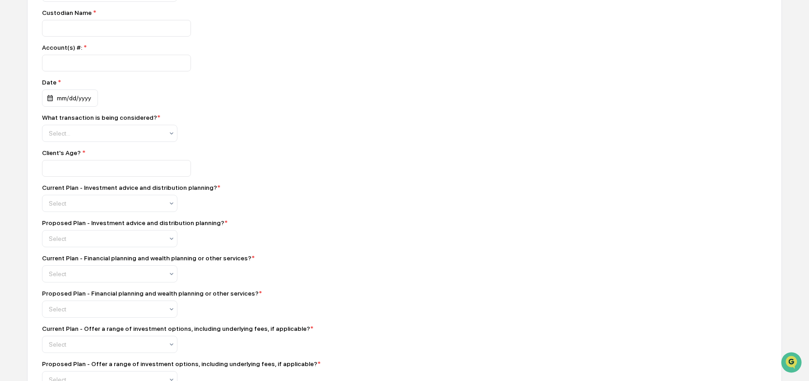
scroll to position [0, 0]
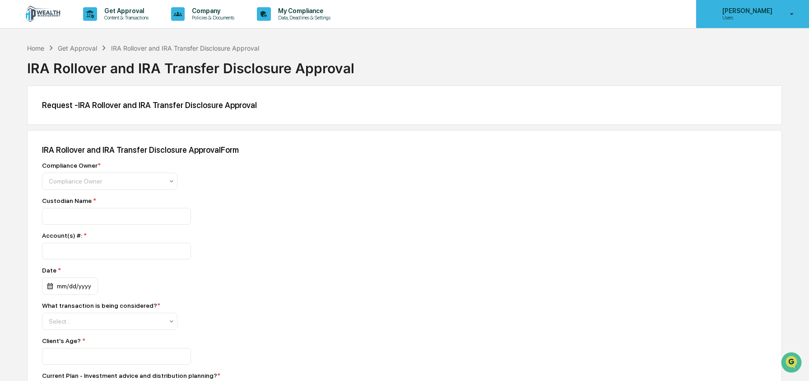
click at [743, 15] on p "Users" at bounding box center [746, 17] width 62 height 6
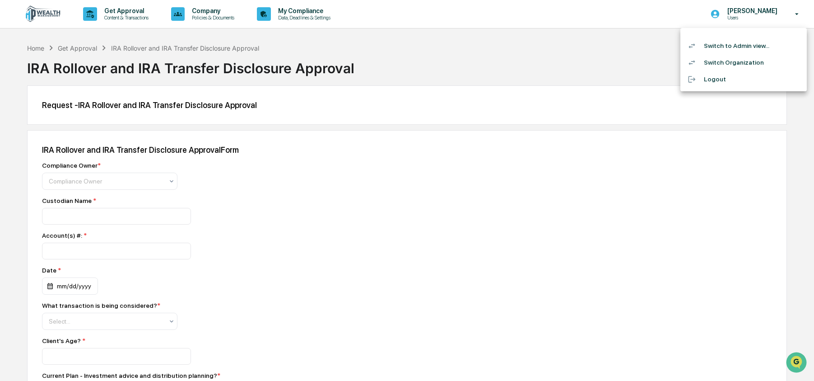
click at [731, 46] on li "Switch to Admin view..." at bounding box center [743, 45] width 126 height 17
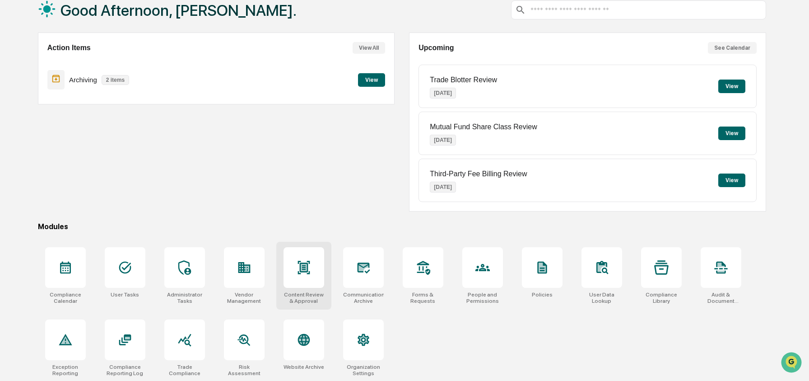
scroll to position [58, 0]
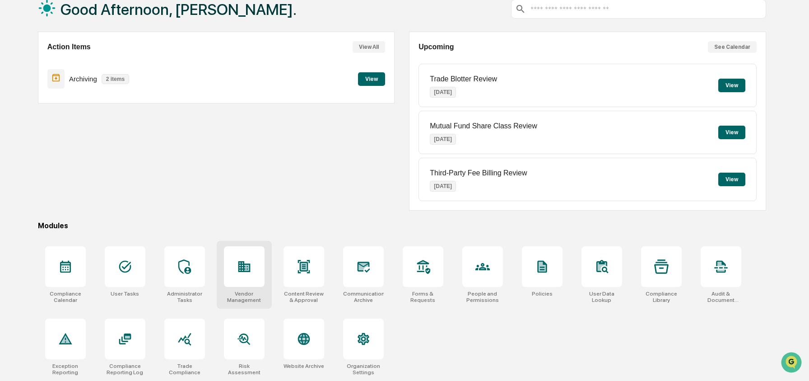
click at [250, 270] on icon at bounding box center [244, 266] width 14 height 14
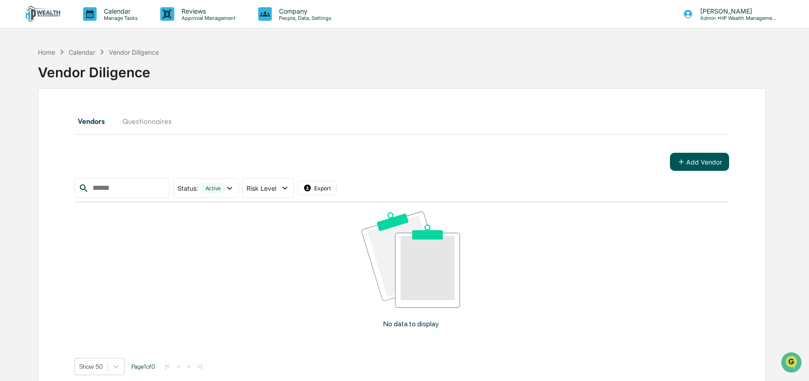
click at [689, 162] on button "Add Vendor" at bounding box center [699, 162] width 59 height 18
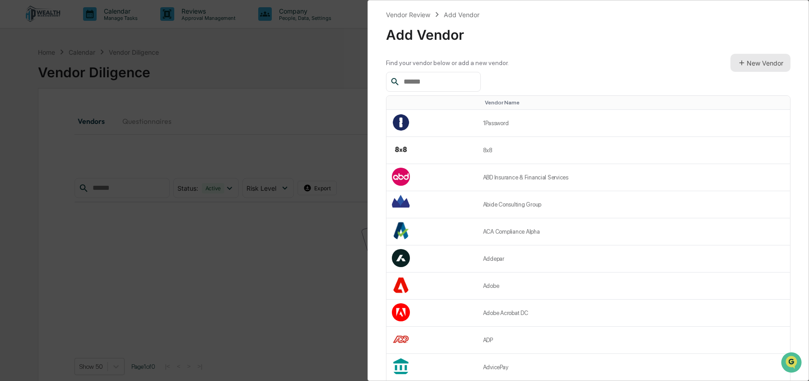
click at [774, 65] on button "New Vendor" at bounding box center [761, 63] width 60 height 18
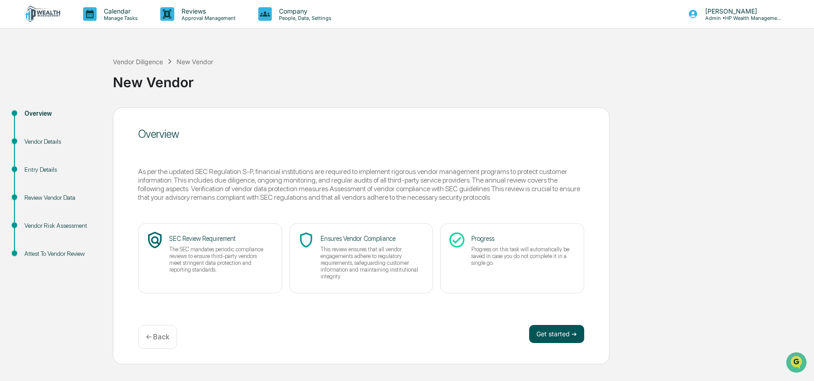
click at [571, 335] on button "Get started ➔" at bounding box center [556, 334] width 55 height 18
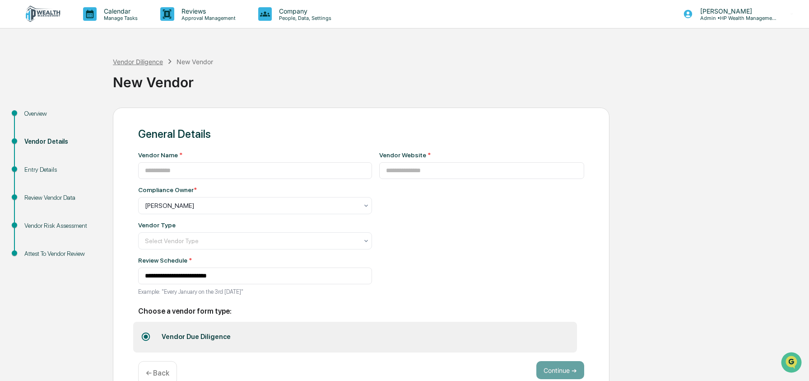
click at [152, 64] on div "Vendor Diligence" at bounding box center [138, 62] width 50 height 8
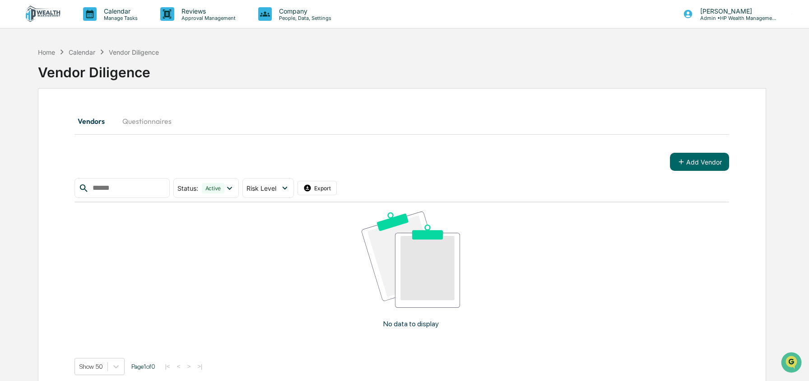
scroll to position [2, 0]
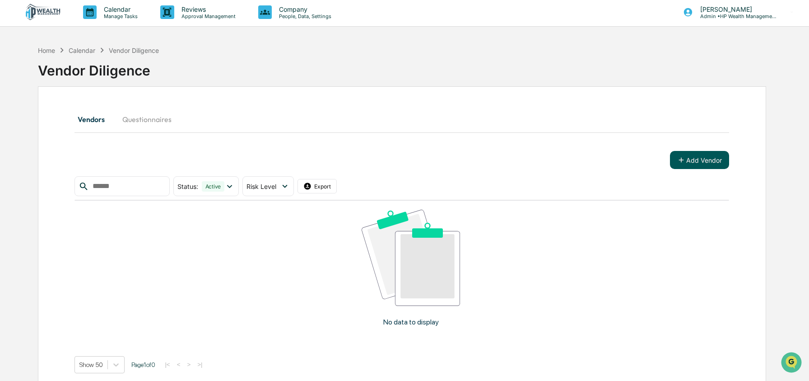
click at [703, 157] on button "Add Vendor" at bounding box center [699, 160] width 59 height 18
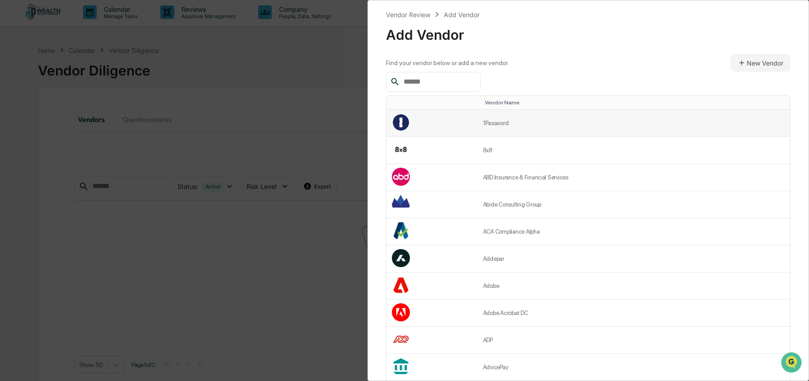
click at [516, 120] on td "1Password" at bounding box center [634, 123] width 312 height 27
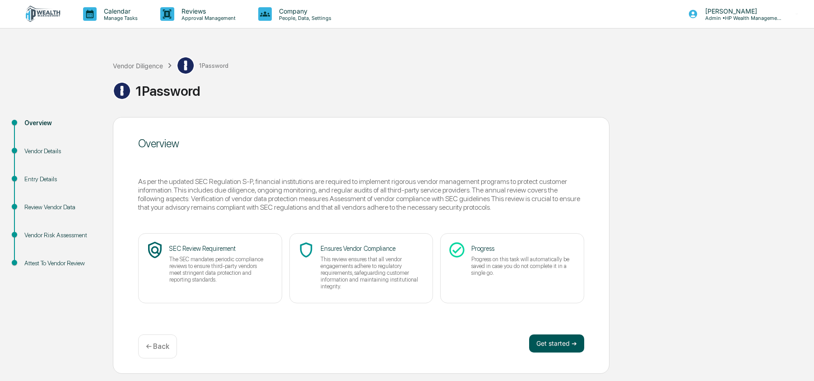
click at [548, 344] on button "Get started ➔" at bounding box center [556, 343] width 55 height 18
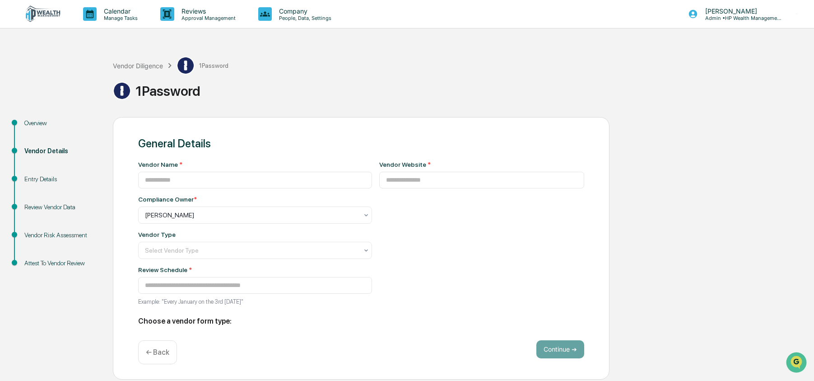
type input "*********"
type input "**********"
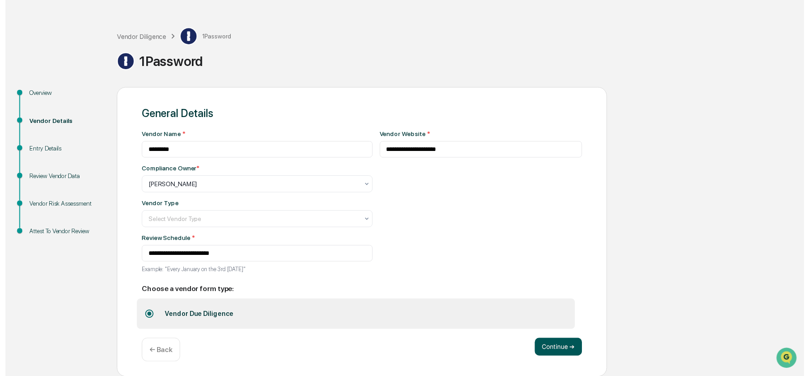
scroll to position [31, 0]
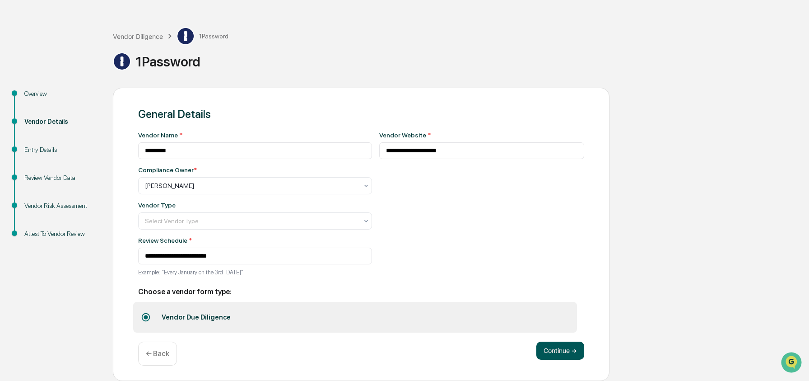
click at [549, 349] on button "Continue ➔" at bounding box center [560, 350] width 48 height 18
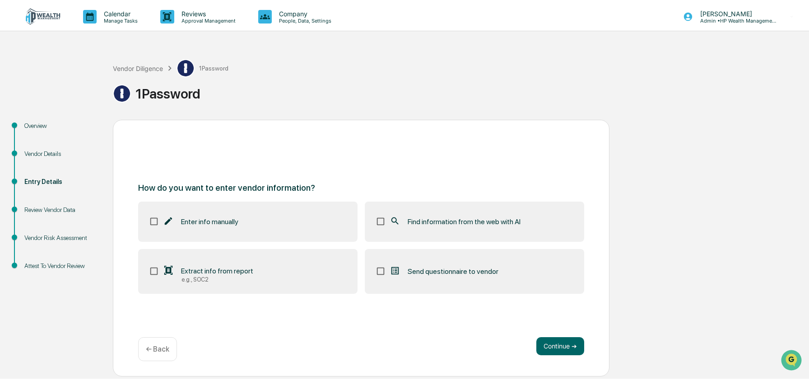
scroll to position [0, 0]
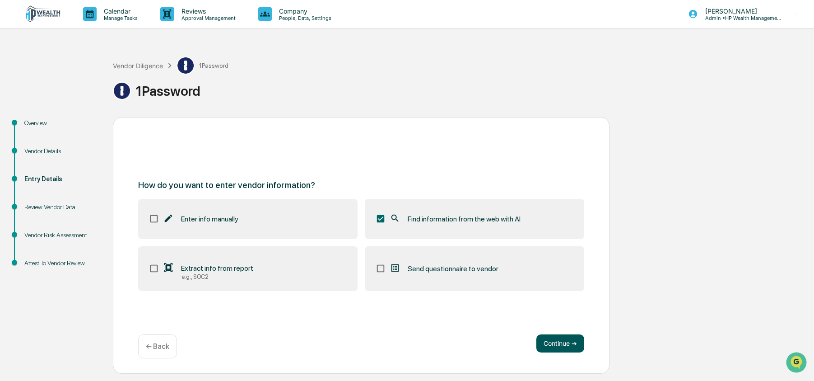
click at [560, 345] on button "Continue ➔" at bounding box center [560, 343] width 48 height 18
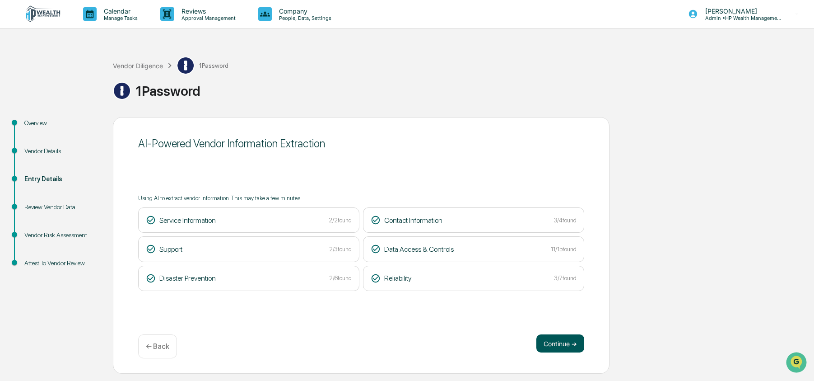
click at [549, 343] on button "Continue ➔" at bounding box center [560, 343] width 48 height 18
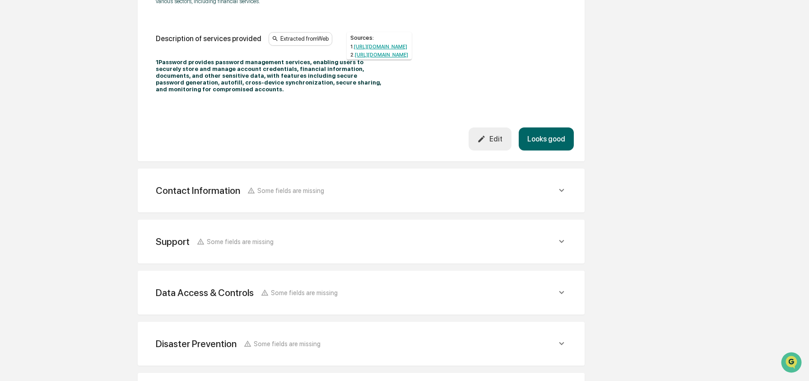
scroll to position [293, 0]
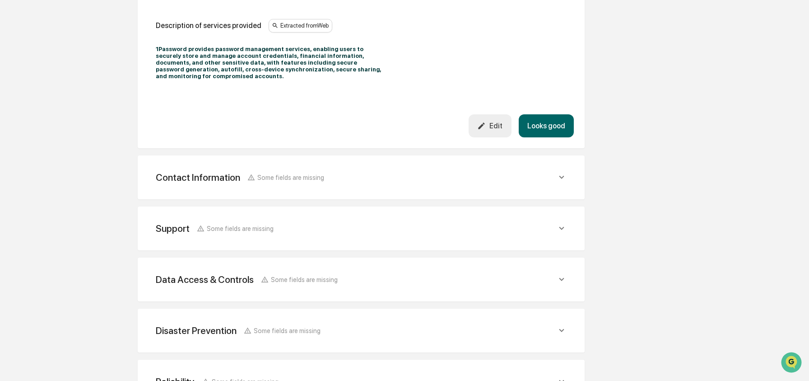
click at [307, 181] on span "Some fields are missing" at bounding box center [290, 177] width 67 height 8
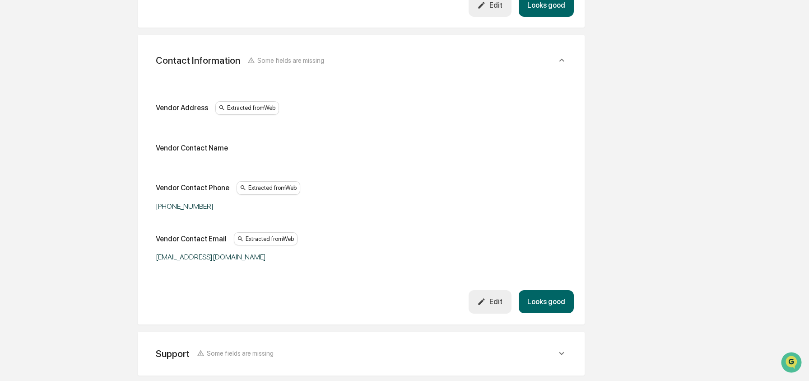
scroll to position [419, 0]
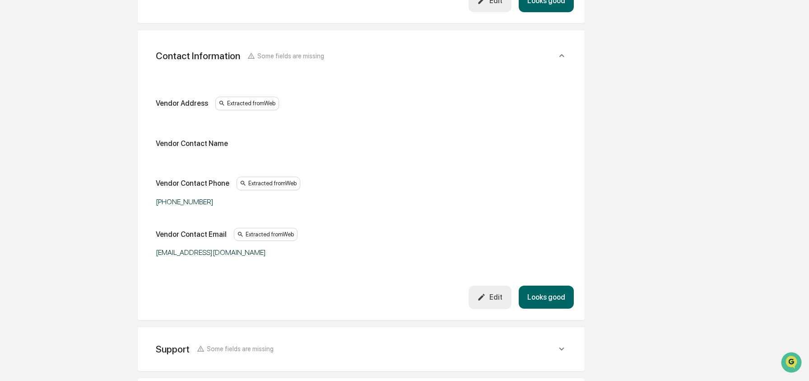
click at [490, 301] on div "Edit" at bounding box center [489, 297] width 25 height 9
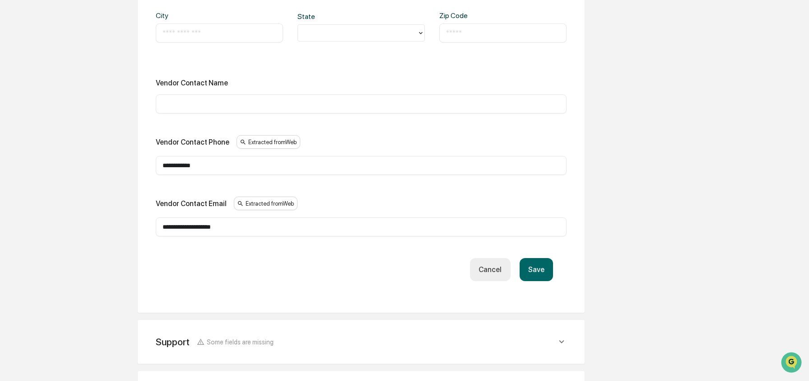
click at [481, 279] on button "Cancel" at bounding box center [490, 269] width 40 height 23
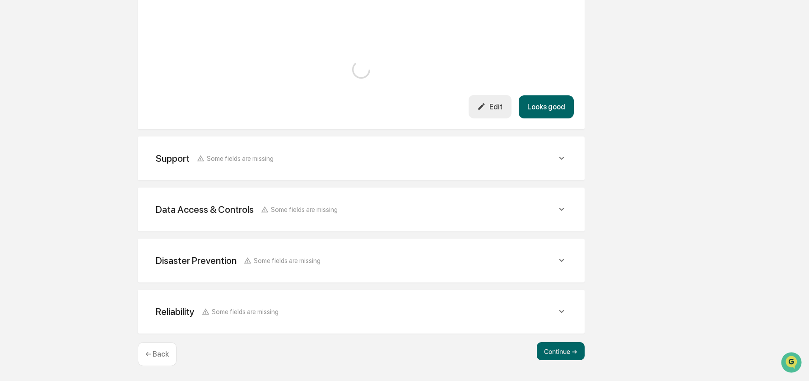
scroll to position [615, 0]
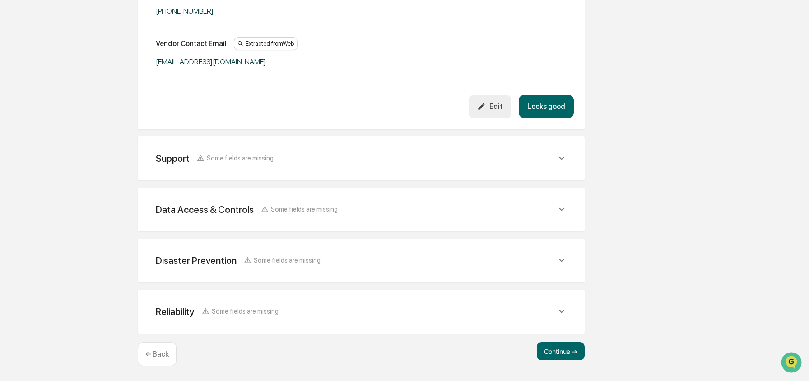
click at [354, 214] on div "Data Access & Controls Some fields are missing" at bounding box center [356, 209] width 401 height 11
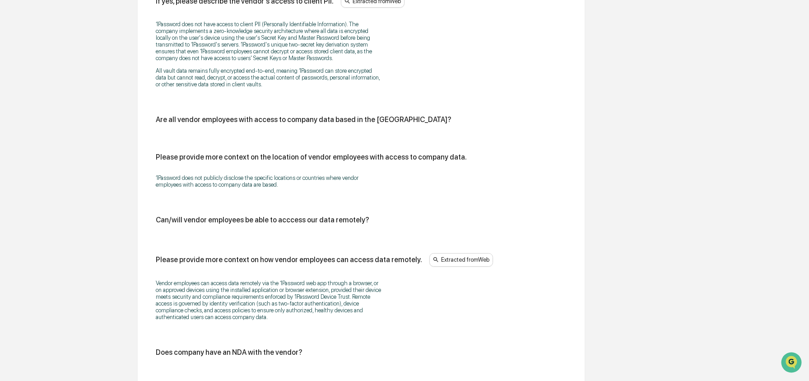
scroll to position [1556, 0]
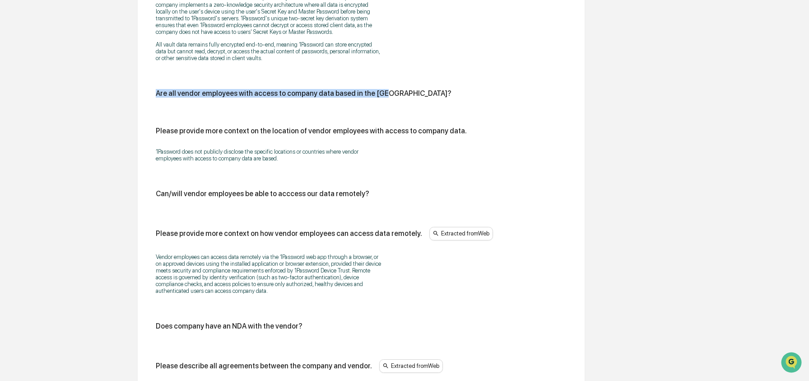
drag, startPoint x: 155, startPoint y: 145, endPoint x: 363, endPoint y: 154, distance: 207.4
click at [363, 105] on div "Are all vendor employees with access to company data based in the US?" at bounding box center [361, 97] width 411 height 16
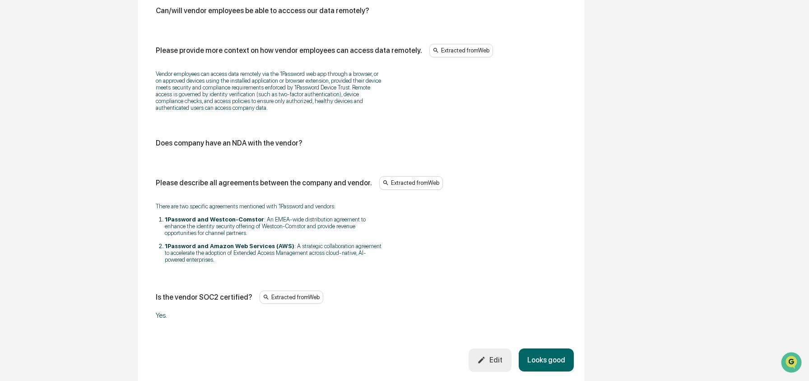
scroll to position [1775, 0]
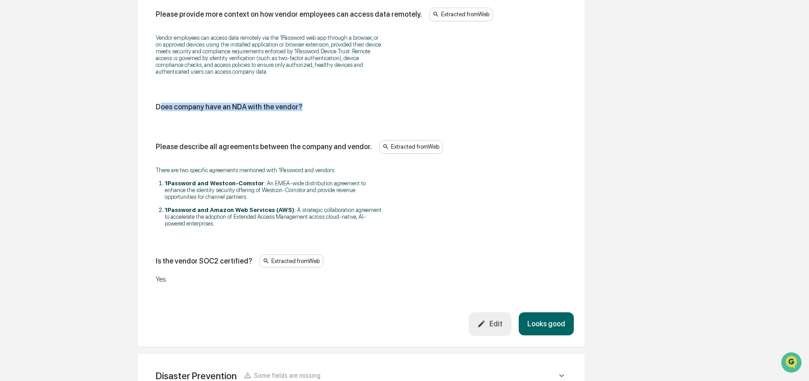
drag, startPoint x: 163, startPoint y: 167, endPoint x: 299, endPoint y: 172, distance: 136.9
click at [299, 118] on div "Does company have an NDA with the vendor?" at bounding box center [361, 110] width 411 height 16
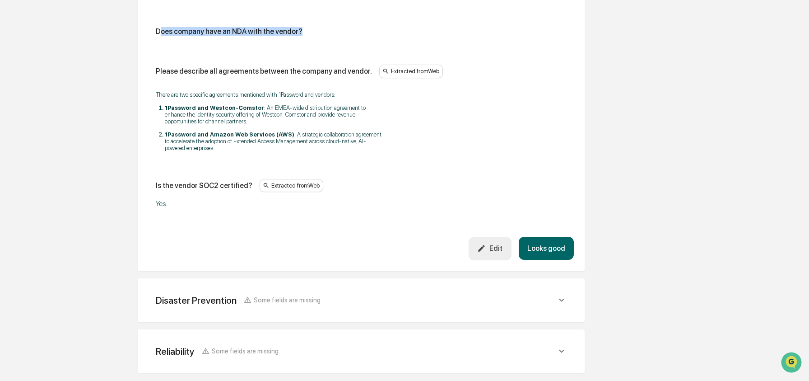
scroll to position [1851, 0]
drag, startPoint x: 154, startPoint y: 262, endPoint x: 187, endPoint y: 262, distance: 33.4
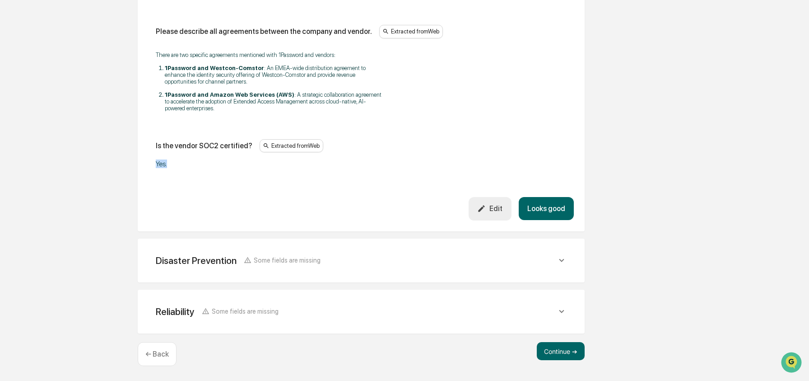
scroll to position [1942, 0]
click at [313, 264] on span "Some fields are missing" at bounding box center [287, 260] width 67 height 8
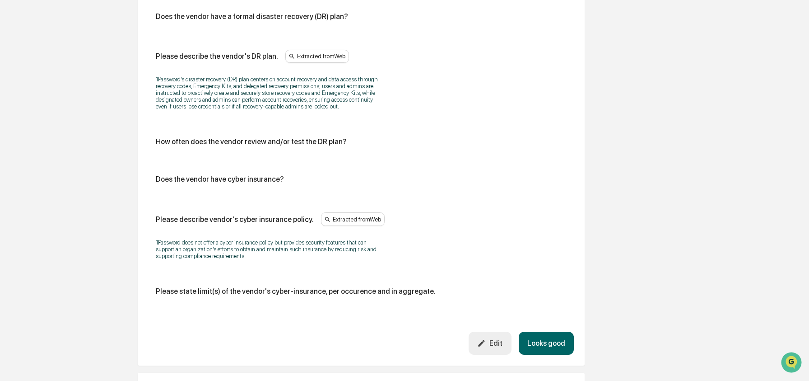
scroll to position [2184, 0]
drag, startPoint x: 232, startPoint y: 245, endPoint x: 293, endPoint y: 245, distance: 61.0
click at [293, 182] on div "Does the vendor have cyber insurance?" at bounding box center [361, 177] width 411 height 9
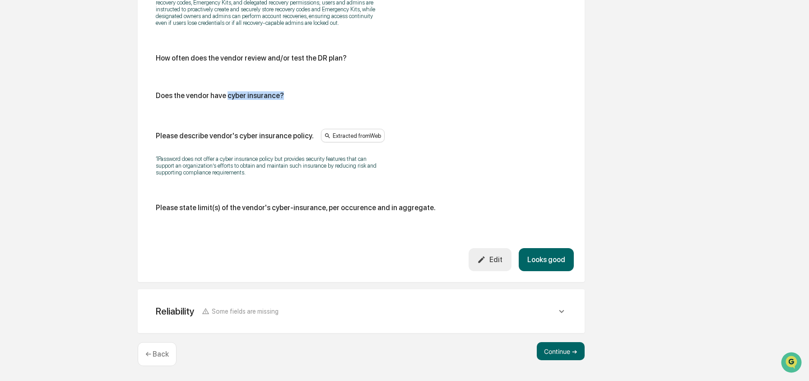
scroll to position [2336, 0]
click at [545, 351] on button "Continue ➔" at bounding box center [561, 351] width 48 height 18
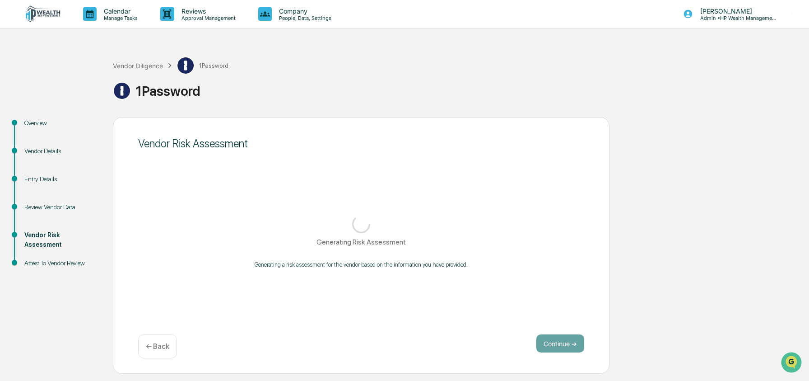
scroll to position [0, 0]
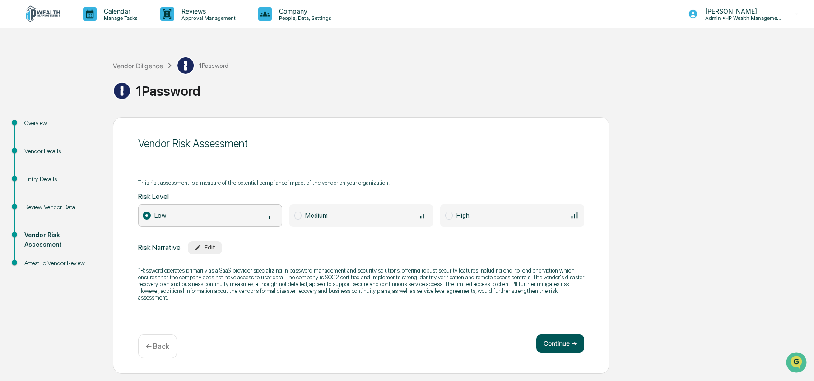
click at [567, 338] on button "Continue ➔" at bounding box center [560, 343] width 48 height 18
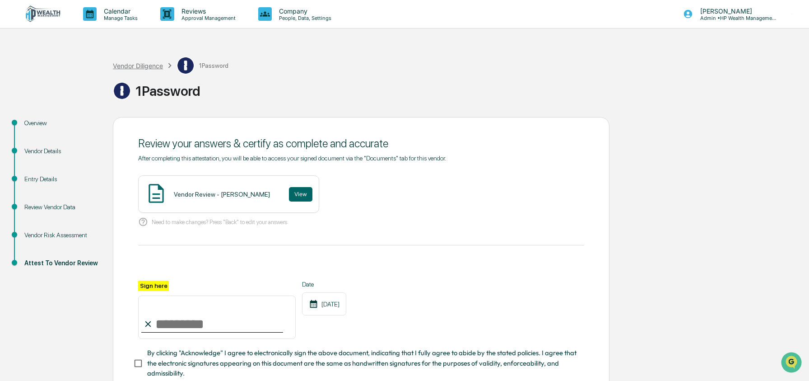
click at [143, 63] on div "Vendor Diligence" at bounding box center [138, 66] width 50 height 8
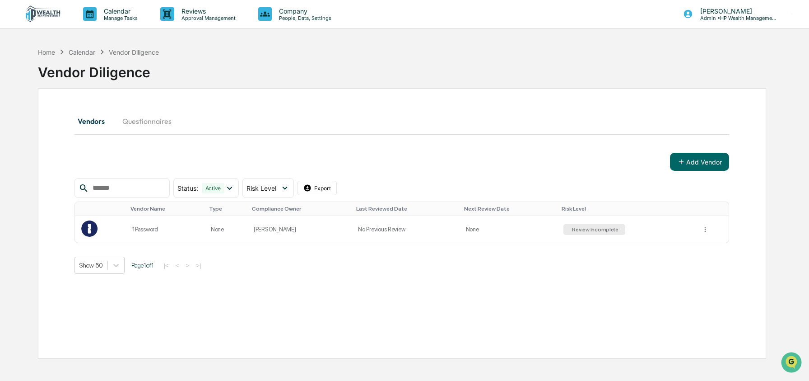
click at [158, 121] on button "Questionnaires" at bounding box center [147, 121] width 64 height 22
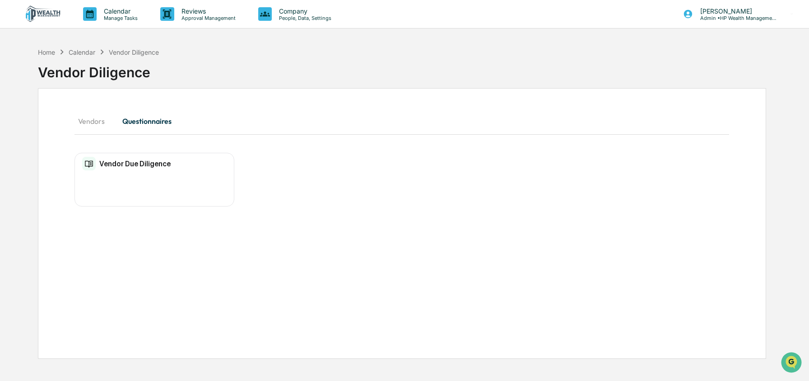
drag, startPoint x: 50, startPoint y: 50, endPoint x: 43, endPoint y: 45, distance: 8.1
click at [43, 45] on div "Home Calendar Vendor Diligence Vendor Diligence" at bounding box center [402, 65] width 728 height 45
click at [47, 53] on div "Home" at bounding box center [46, 52] width 17 height 8
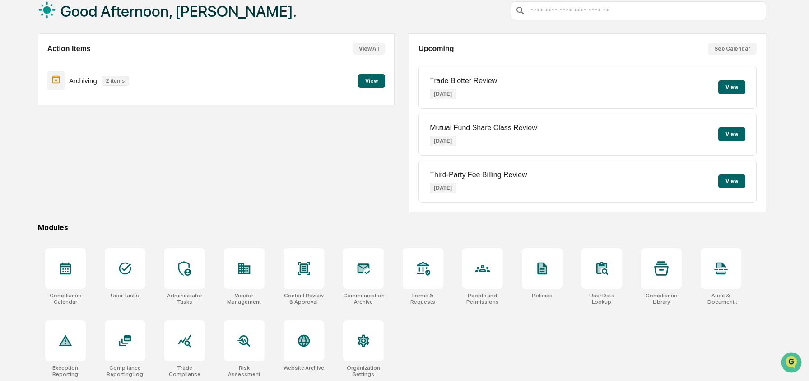
scroll to position [58, 0]
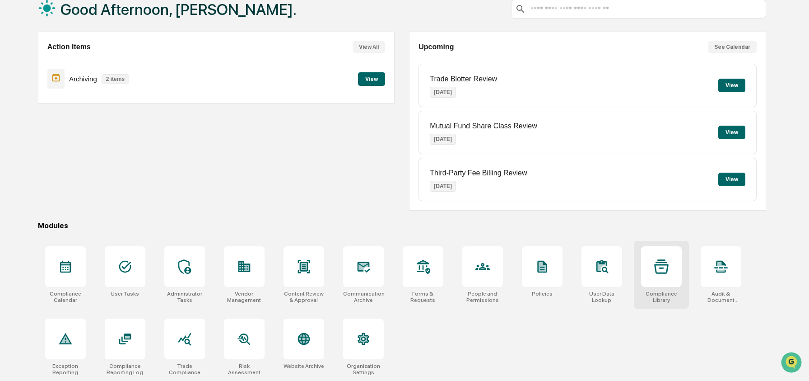
click at [661, 269] on icon at bounding box center [661, 266] width 14 height 14
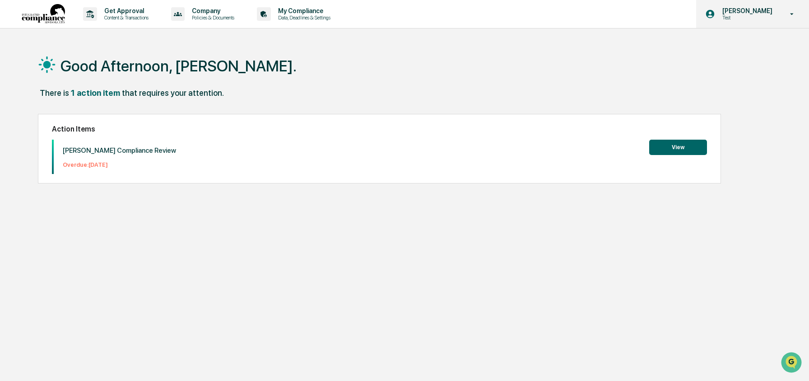
click at [743, 11] on p "[PERSON_NAME]" at bounding box center [746, 10] width 62 height 7
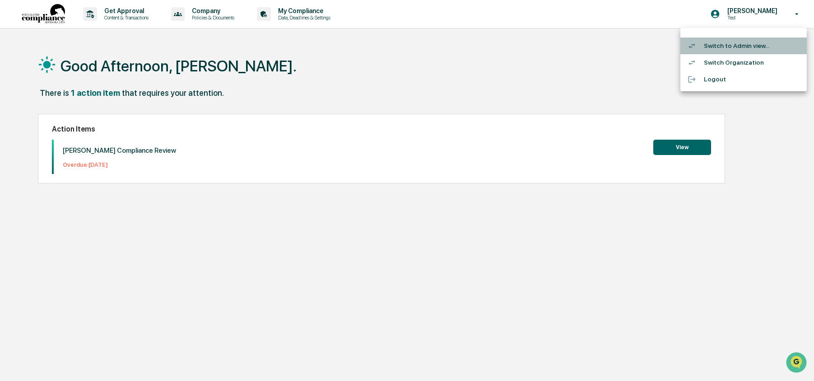
click at [743, 45] on li "Switch to Admin view..." at bounding box center [743, 45] width 126 height 17
